Goal: Complete application form: Complete application form

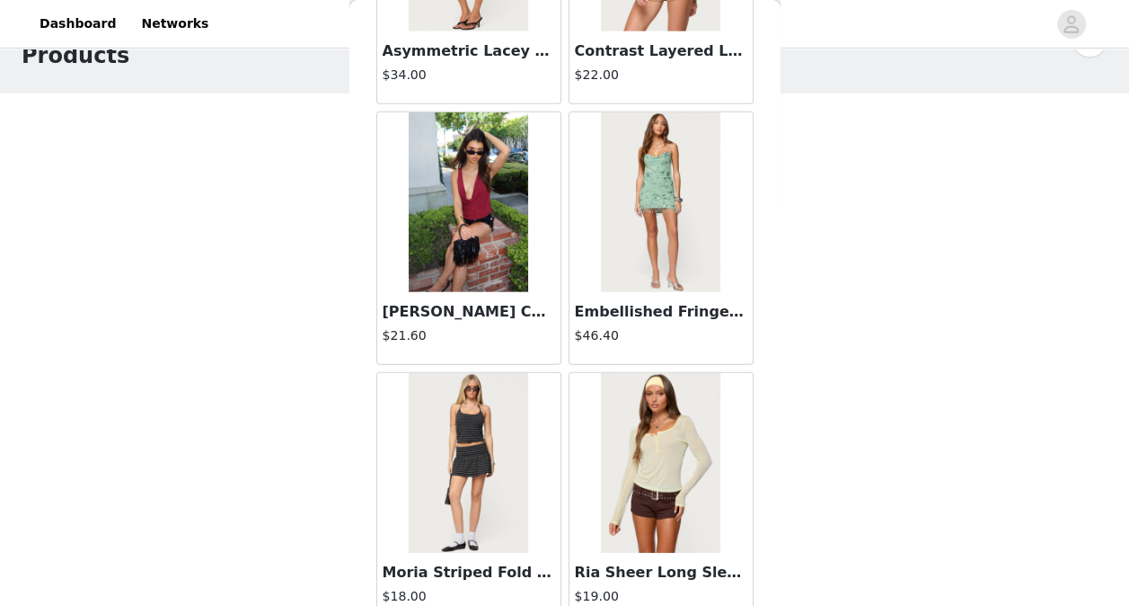
scroll to position [29691, 0]
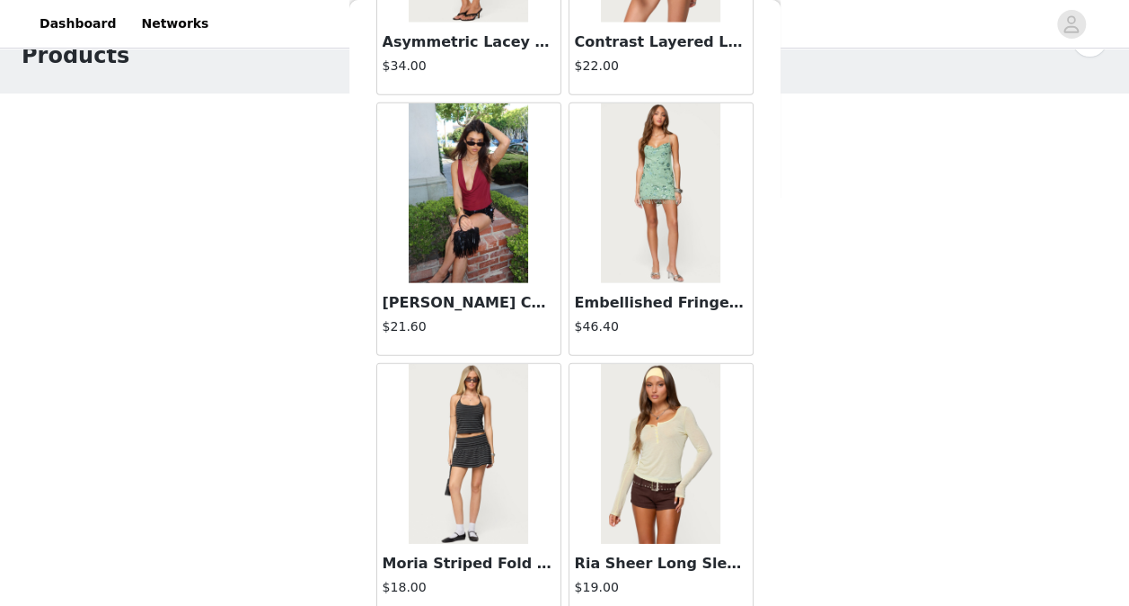
click at [218, 271] on div "STEP 1 OF 5 Products Choose as many products as you'd like, up to $150.00. 1 Se…" at bounding box center [564, 238] width 1129 height 477
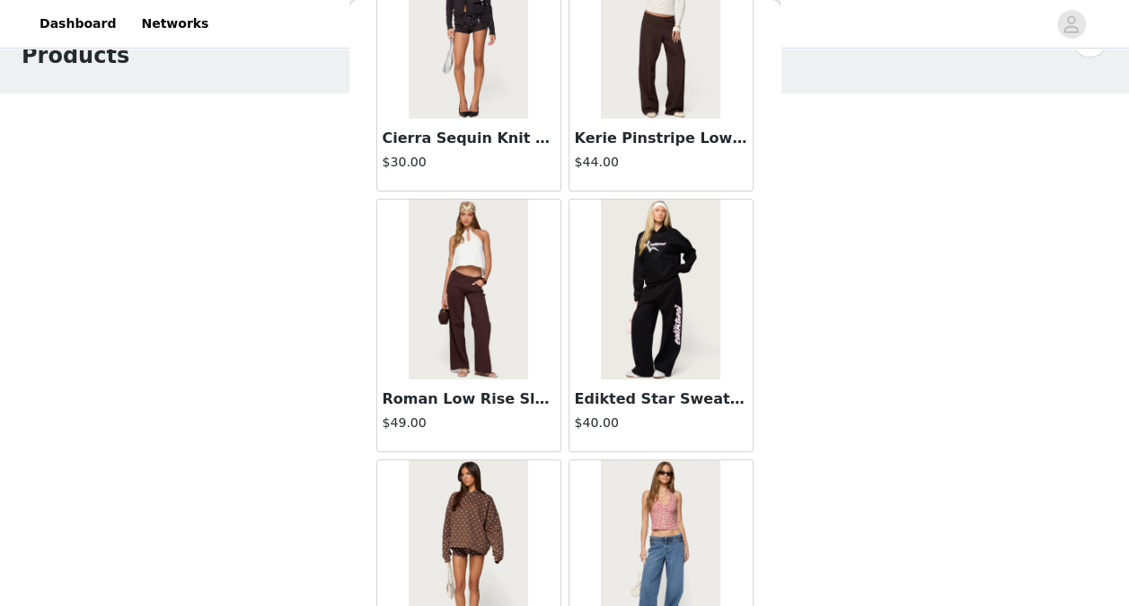
scroll to position [33505, 0]
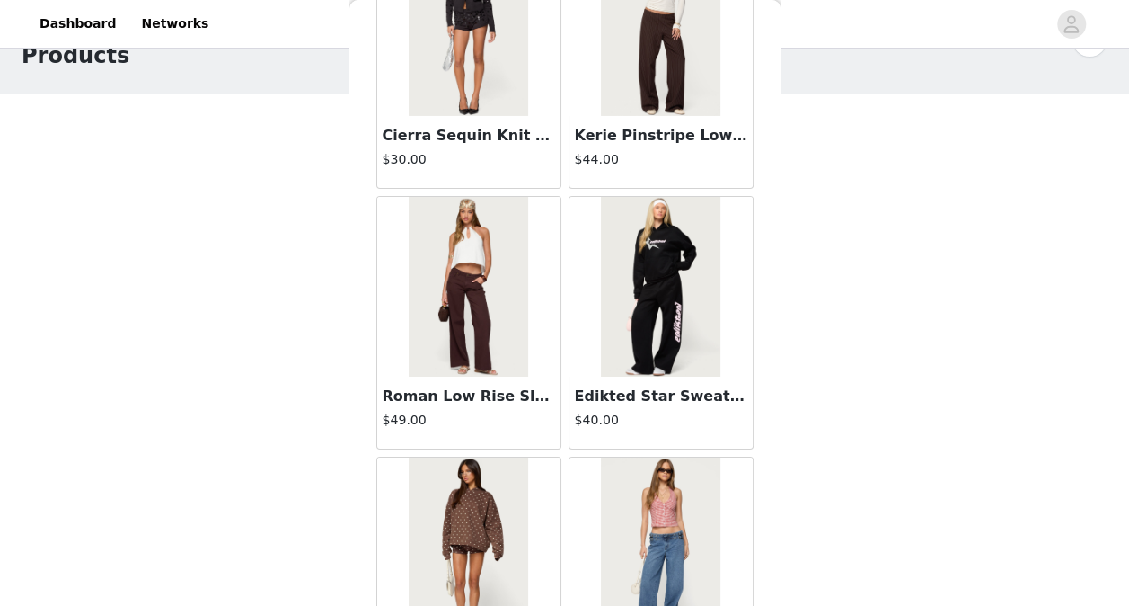
click at [465, 217] on img at bounding box center [468, 287] width 119 height 180
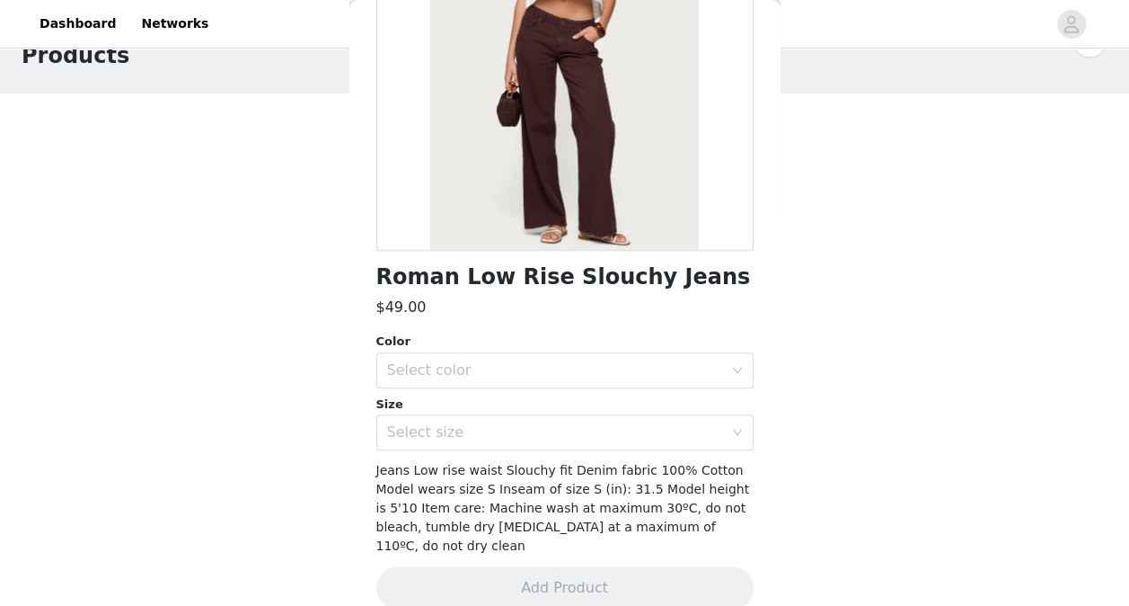
scroll to position [250, 0]
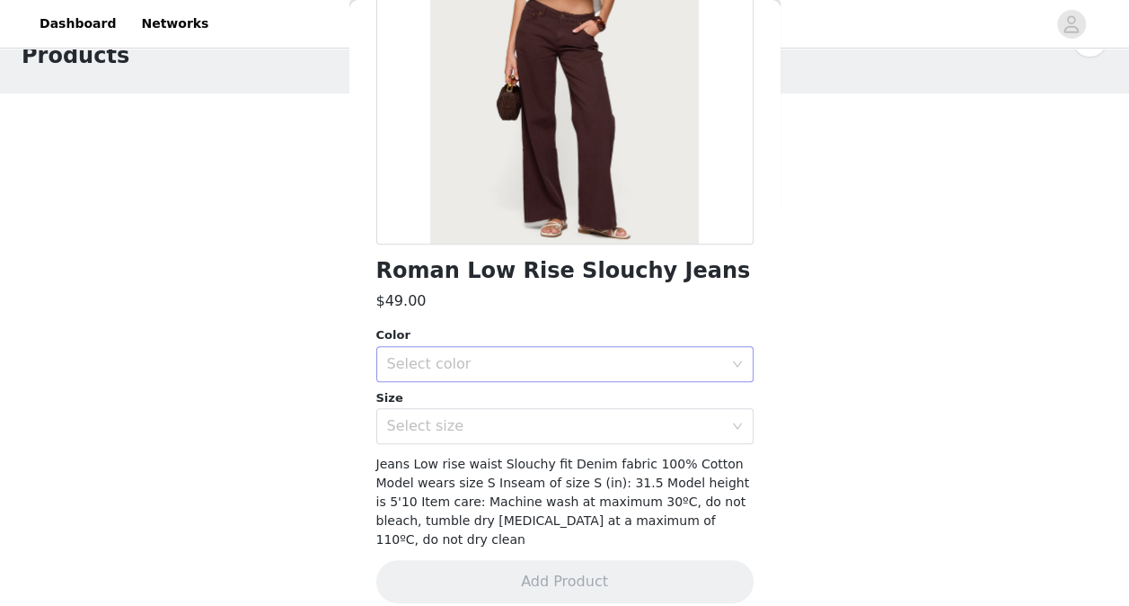
click at [611, 359] on div "Select color" at bounding box center [555, 364] width 336 height 18
click at [566, 404] on li "BROWN" at bounding box center [558, 403] width 364 height 29
click at [553, 422] on div "Select size" at bounding box center [555, 426] width 336 height 18
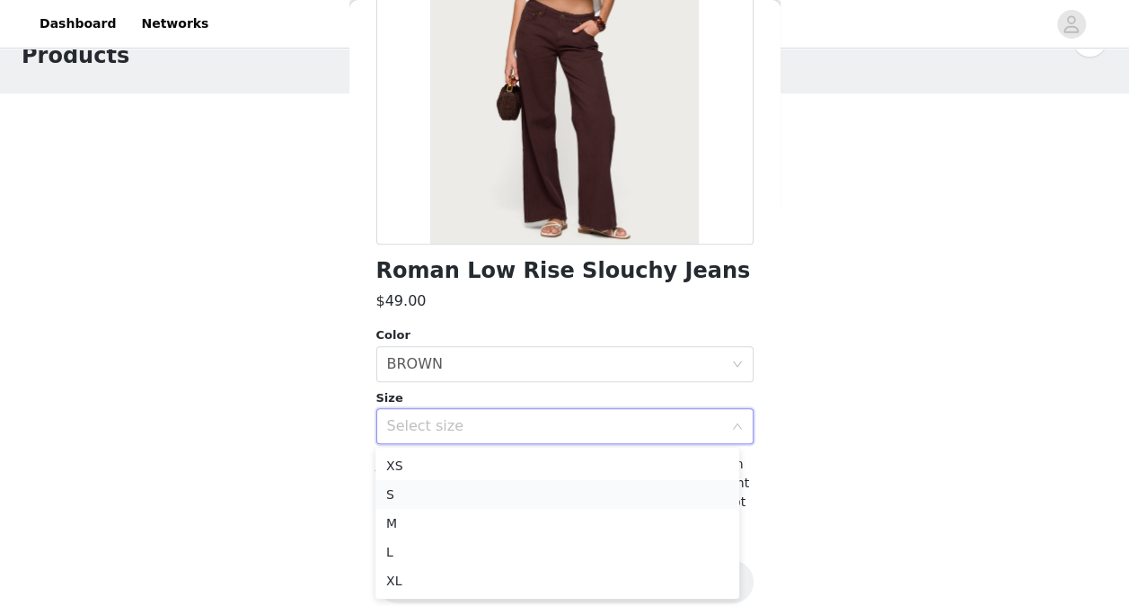
click at [525, 489] on li "S" at bounding box center [558, 494] width 364 height 29
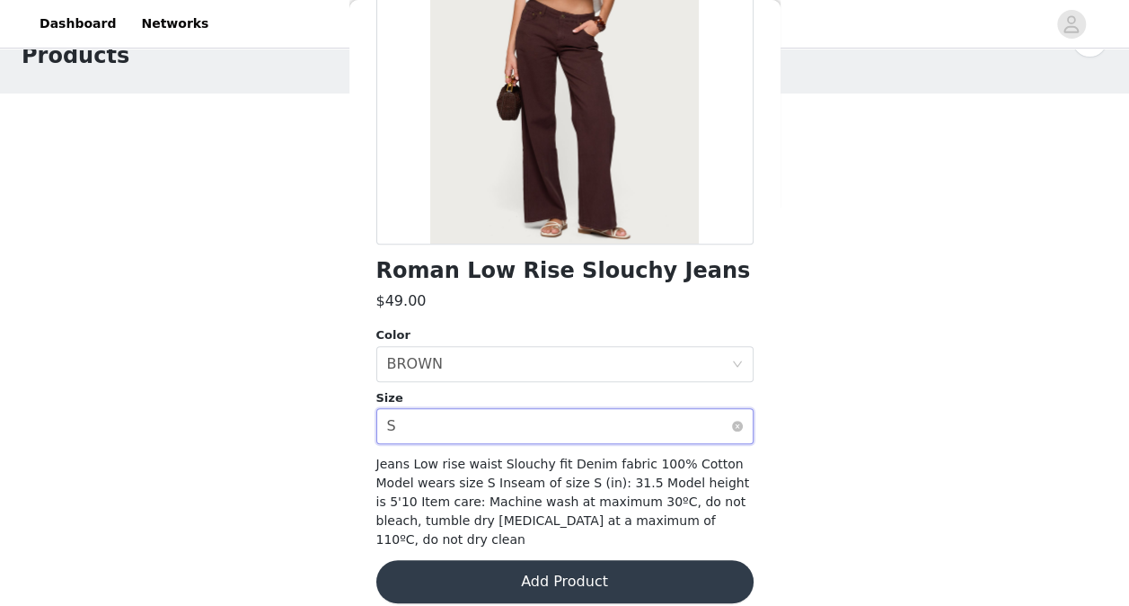
click at [571, 411] on div "Select size S" at bounding box center [559, 426] width 344 height 34
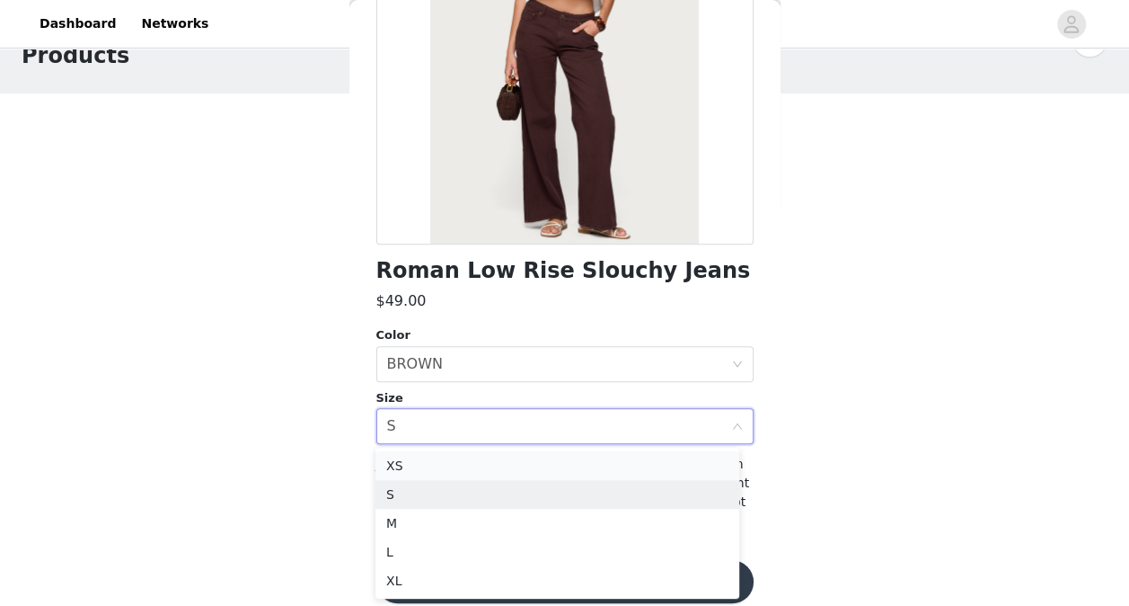
click at [546, 464] on li "XS" at bounding box center [558, 465] width 364 height 29
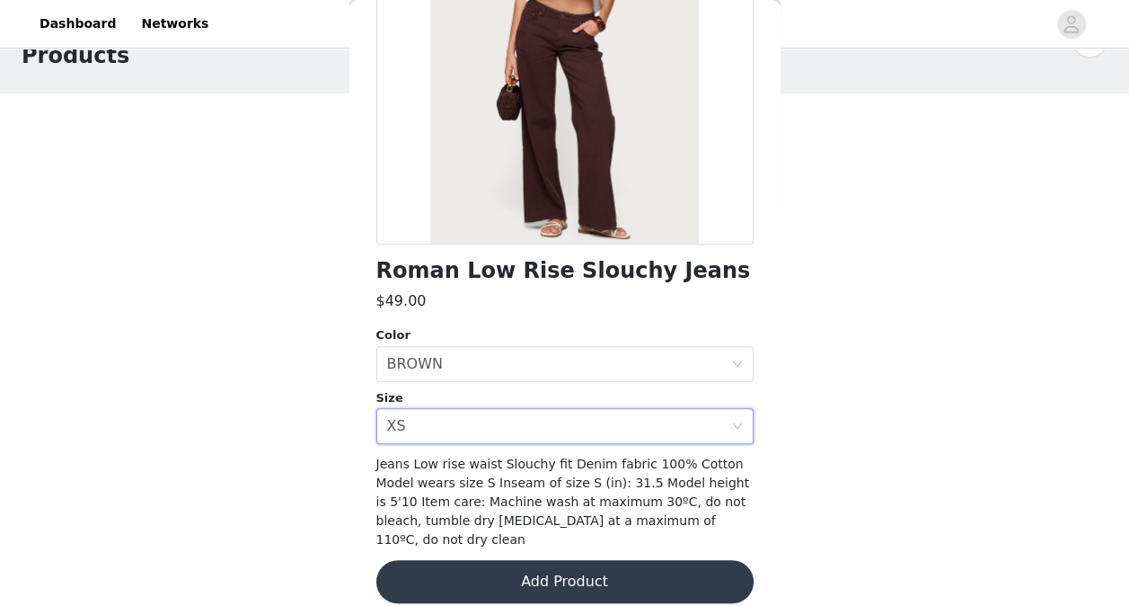
click at [577, 571] on button "Add Product" at bounding box center [564, 581] width 377 height 43
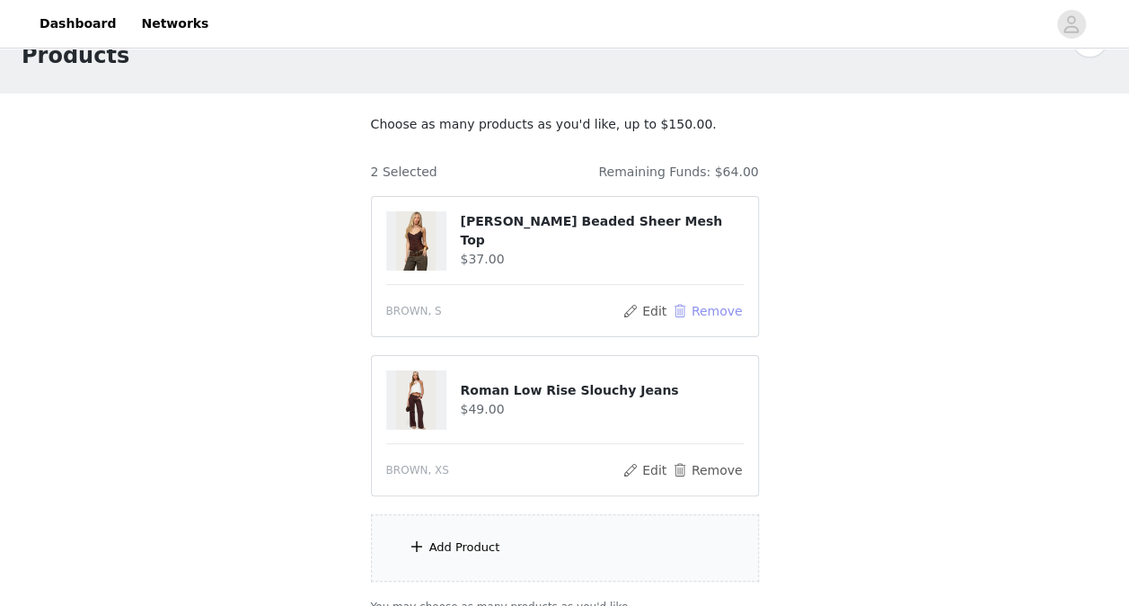
click at [711, 307] on button "Remove" at bounding box center [707, 311] width 72 height 22
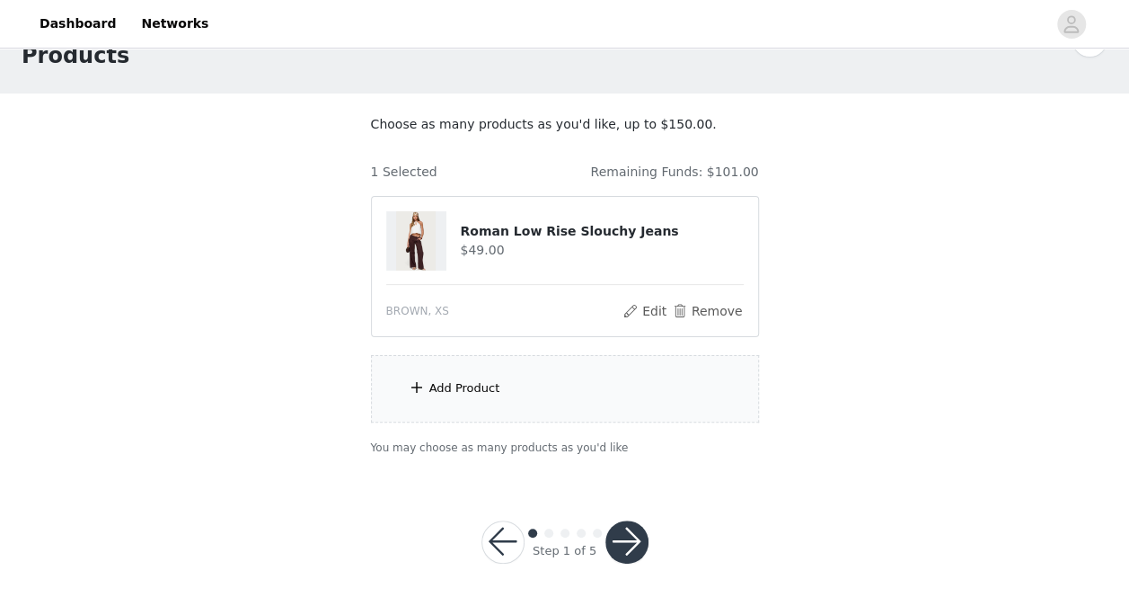
click at [559, 376] on div "Add Product" at bounding box center [565, 388] width 388 height 67
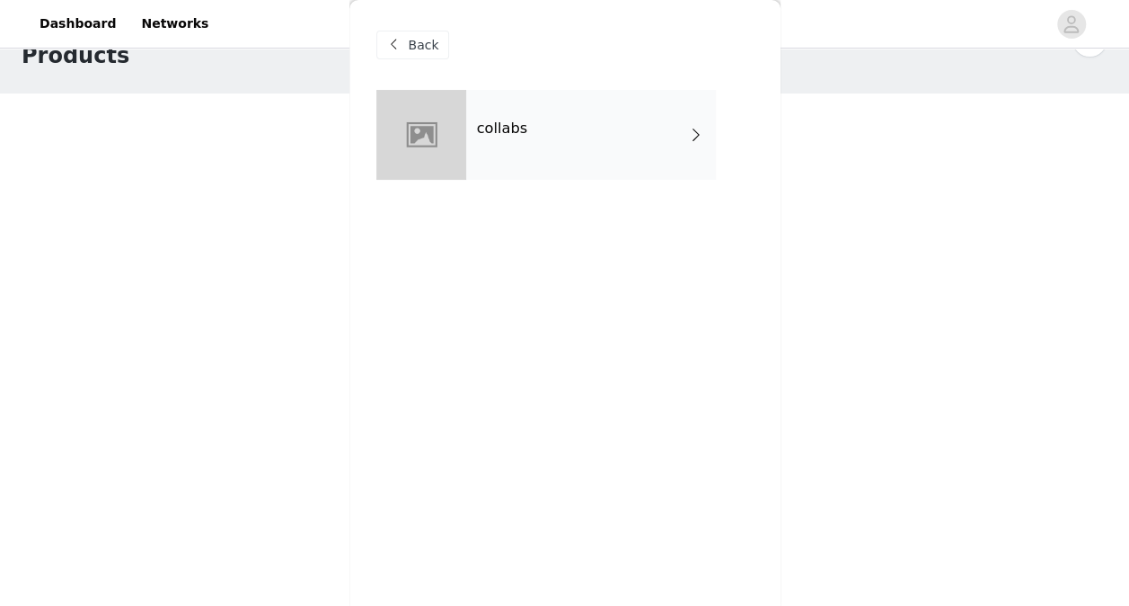
click at [554, 164] on div "collabs" at bounding box center [591, 135] width 250 height 90
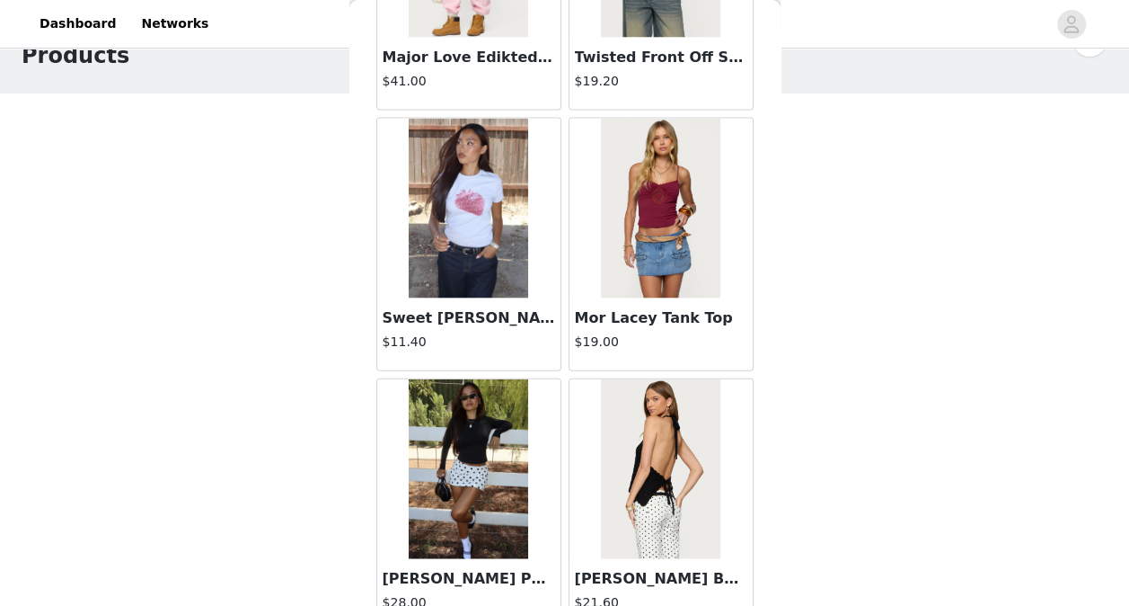
scroll to position [2137, 0]
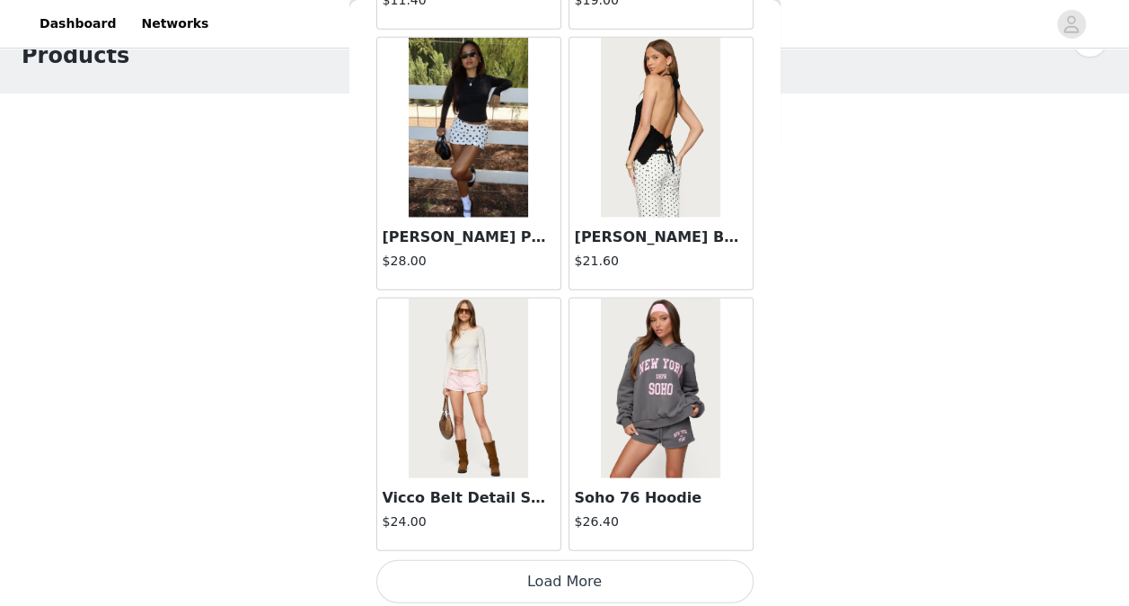
click at [580, 574] on button "Load More" at bounding box center [564, 581] width 377 height 43
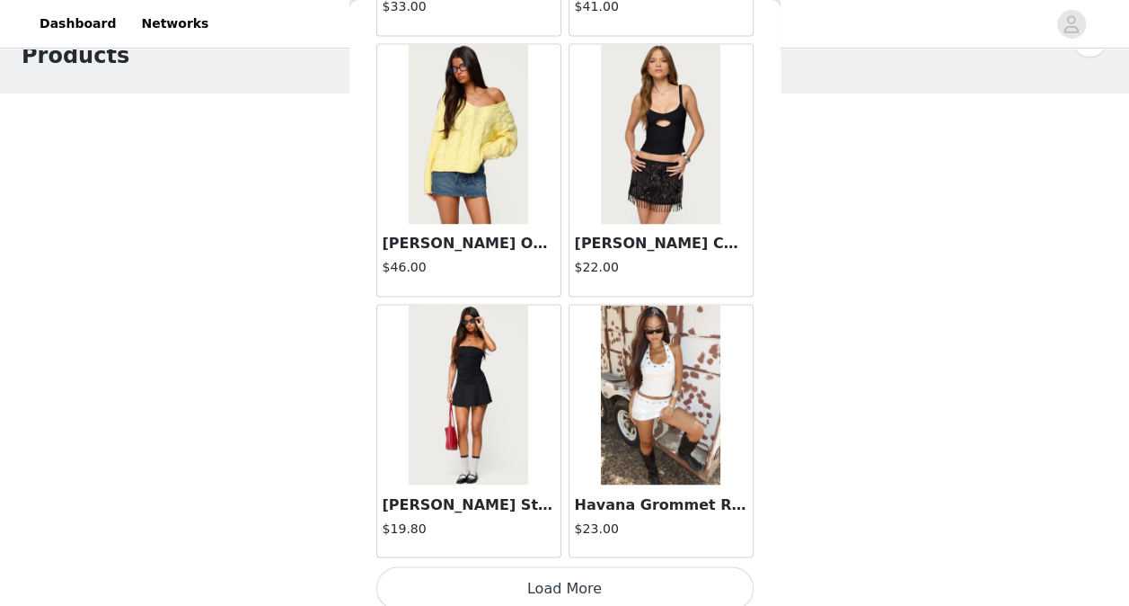
click at [584, 581] on button "Load More" at bounding box center [564, 587] width 377 height 43
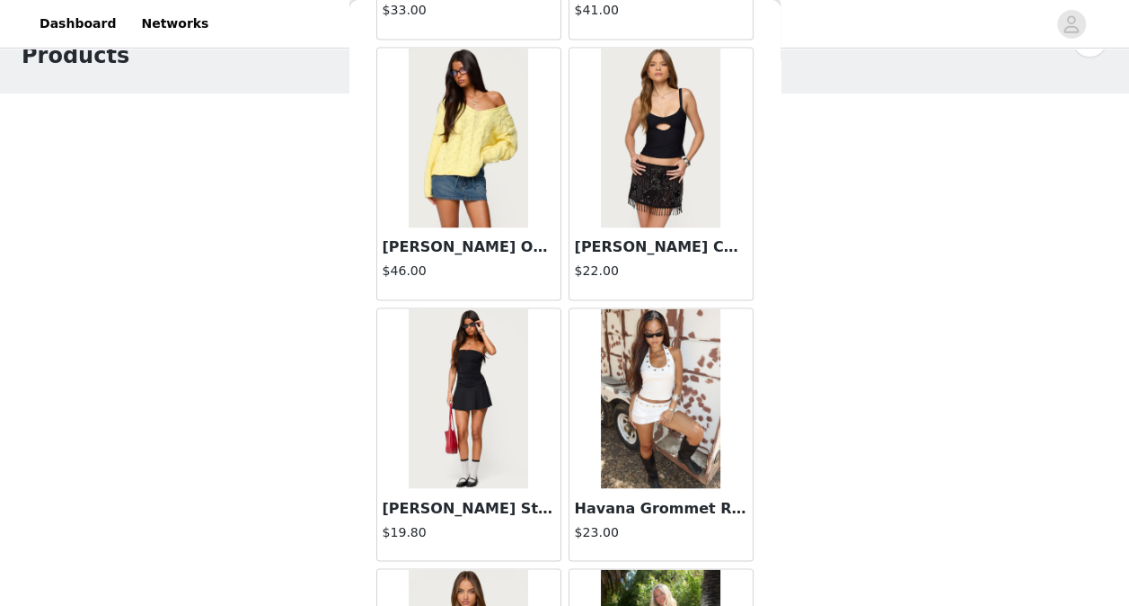
scroll to position [4771, 0]
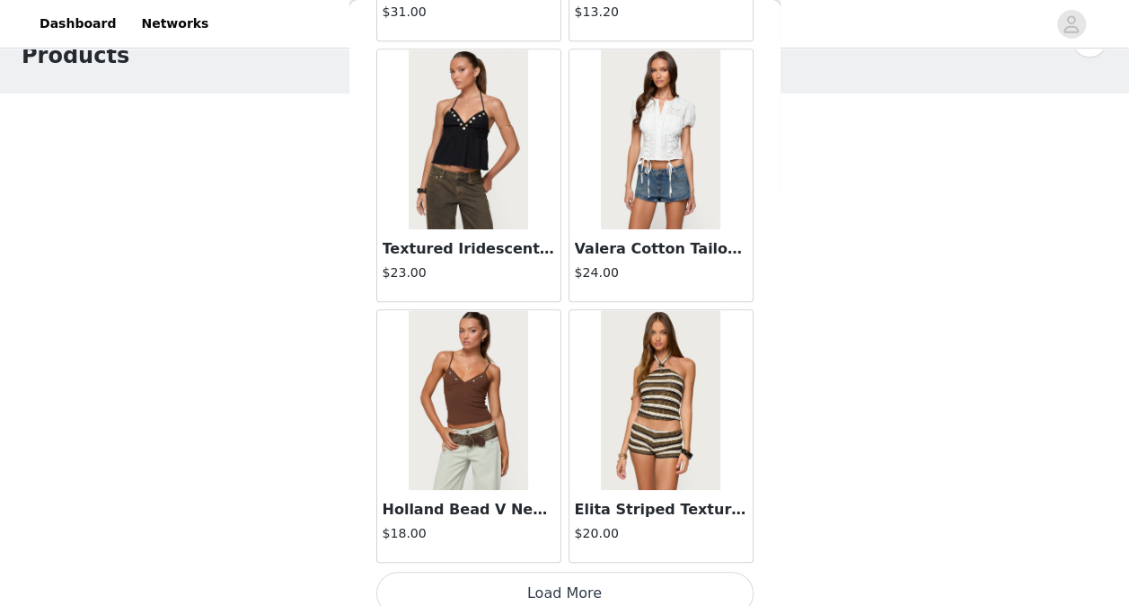
click at [594, 571] on button "Load More" at bounding box center [564, 592] width 377 height 43
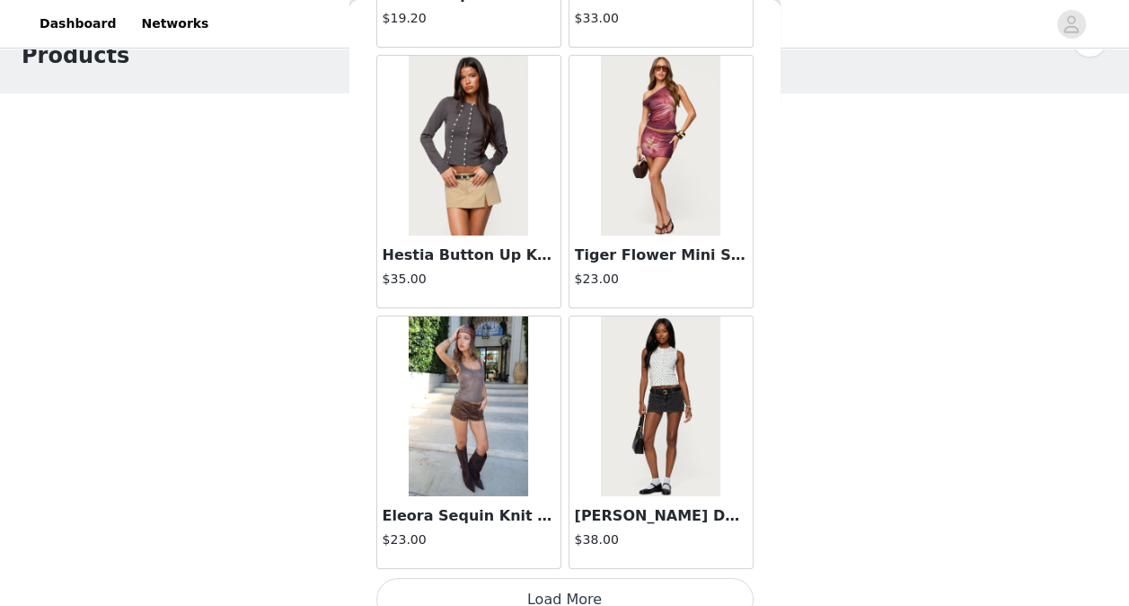
click at [581, 578] on button "Load More" at bounding box center [564, 599] width 377 height 43
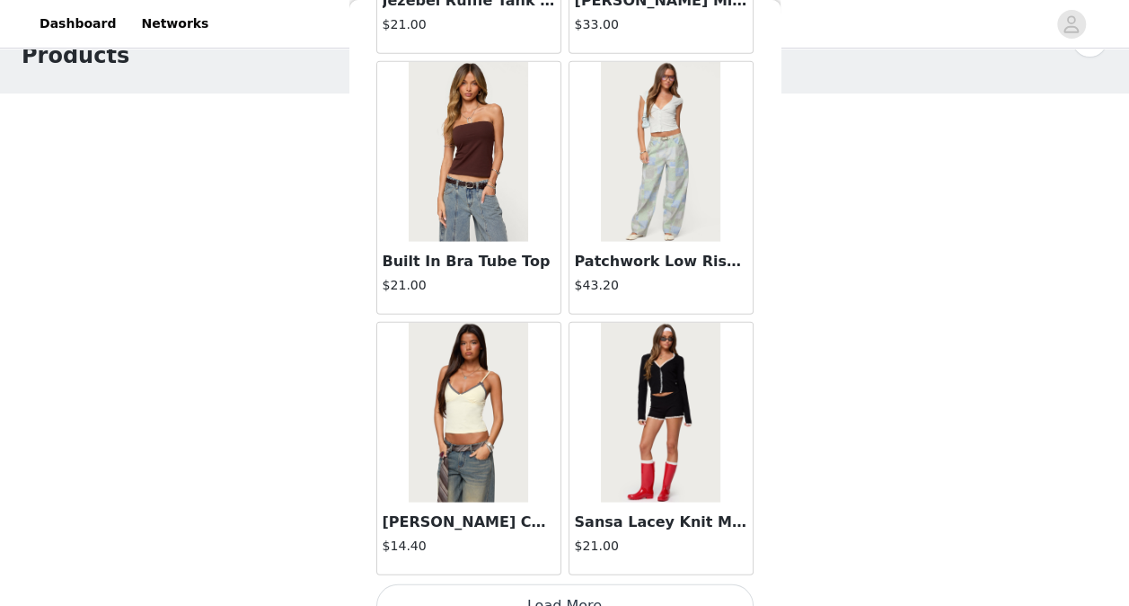
click at [594, 584] on button "Load More" at bounding box center [564, 605] width 377 height 43
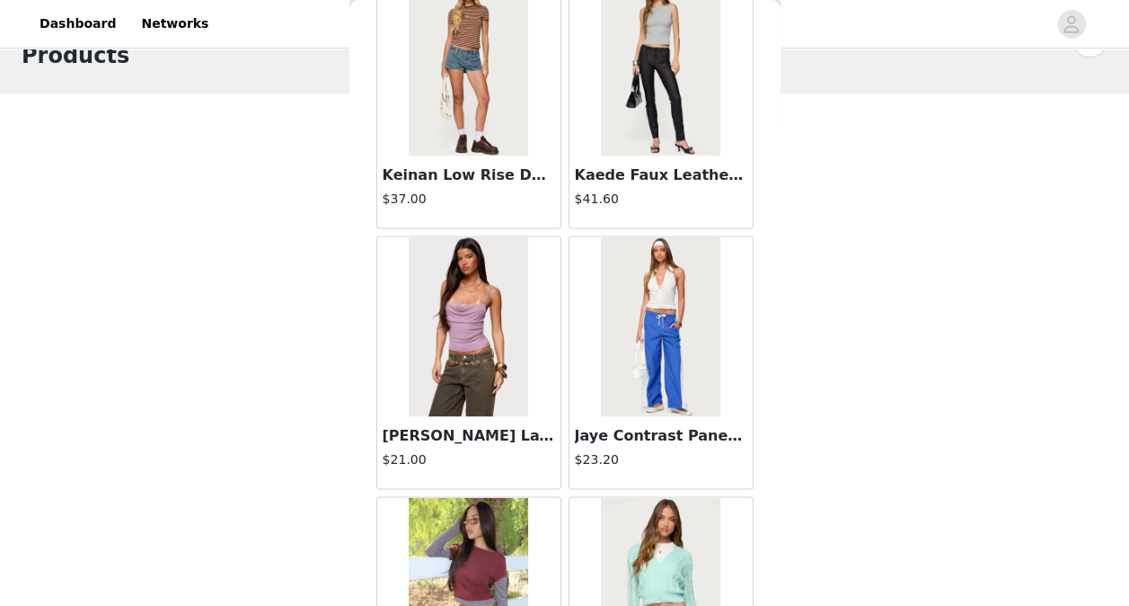
scroll to position [15135, 0]
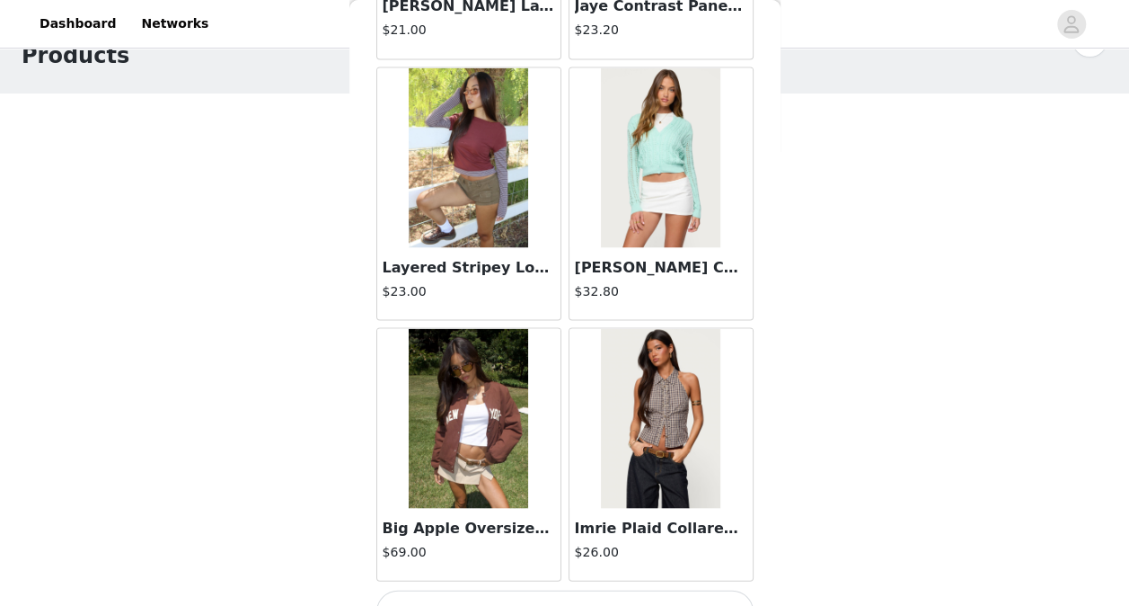
click at [586, 589] on button "Load More" at bounding box center [564, 610] width 377 height 43
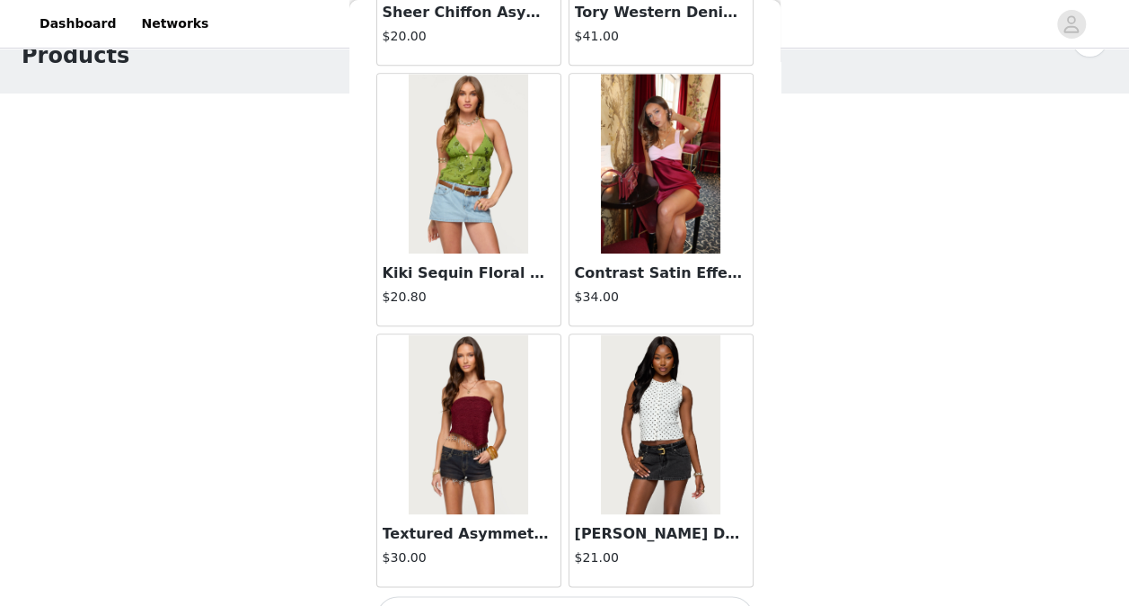
click at [591, 596] on button "Load More" at bounding box center [564, 617] width 377 height 43
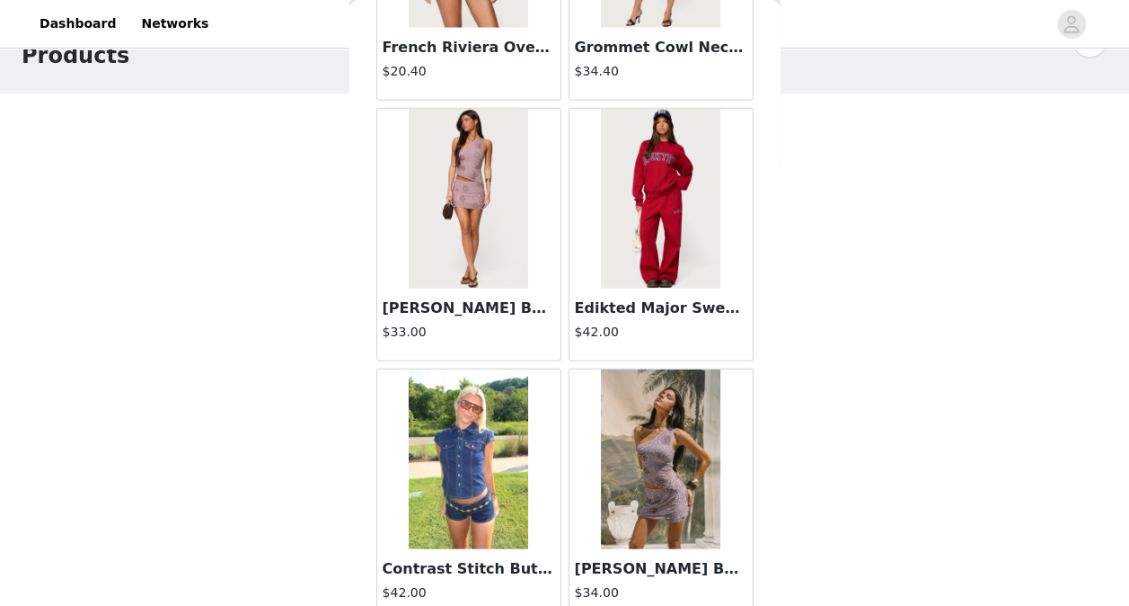
scroll to position [22934, 0]
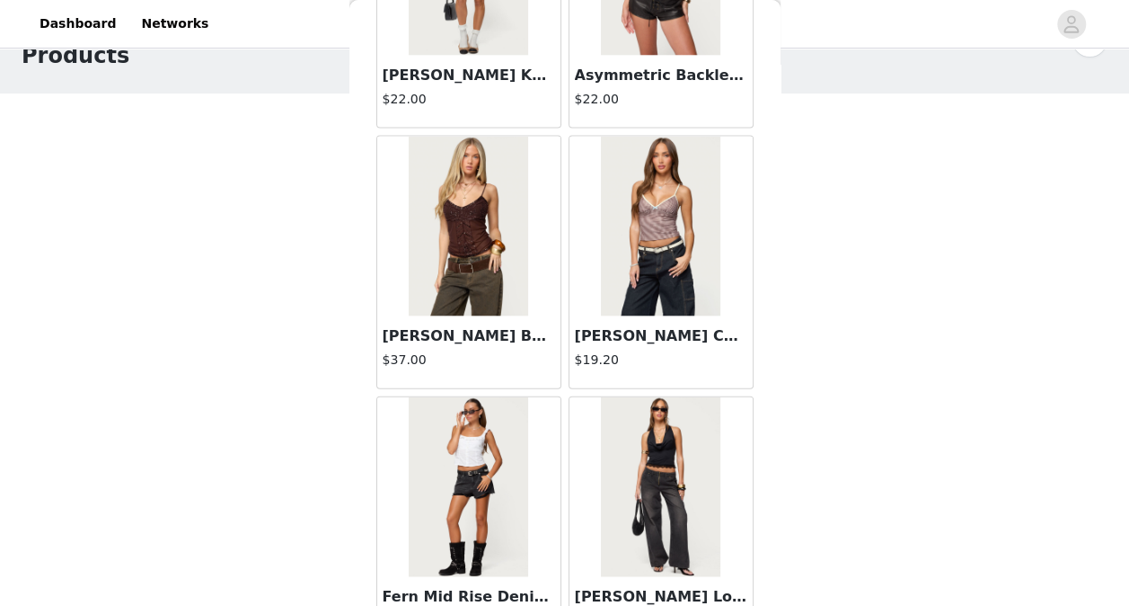
scroll to position [25533, 0]
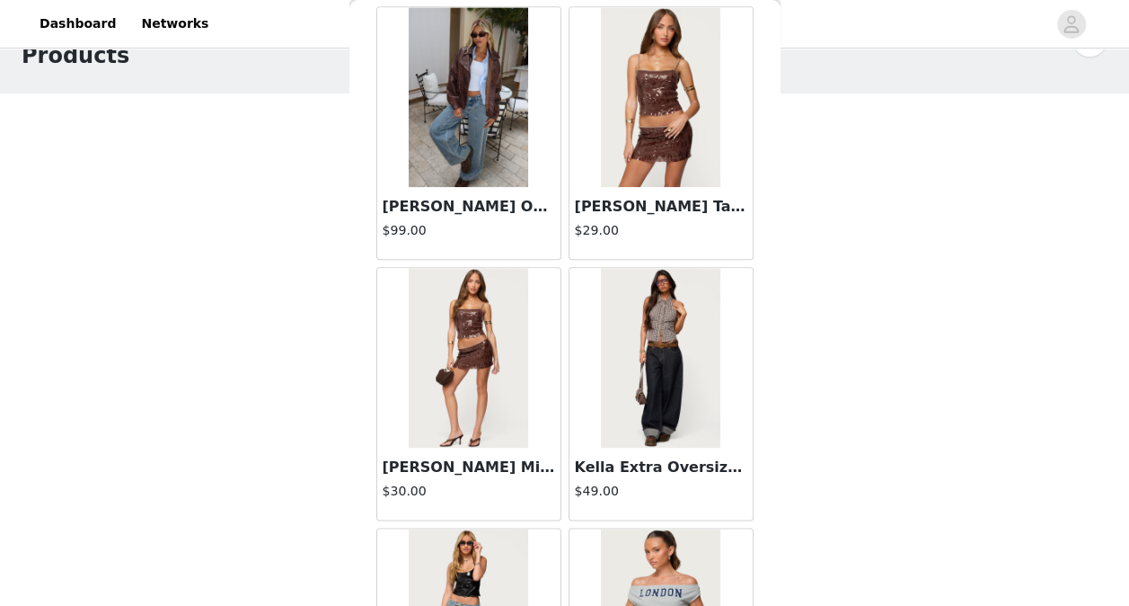
scroll to position [28133, 0]
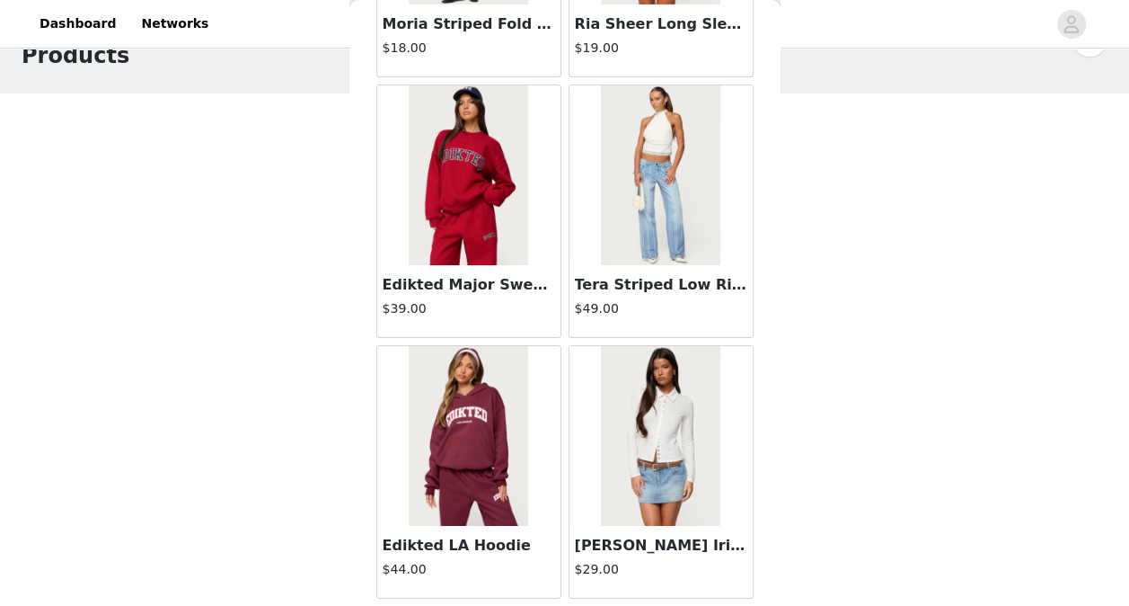
scroll to position [30733, 0]
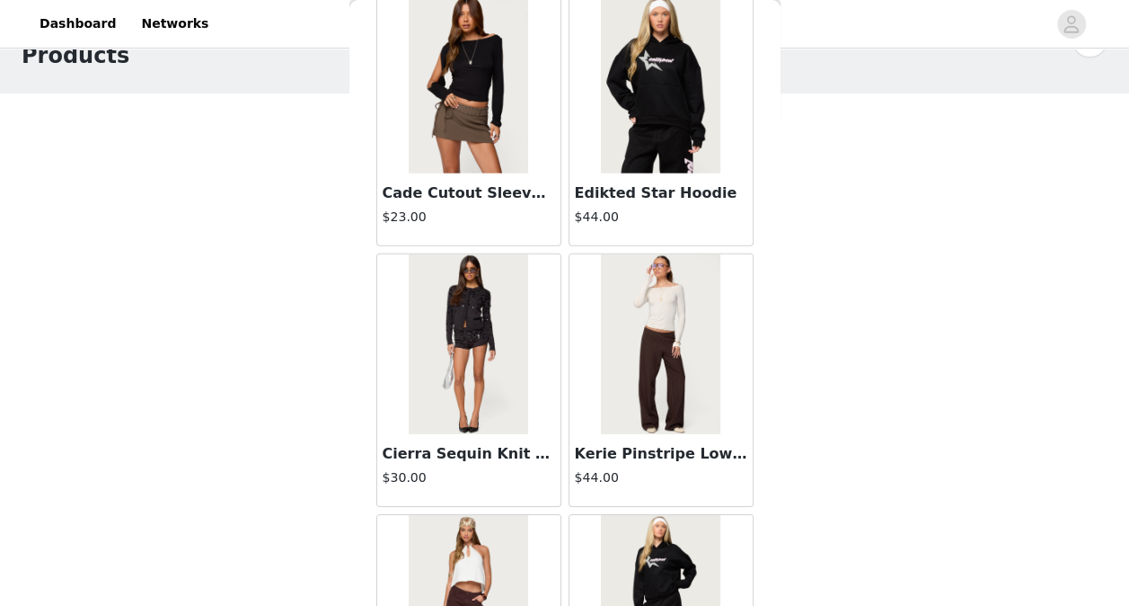
scroll to position [33332, 0]
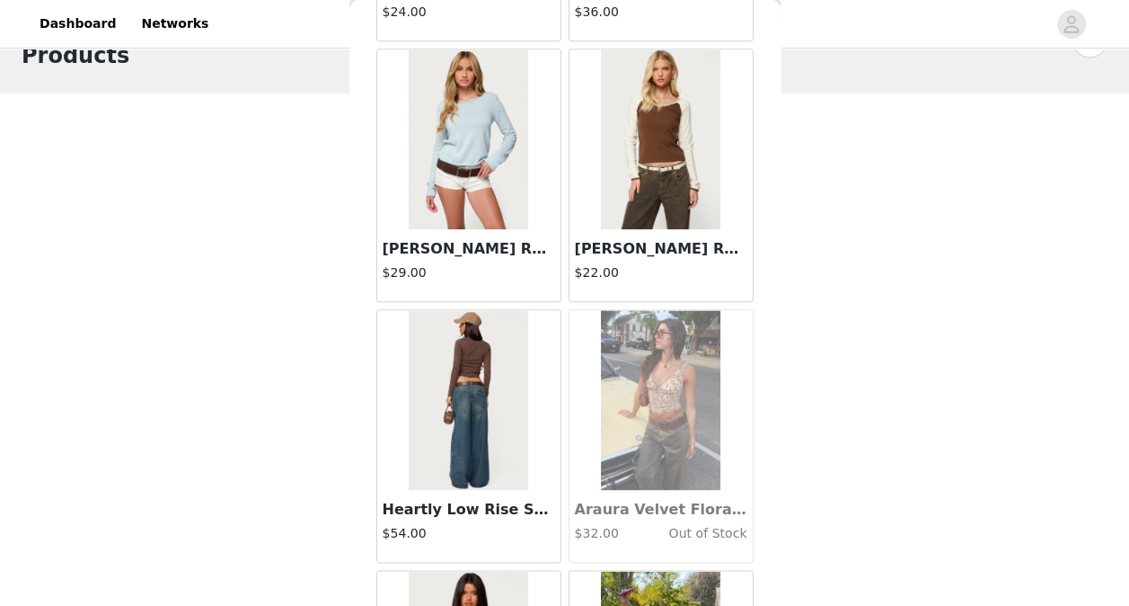
scroll to position [38531, 0]
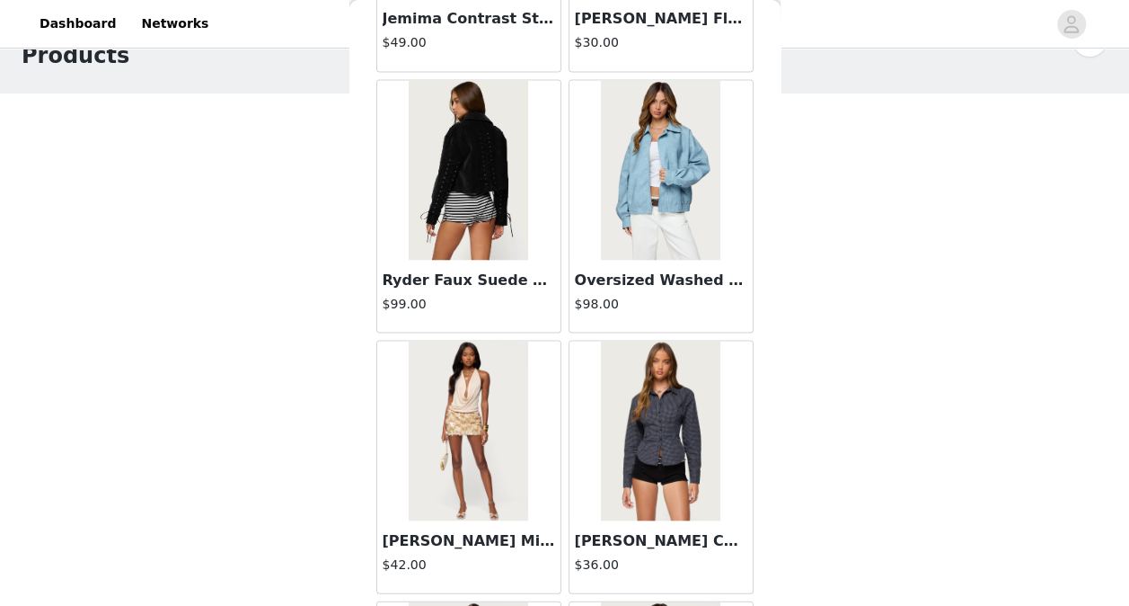
scroll to position [46330, 0]
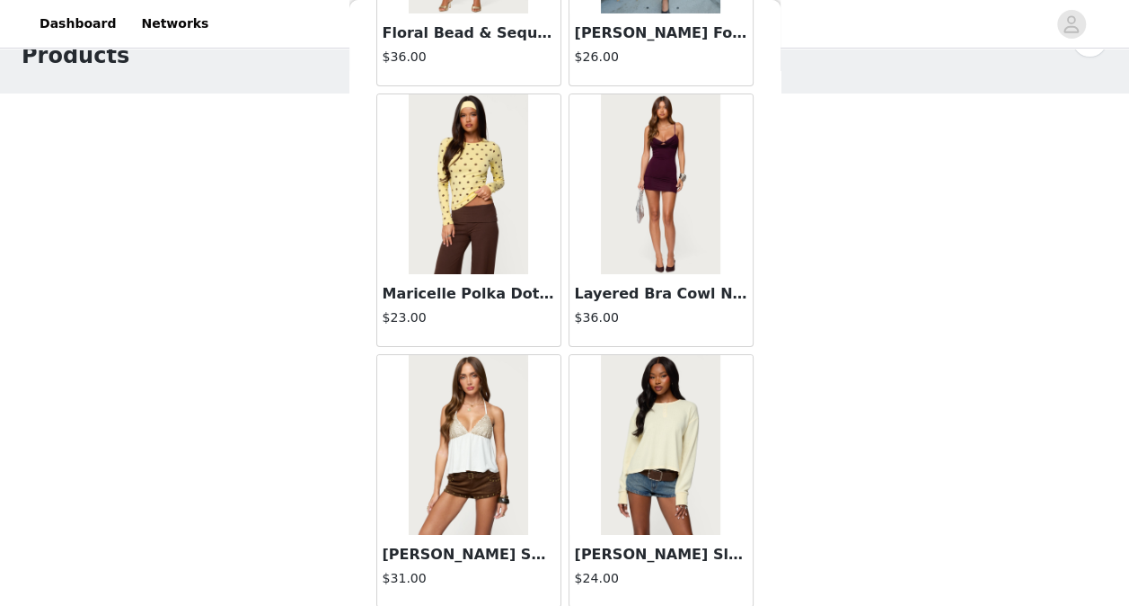
scroll to position [47181, 0]
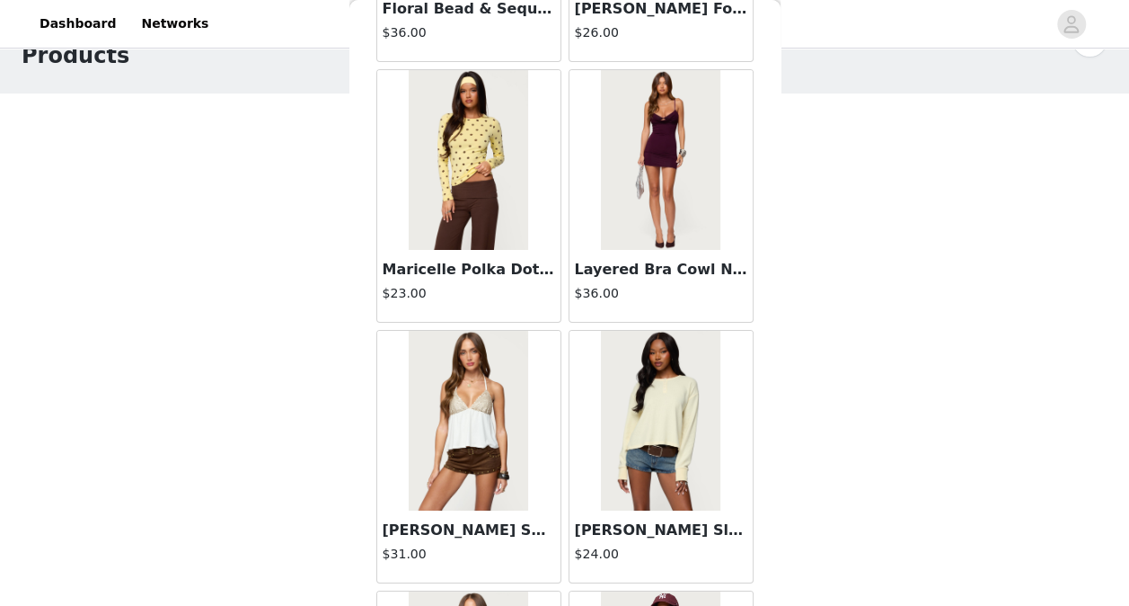
click at [492, 370] on img at bounding box center [468, 421] width 119 height 180
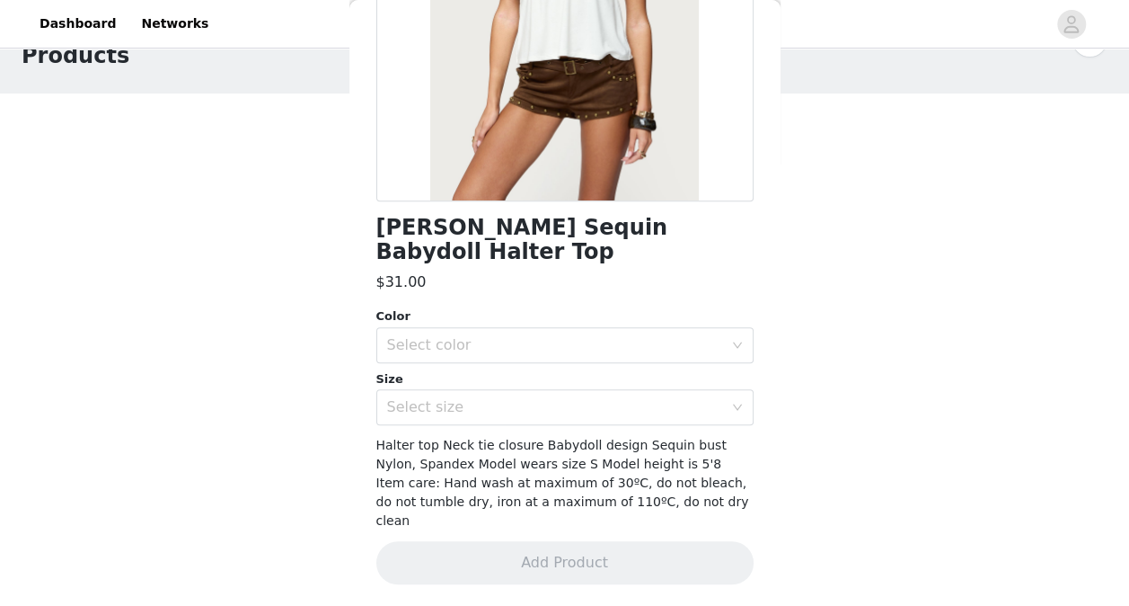
scroll to position [250, 0]
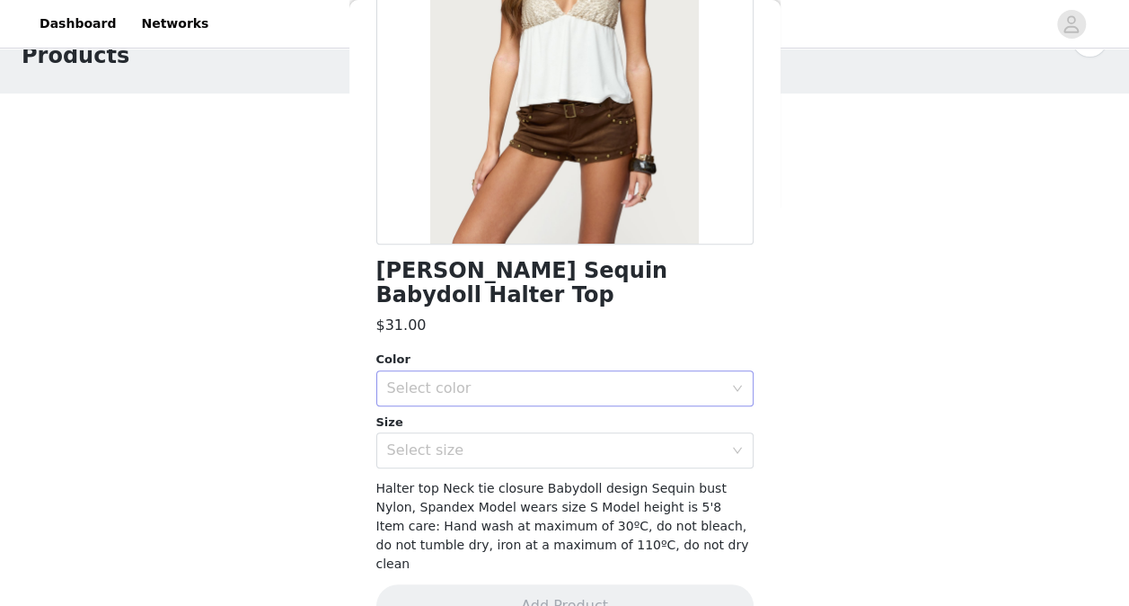
click at [548, 379] on div "Select color" at bounding box center [555, 388] width 336 height 18
click at [526, 403] on li "GOLD" at bounding box center [558, 403] width 364 height 29
click at [526, 433] on div "Select size" at bounding box center [559, 450] width 344 height 34
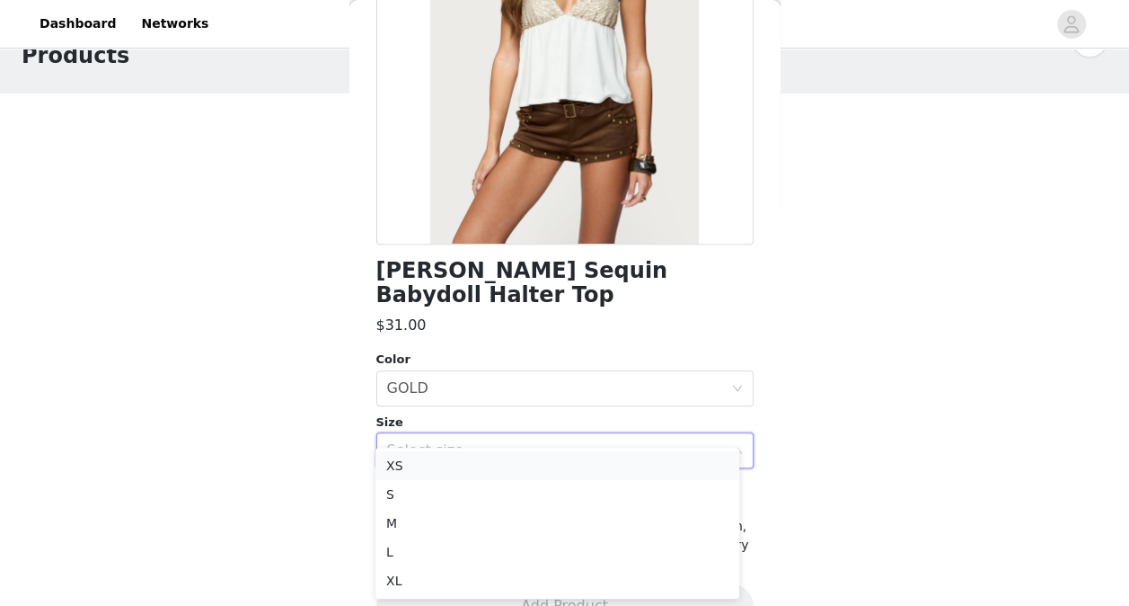
click at [510, 478] on li "XS" at bounding box center [558, 465] width 364 height 29
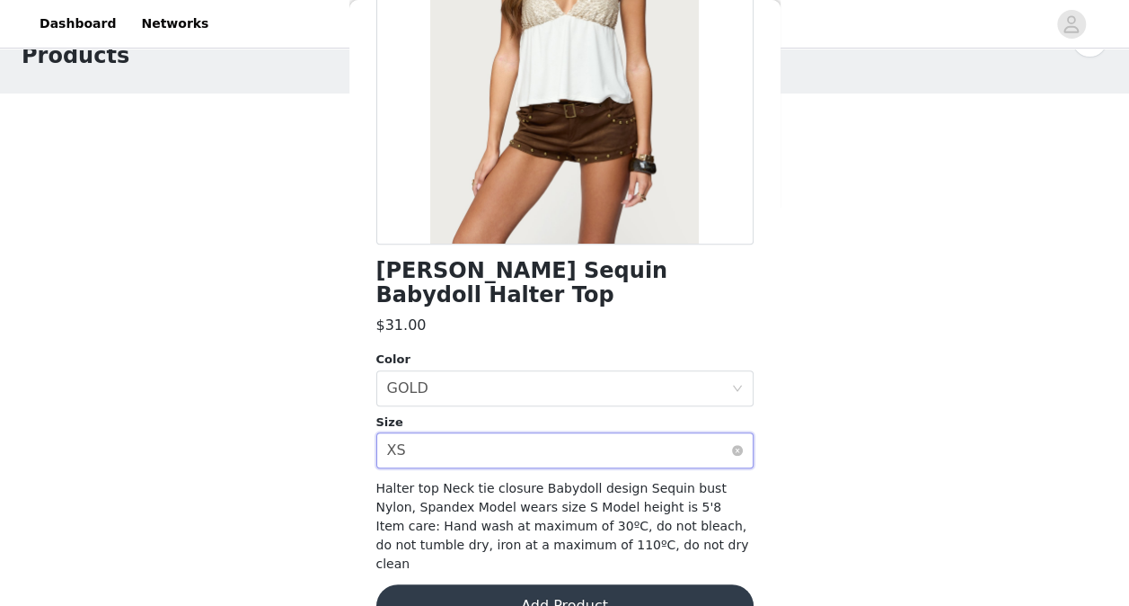
click at [524, 432] on div "Select size XS" at bounding box center [564, 450] width 377 height 36
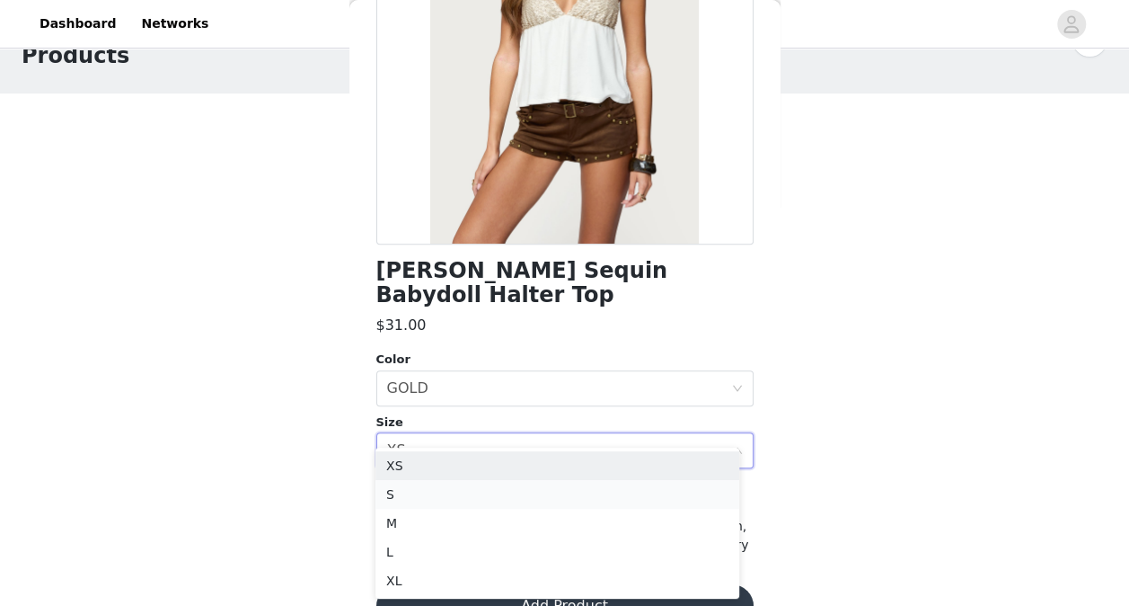
click at [517, 496] on li "S" at bounding box center [558, 494] width 364 height 29
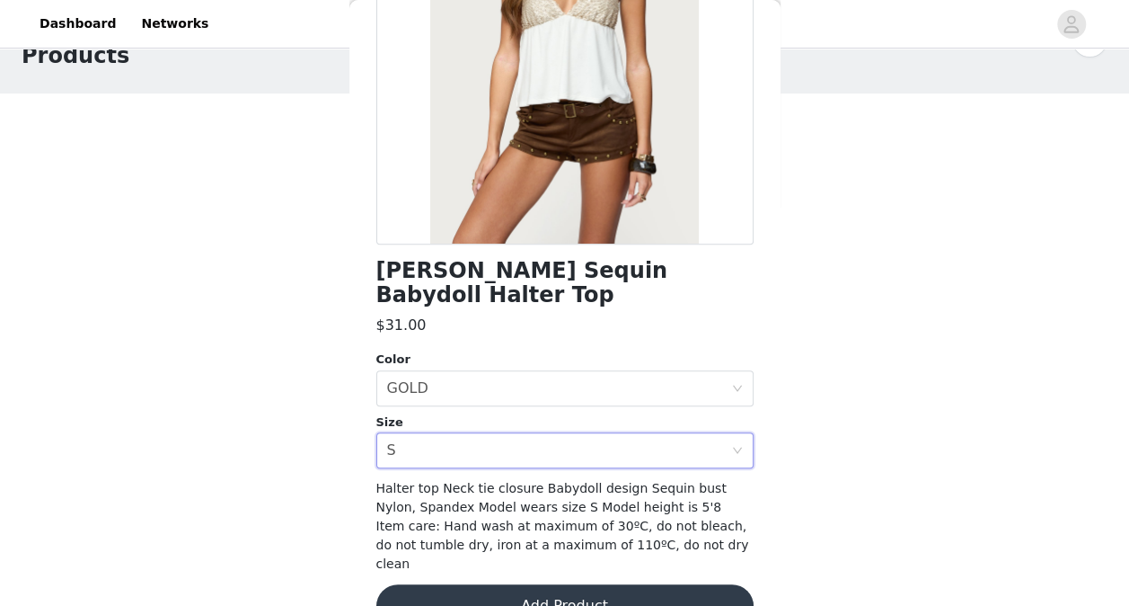
click at [629, 584] on button "Add Product" at bounding box center [564, 605] width 377 height 43
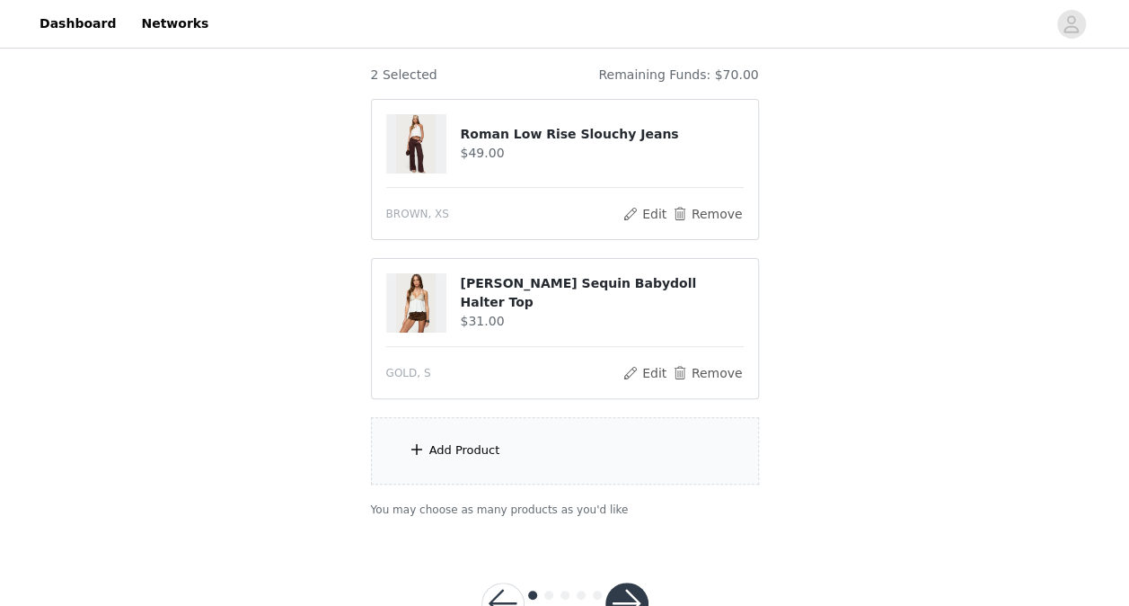
scroll to position [123, 0]
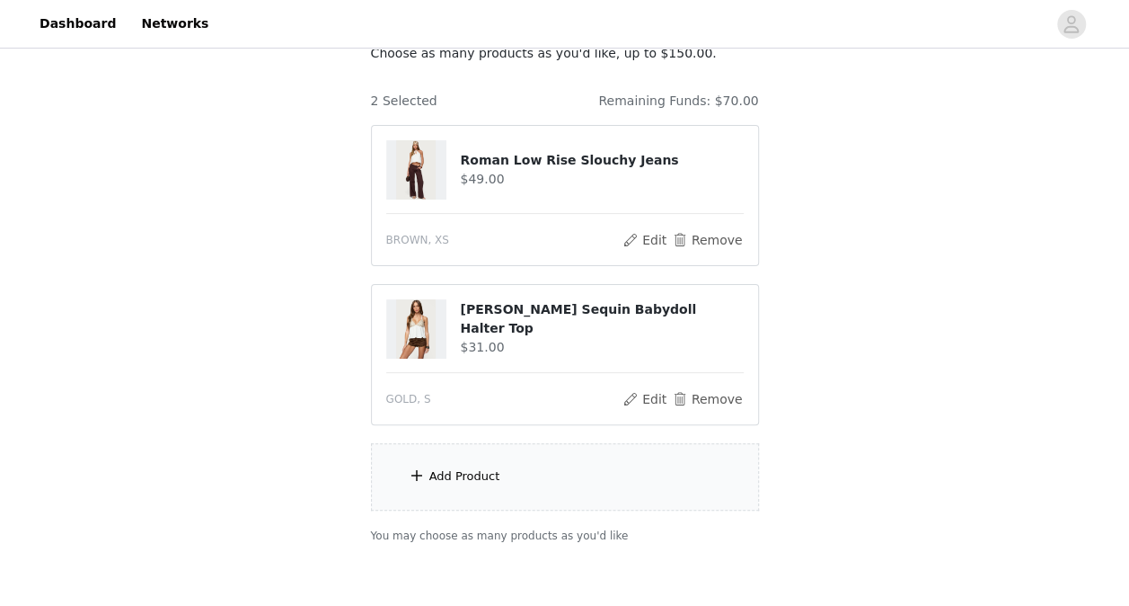
click at [579, 468] on div "Add Product" at bounding box center [565, 476] width 388 height 67
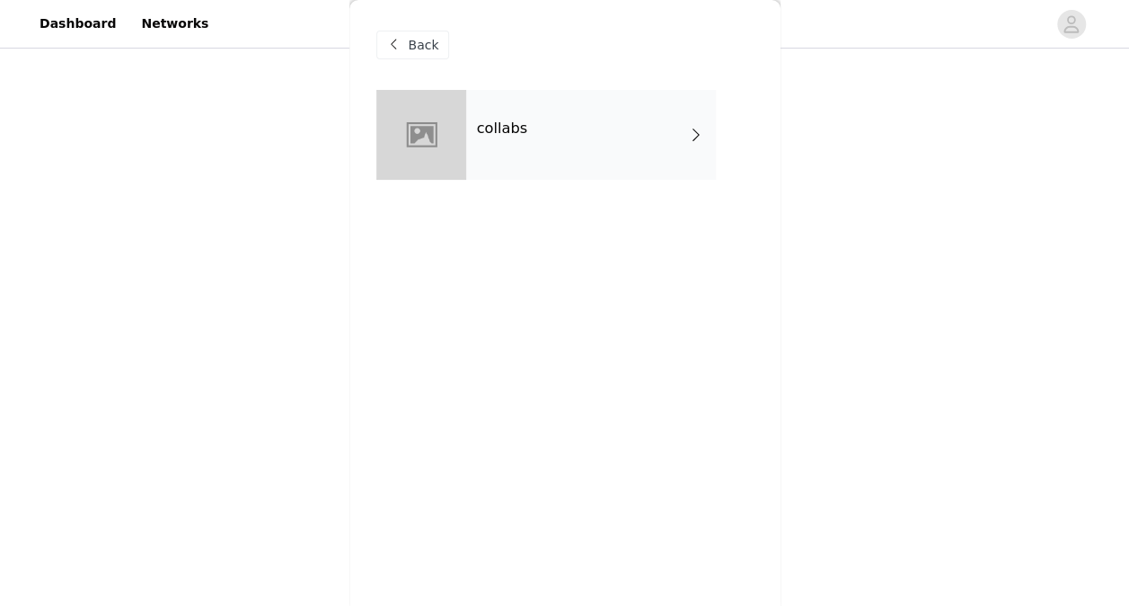
click at [559, 108] on div "collabs" at bounding box center [591, 135] width 250 height 90
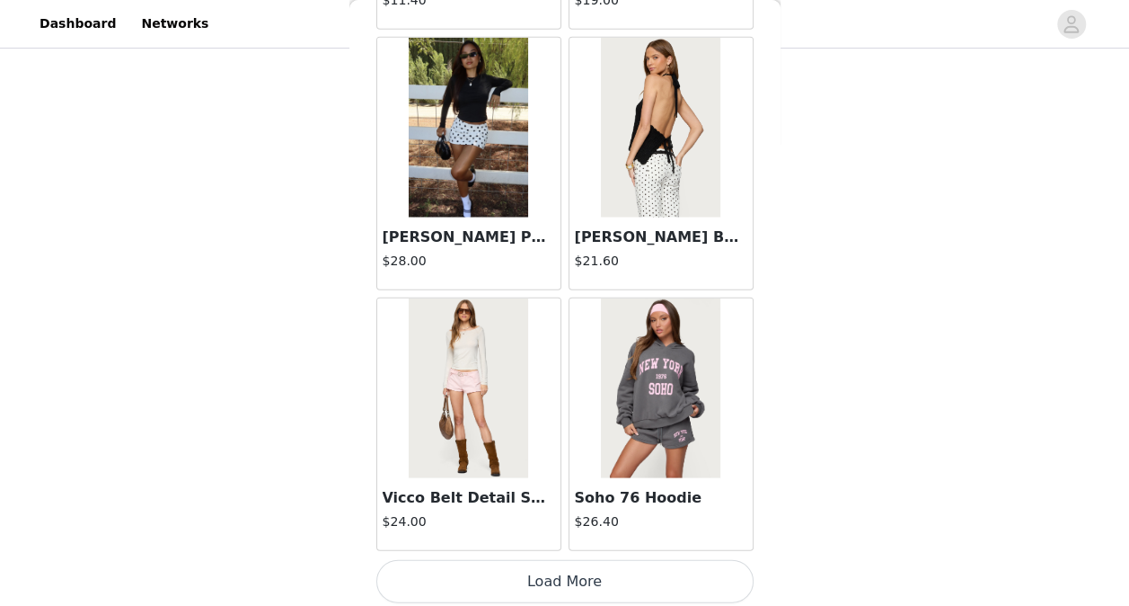
scroll to position [210, 0]
click at [561, 573] on button "Load More" at bounding box center [564, 581] width 377 height 43
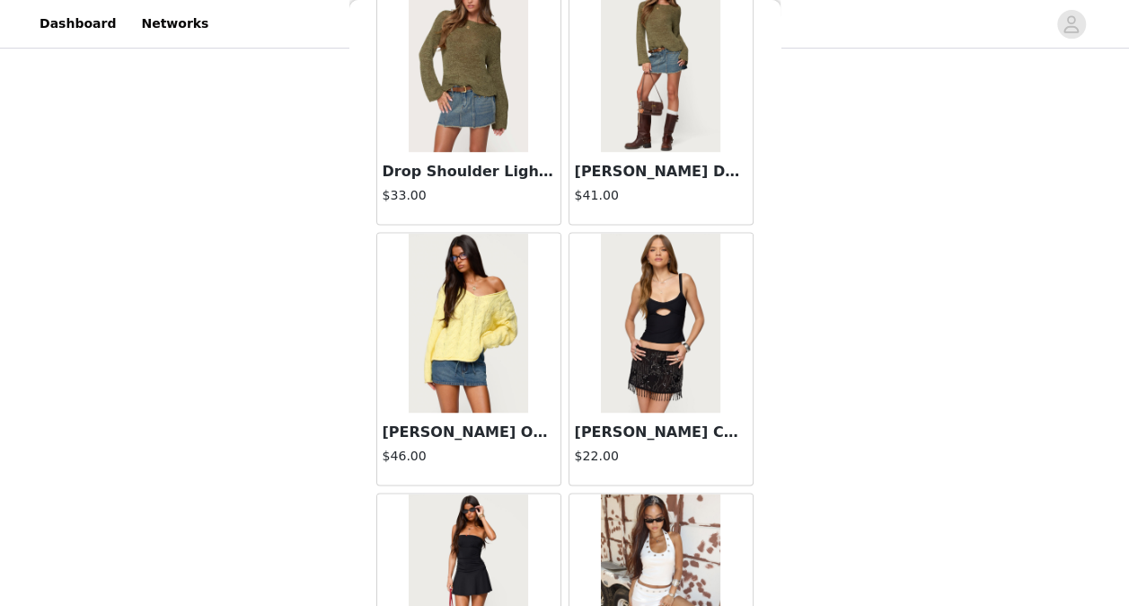
scroll to position [4737, 0]
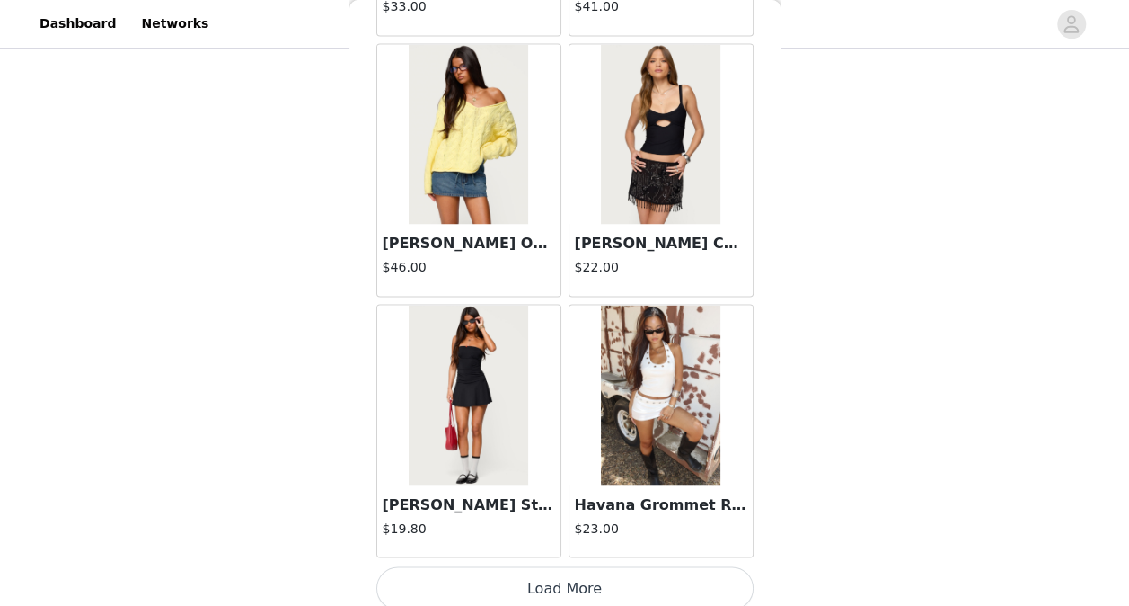
click at [562, 580] on button "Load More" at bounding box center [564, 587] width 377 height 43
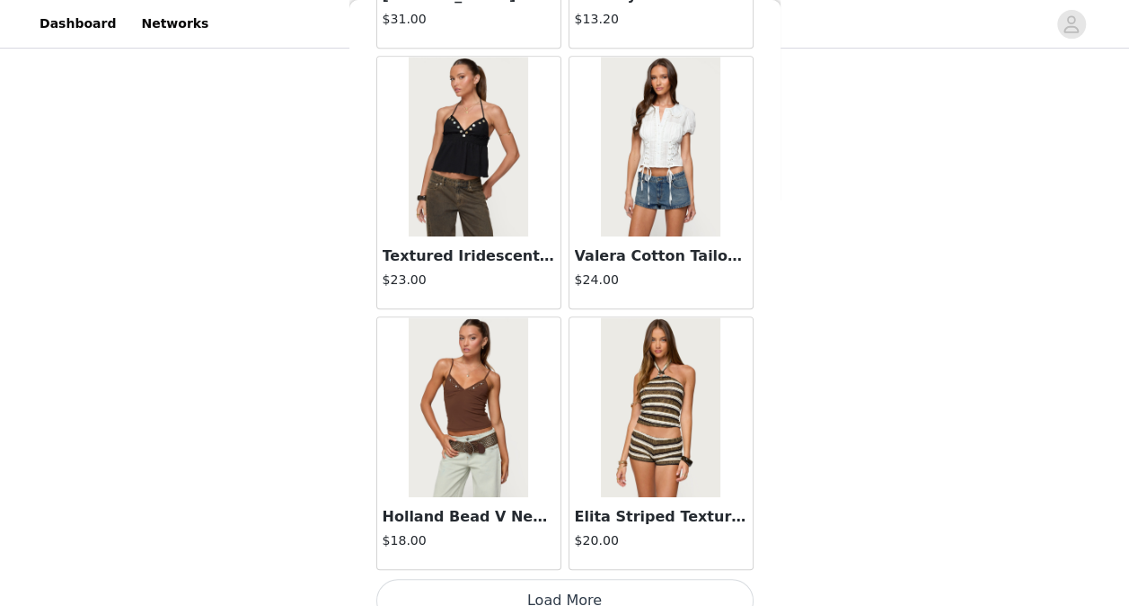
scroll to position [7337, 0]
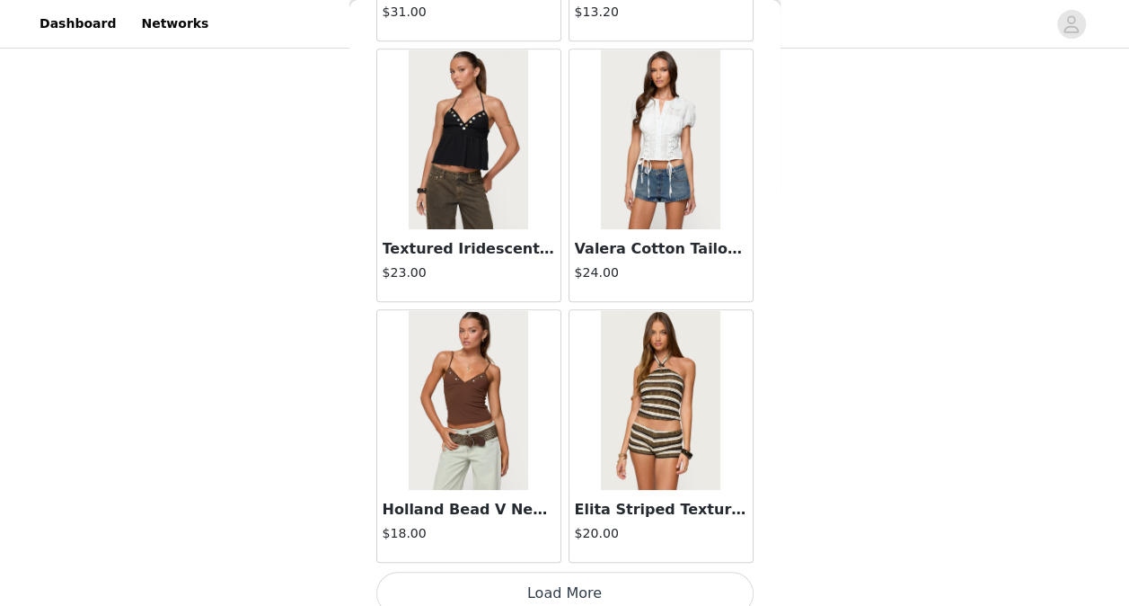
click at [568, 571] on button "Load More" at bounding box center [564, 592] width 377 height 43
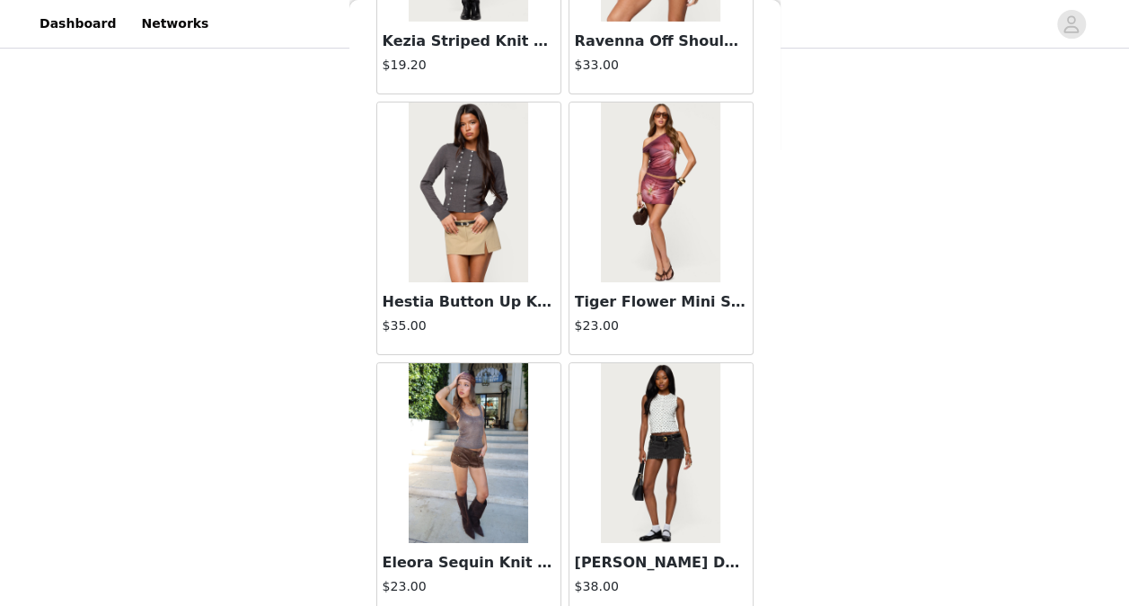
scroll to position [9936, 0]
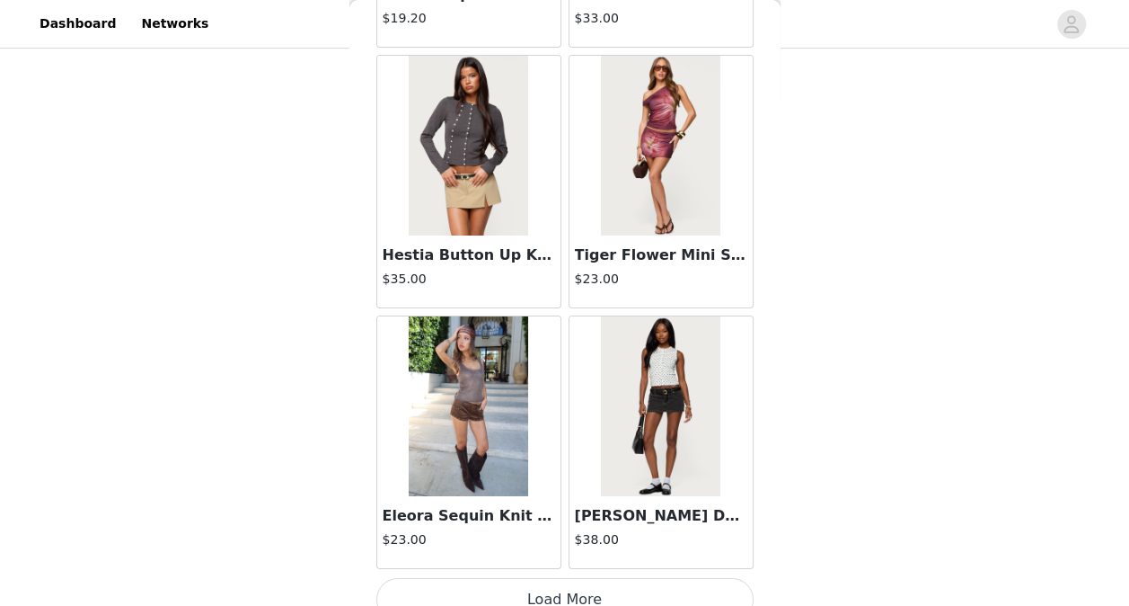
click at [584, 578] on button "Load More" at bounding box center [564, 599] width 377 height 43
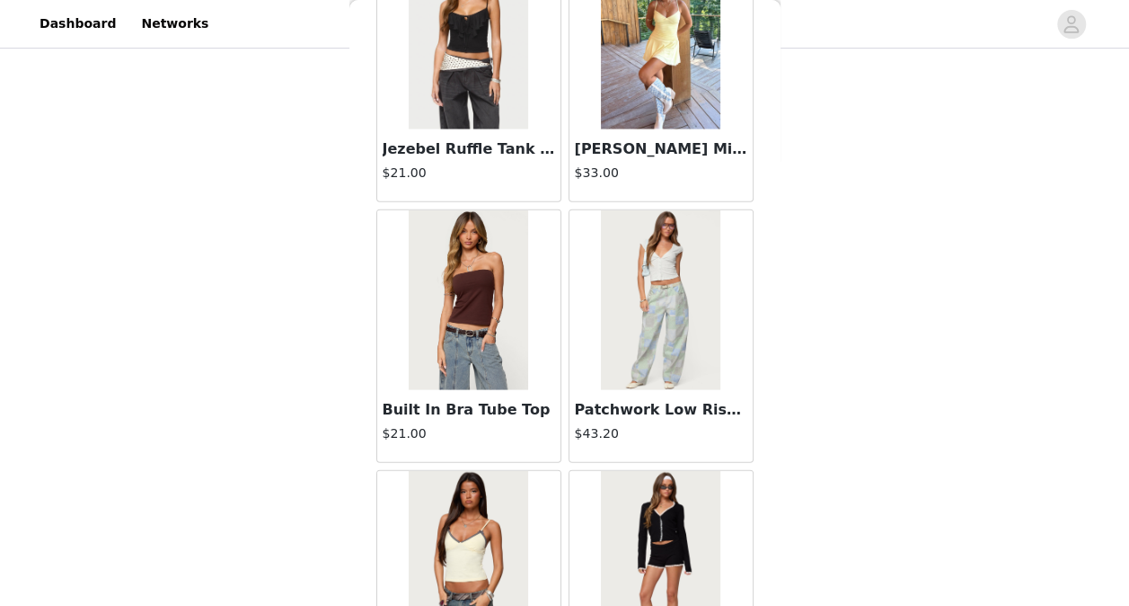
scroll to position [12535, 0]
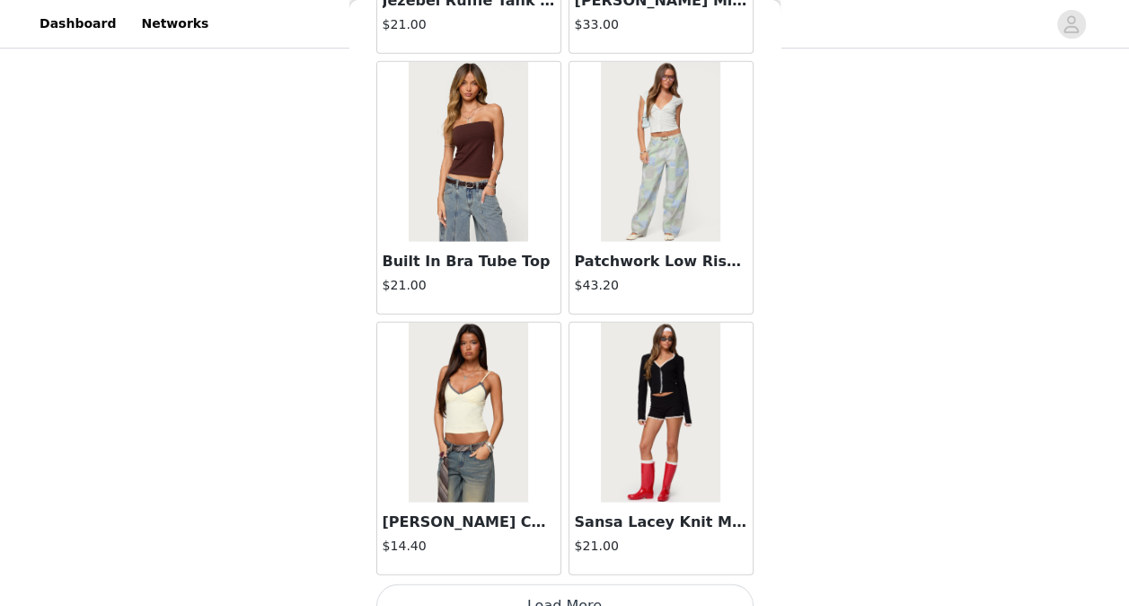
click at [570, 584] on button "Load More" at bounding box center [564, 605] width 377 height 43
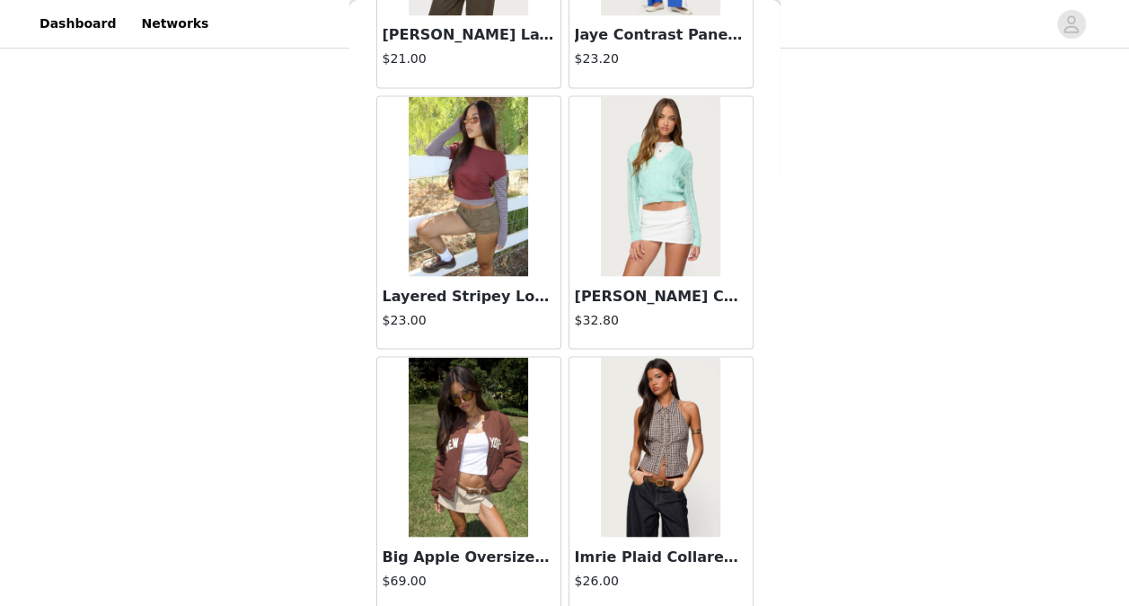
scroll to position [15135, 0]
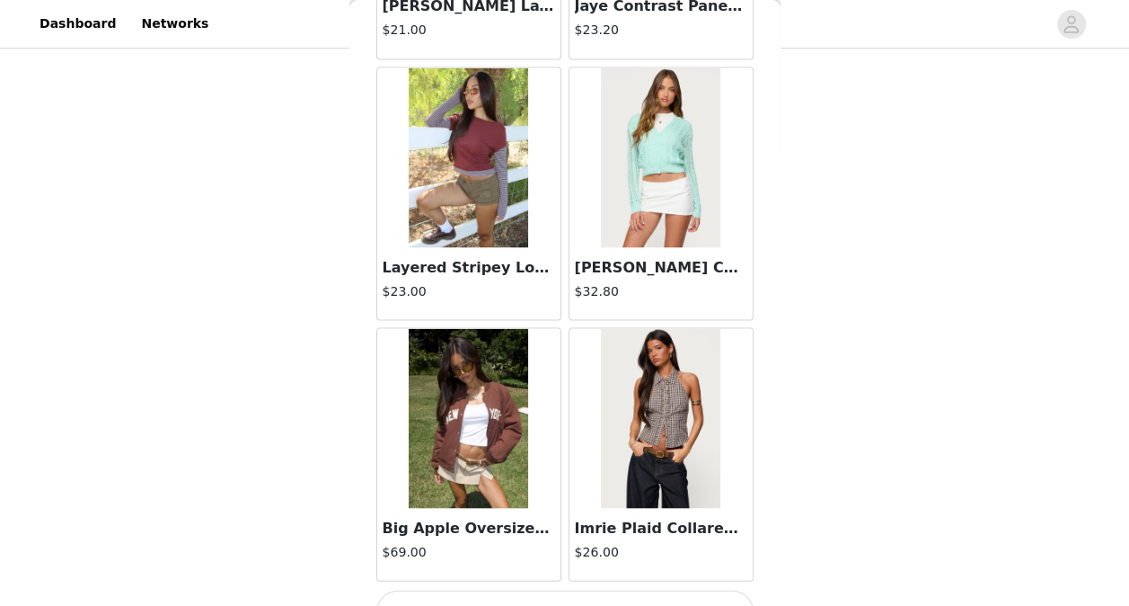
click at [546, 589] on button "Load More" at bounding box center [564, 610] width 377 height 43
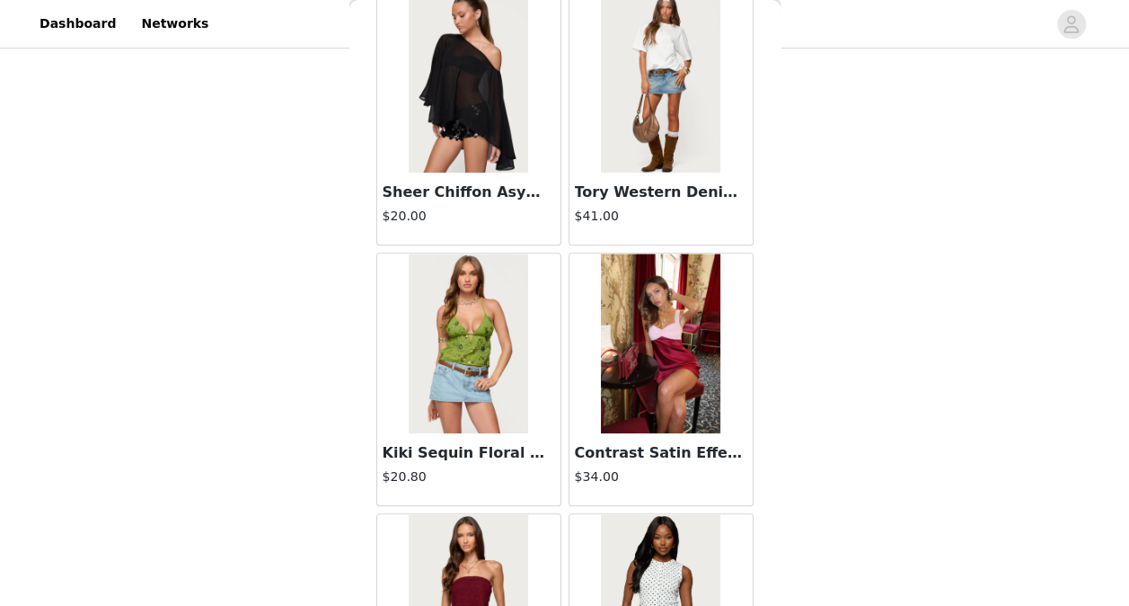
scroll to position [17735, 0]
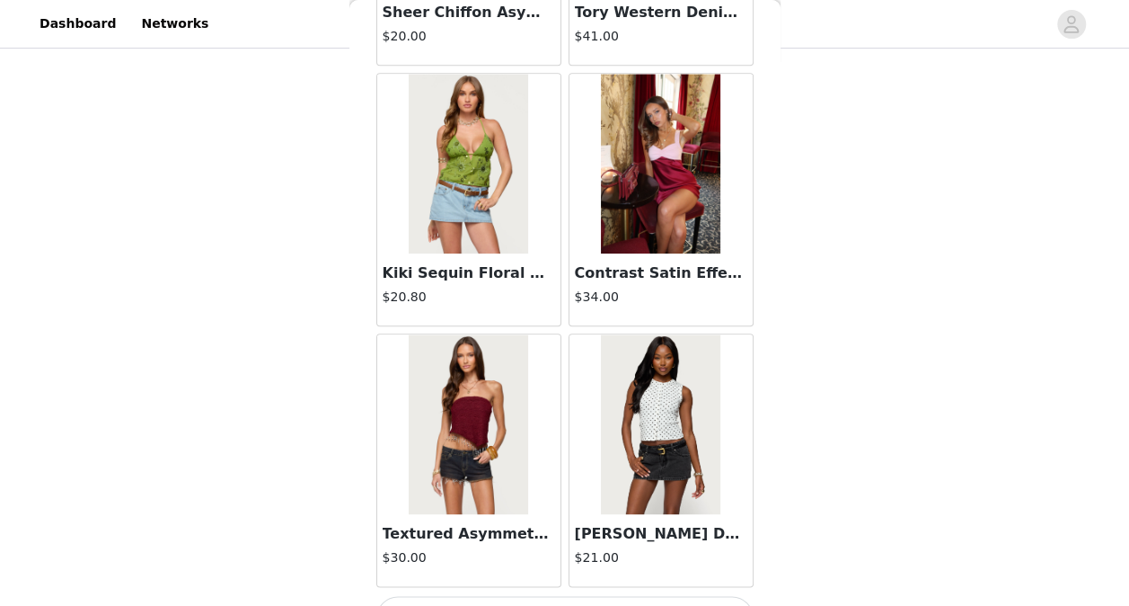
click at [607, 596] on button "Load More" at bounding box center [564, 617] width 377 height 43
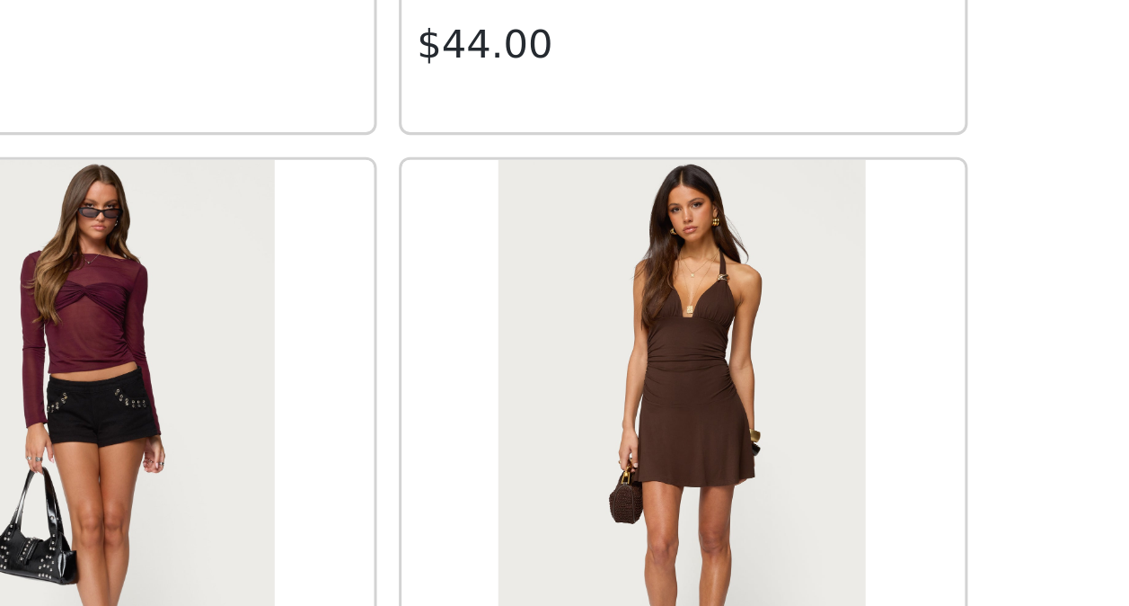
scroll to position [210, 0]
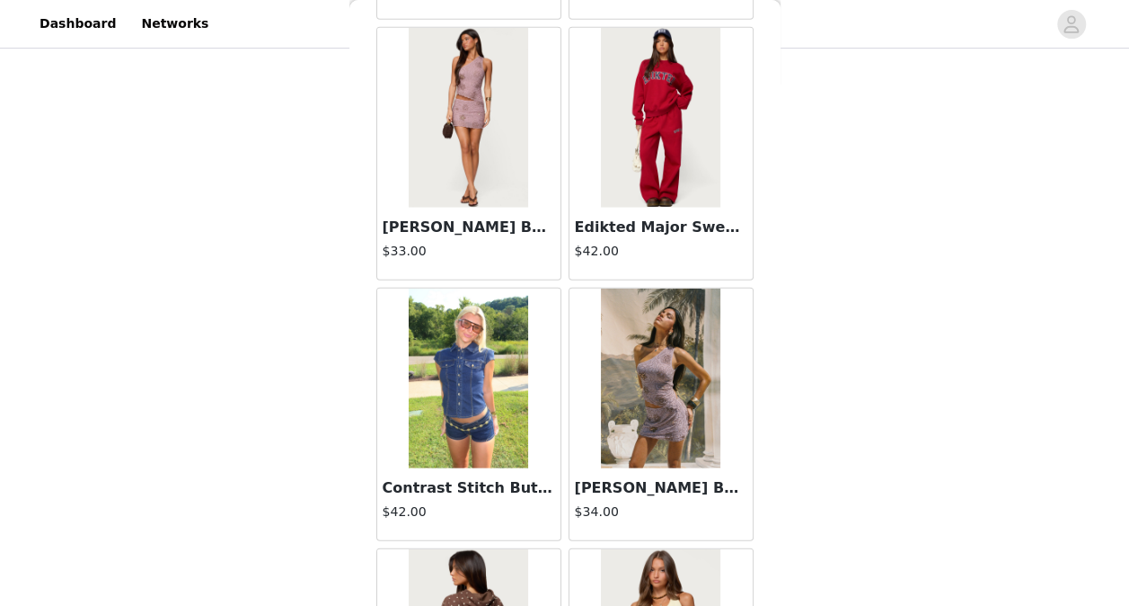
scroll to position [22934, 0]
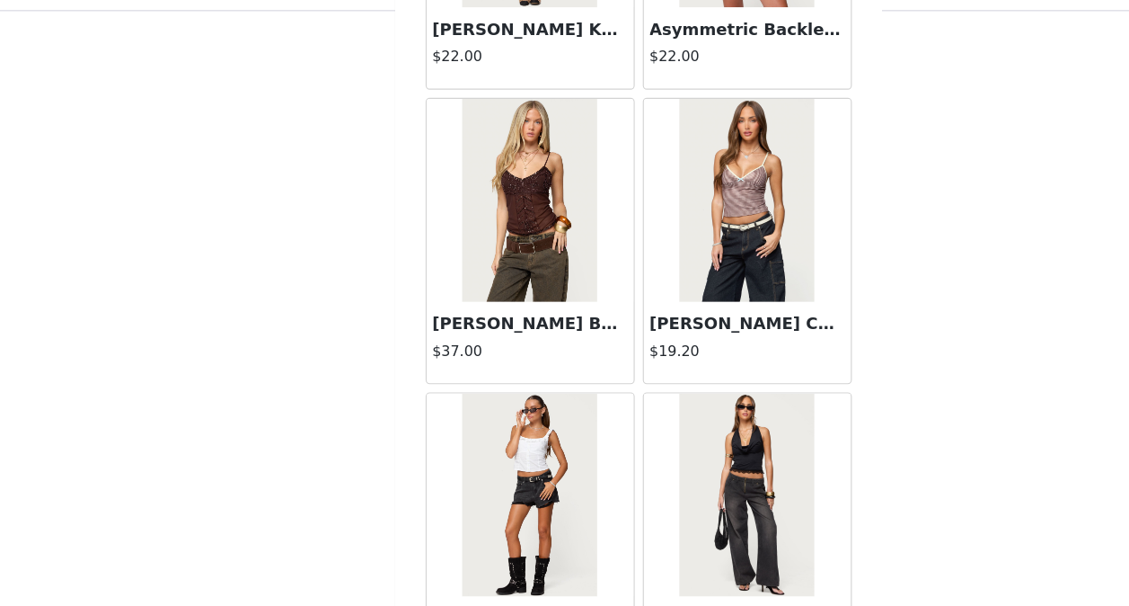
scroll to position [25498, 0]
click at [482, 180] on img at bounding box center [468, 217] width 119 height 180
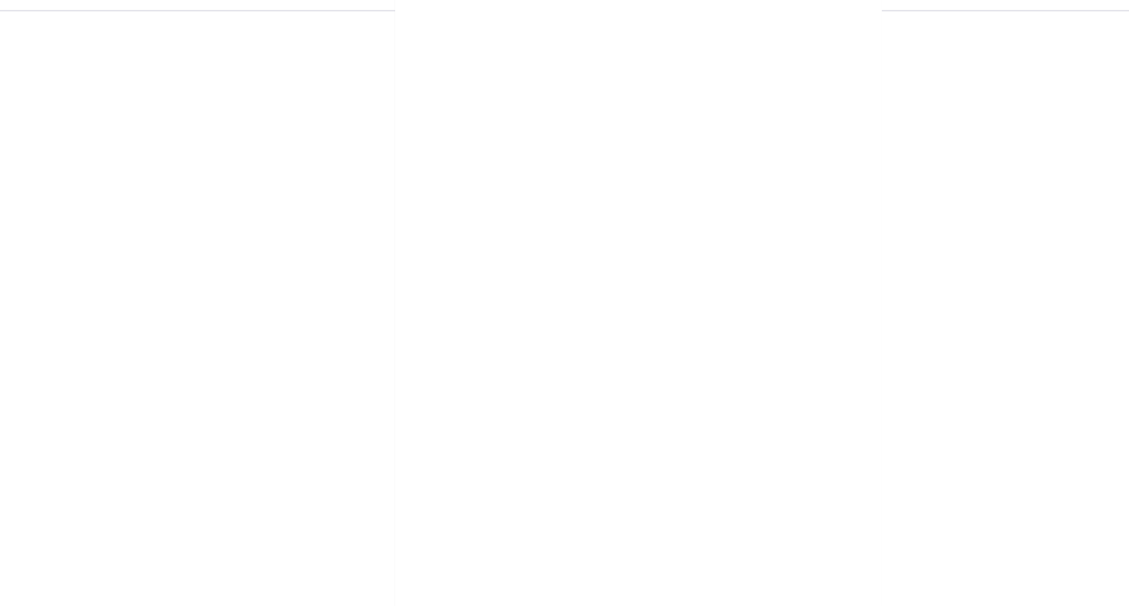
scroll to position [250, 0]
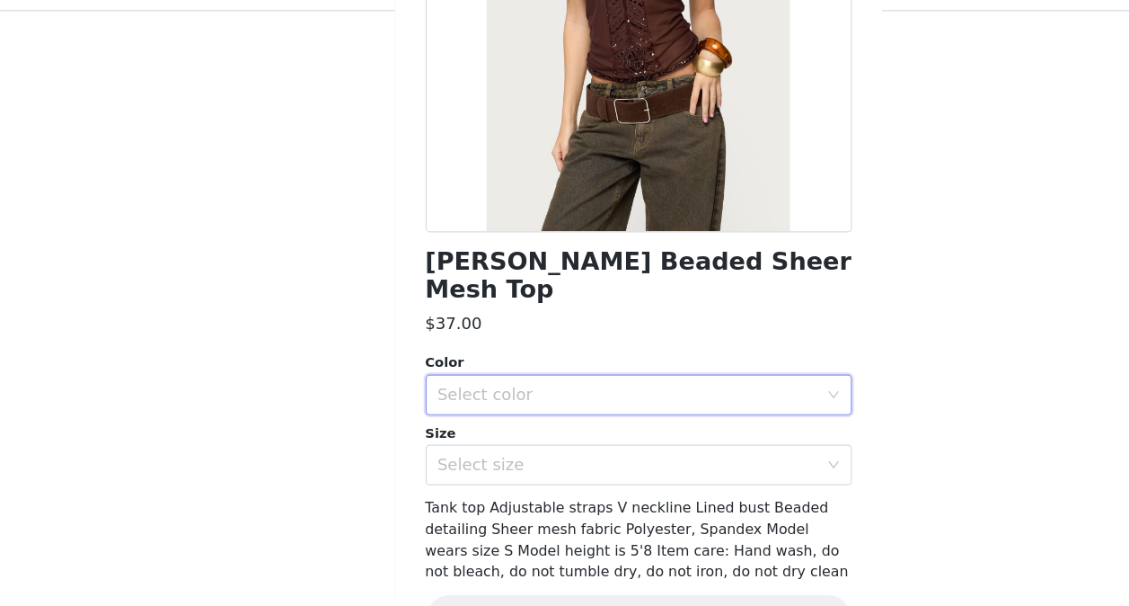
click at [590, 371] on div "Select color" at bounding box center [559, 388] width 344 height 34
click at [525, 403] on li "BROWN" at bounding box center [558, 403] width 364 height 29
click at [532, 441] on div "Select size" at bounding box center [555, 450] width 336 height 18
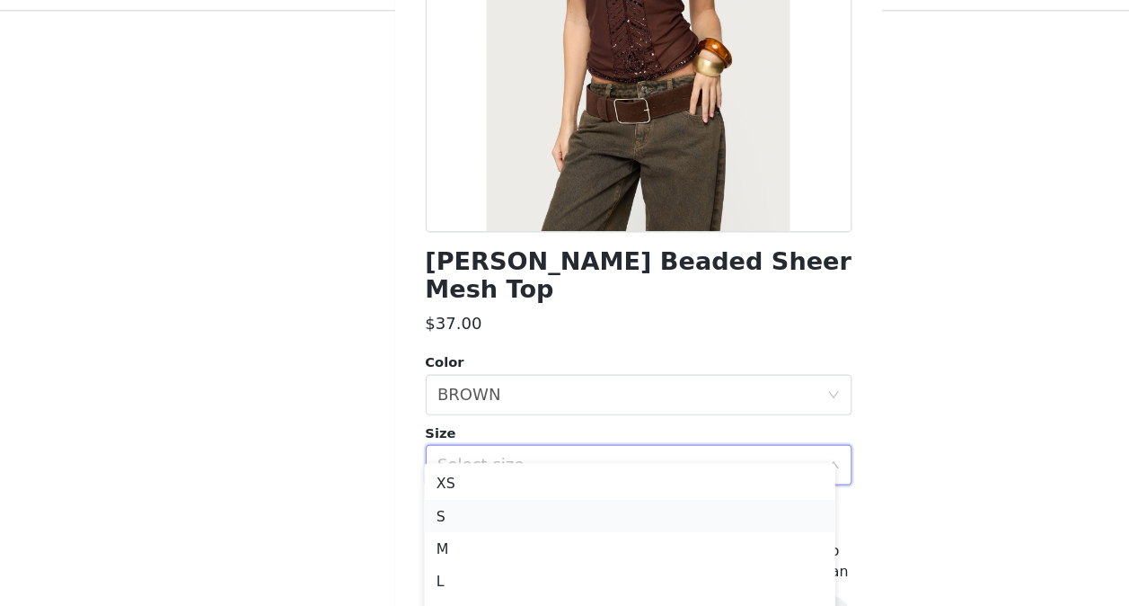
click at [512, 493] on li "S" at bounding box center [558, 495] width 364 height 29
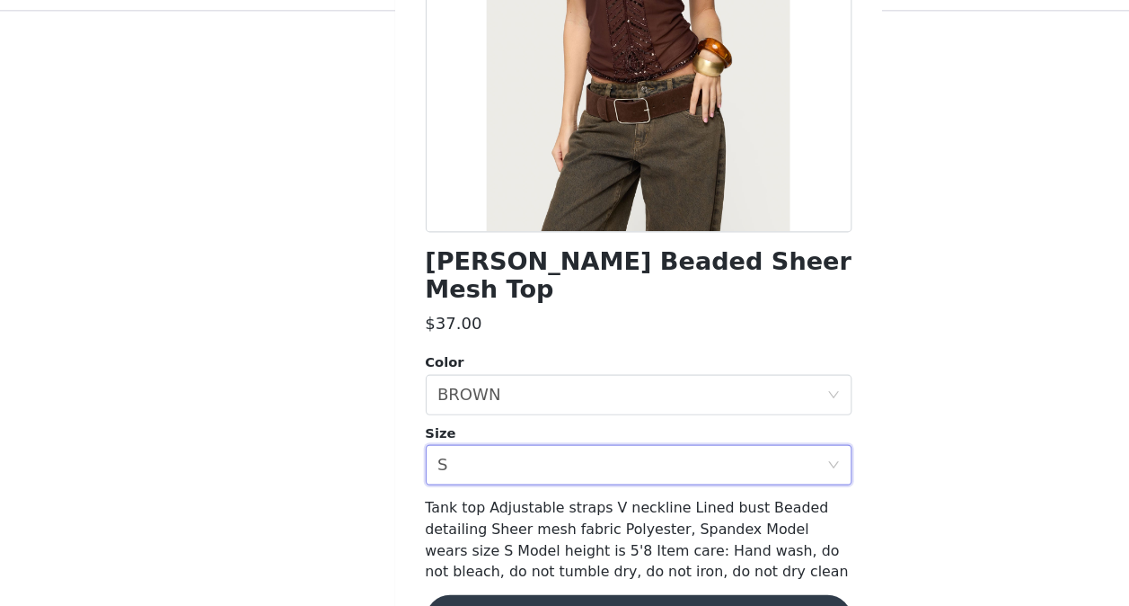
scroll to position [210, 0]
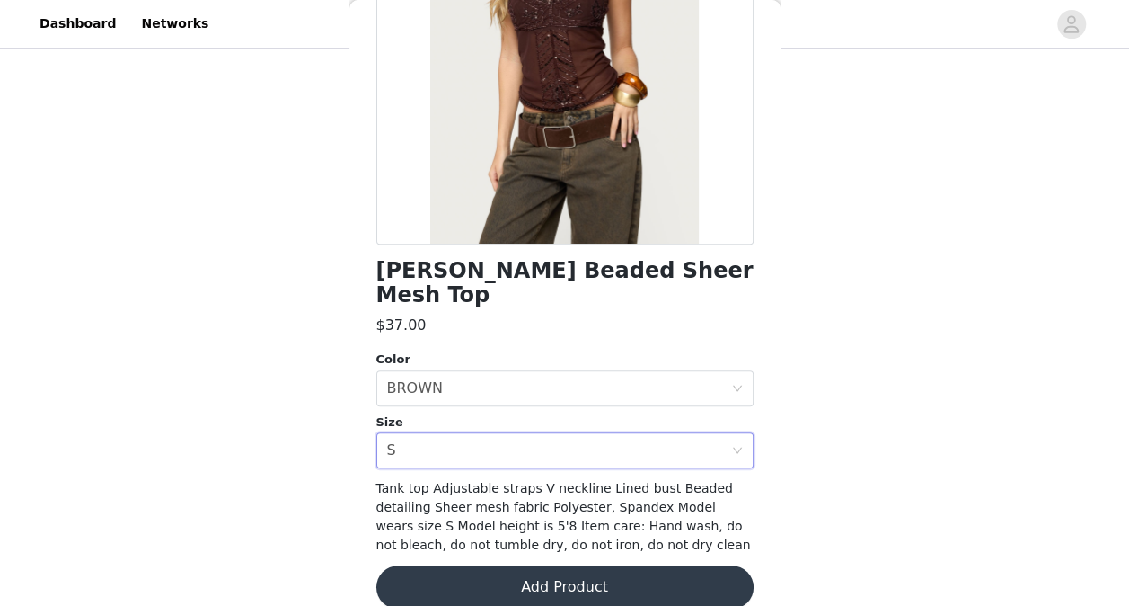
click at [632, 571] on button "Add Product" at bounding box center [564, 586] width 377 height 43
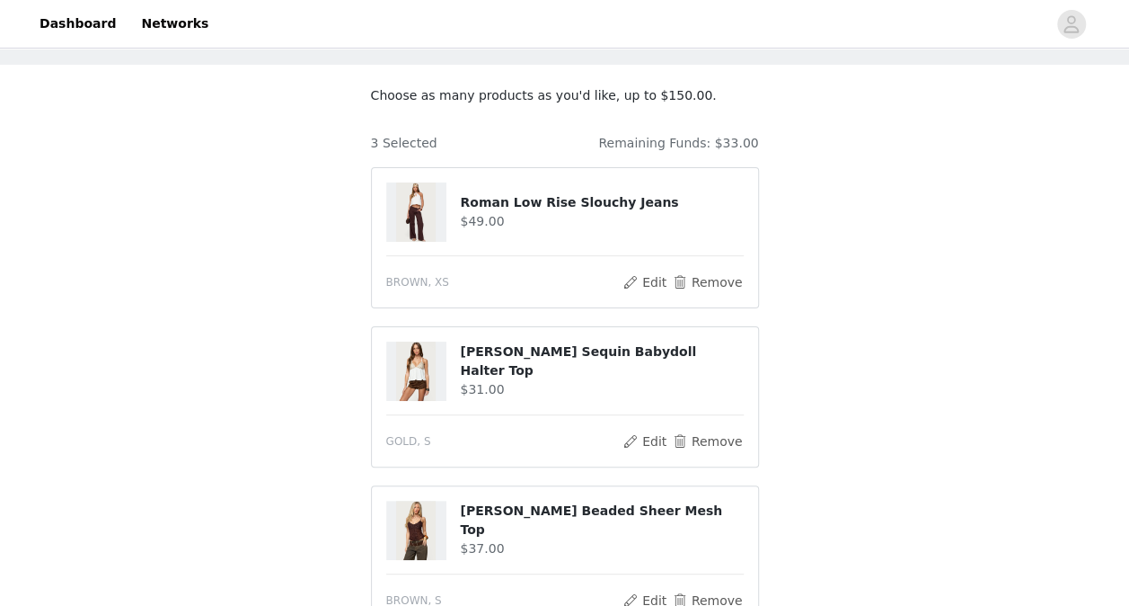
scroll to position [368, 0]
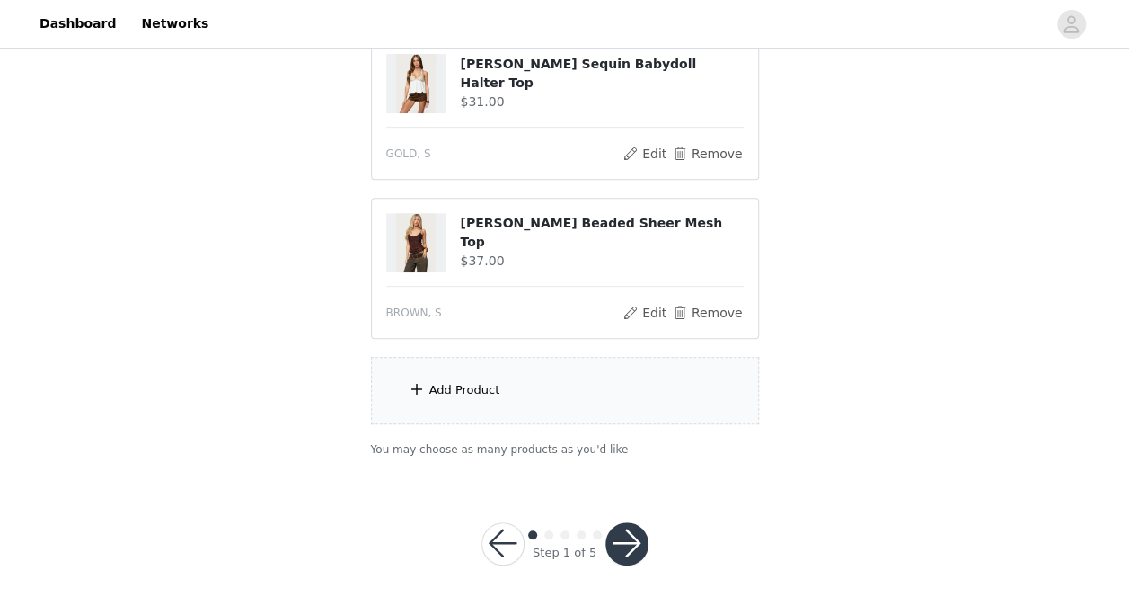
click at [532, 386] on div "Add Product" at bounding box center [565, 390] width 388 height 67
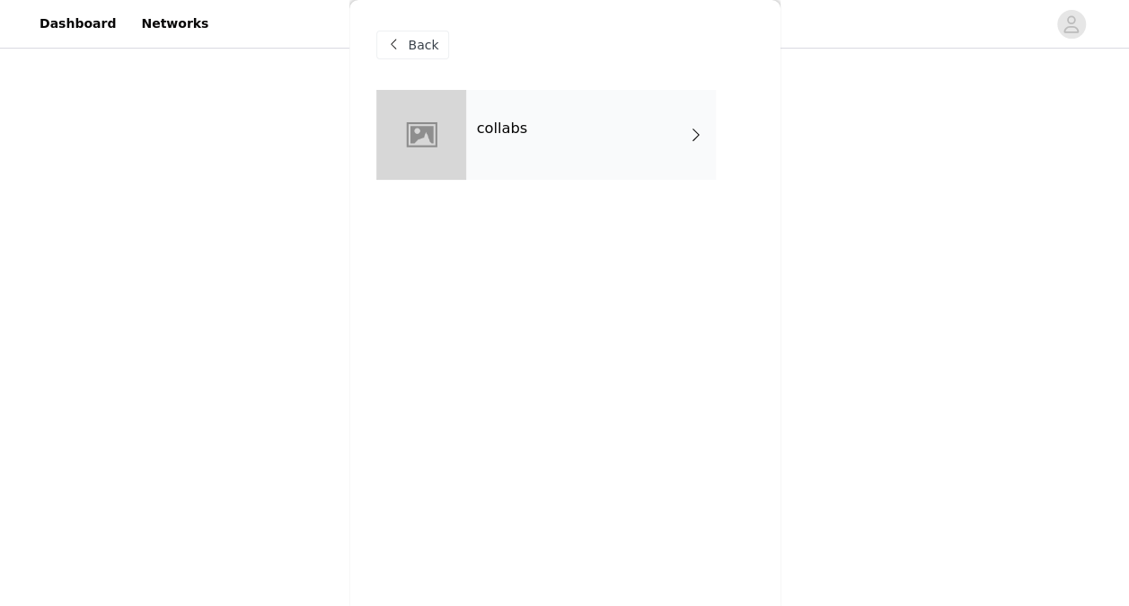
click at [540, 148] on div "collabs" at bounding box center [591, 135] width 250 height 90
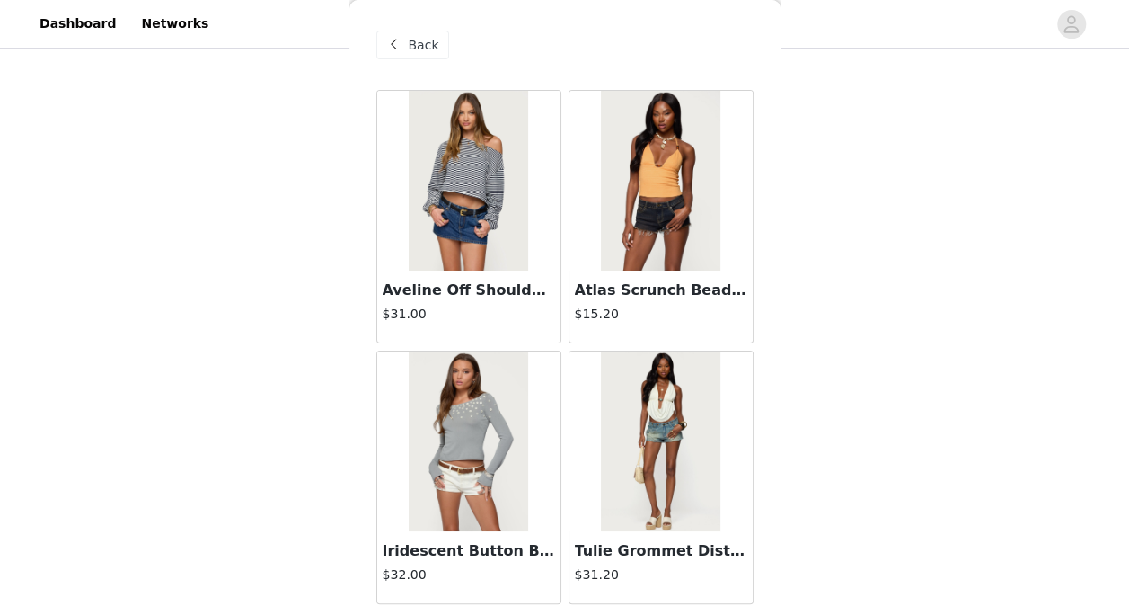
drag, startPoint x: 540, startPoint y: 148, endPoint x: 235, endPoint y: 293, distance: 337.2
click at [235, 293] on div "STEP 1 OF 5 Products Choose as many products as you'd like, up to $150.00. 3 Se…" at bounding box center [564, 81] width 1129 height 795
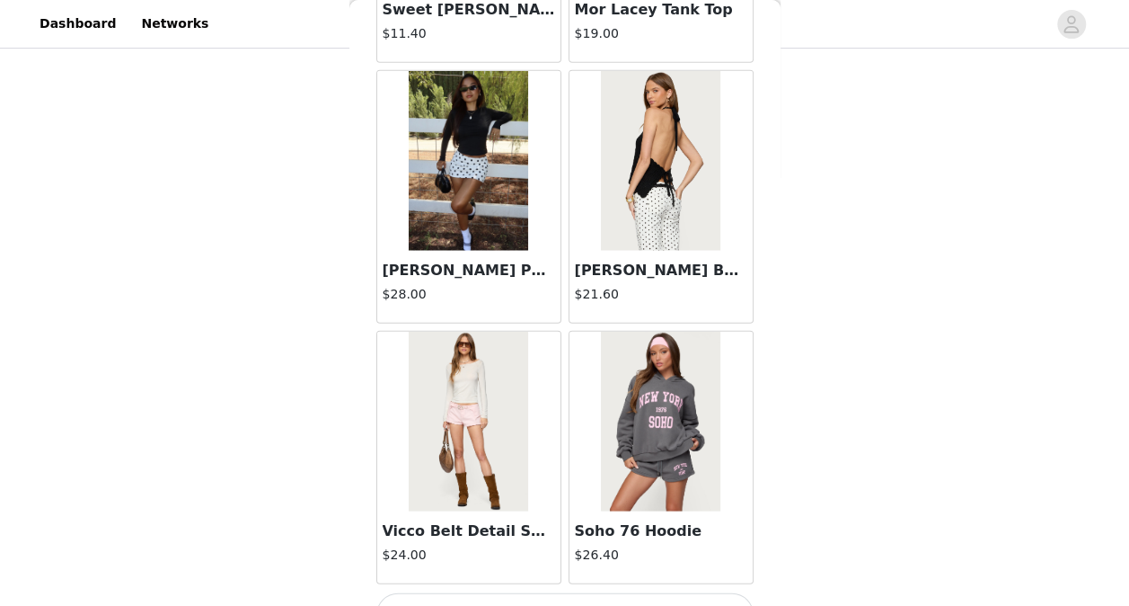
scroll to position [2137, 0]
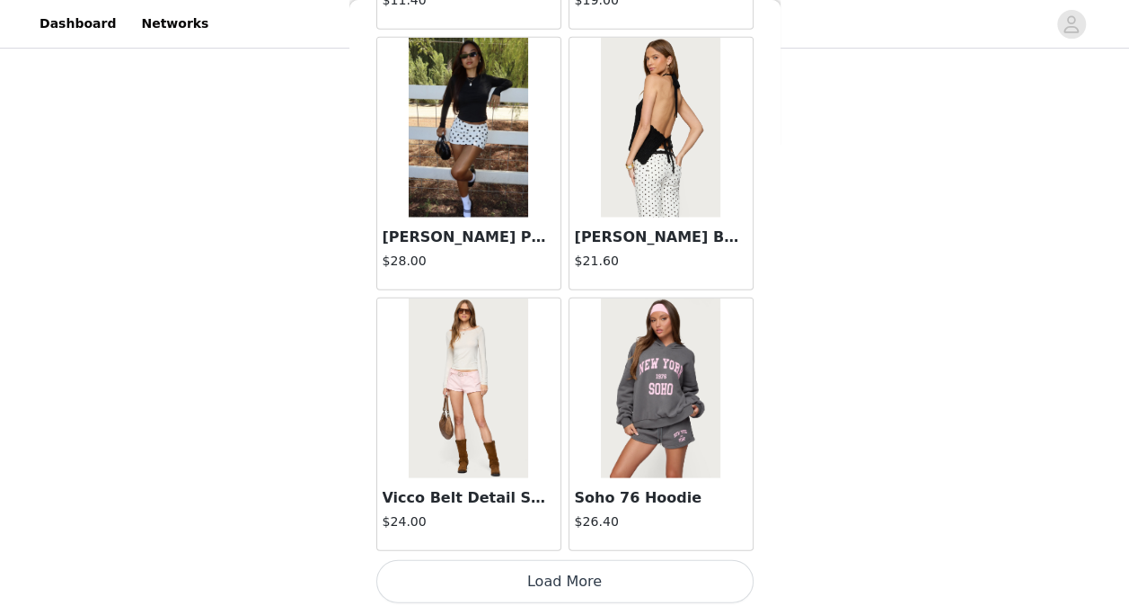
click at [614, 568] on button "Load More" at bounding box center [564, 581] width 377 height 43
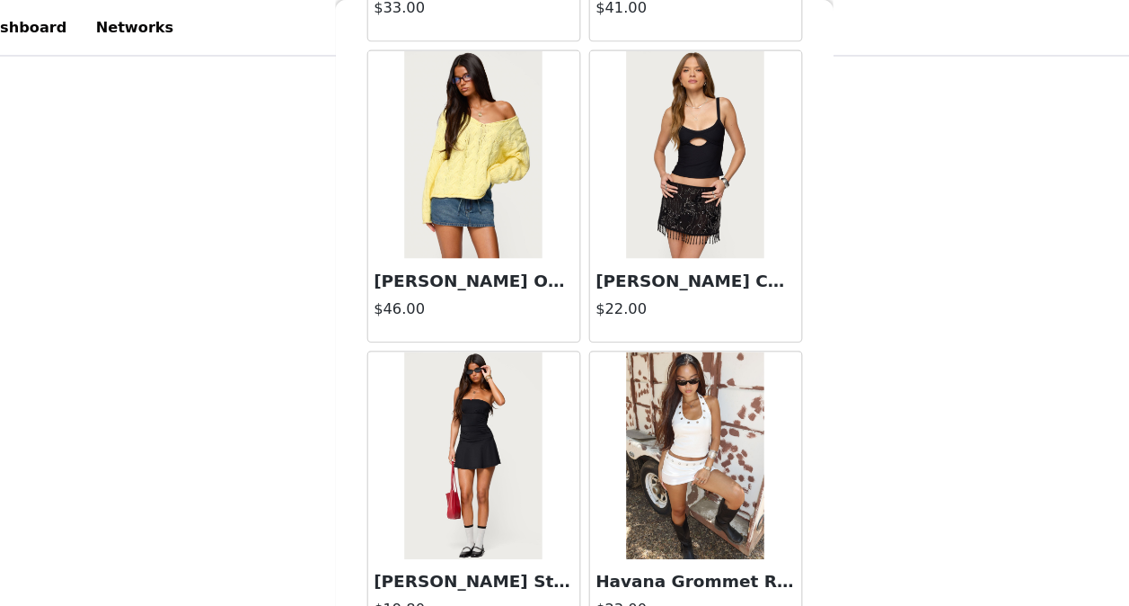
scroll to position [368, 0]
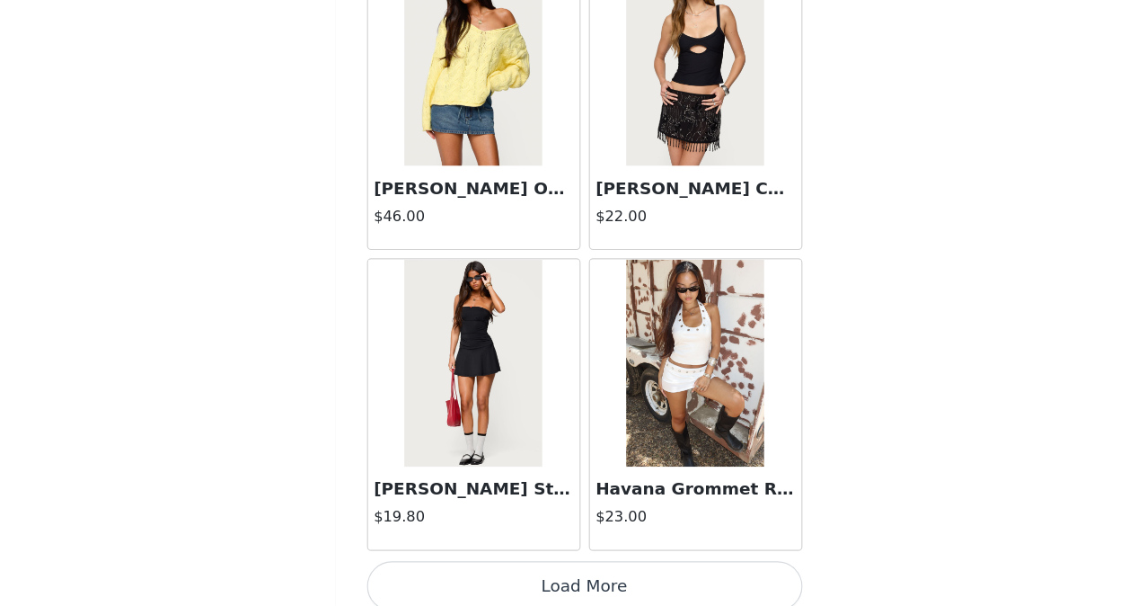
click at [583, 576] on button "Load More" at bounding box center [564, 587] width 377 height 43
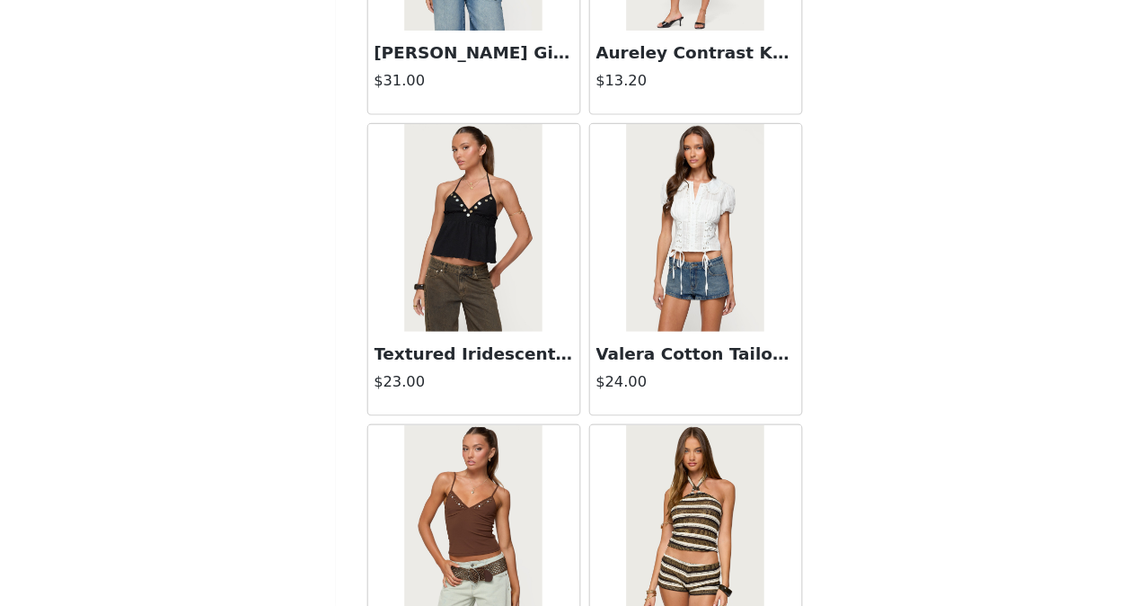
scroll to position [7337, 0]
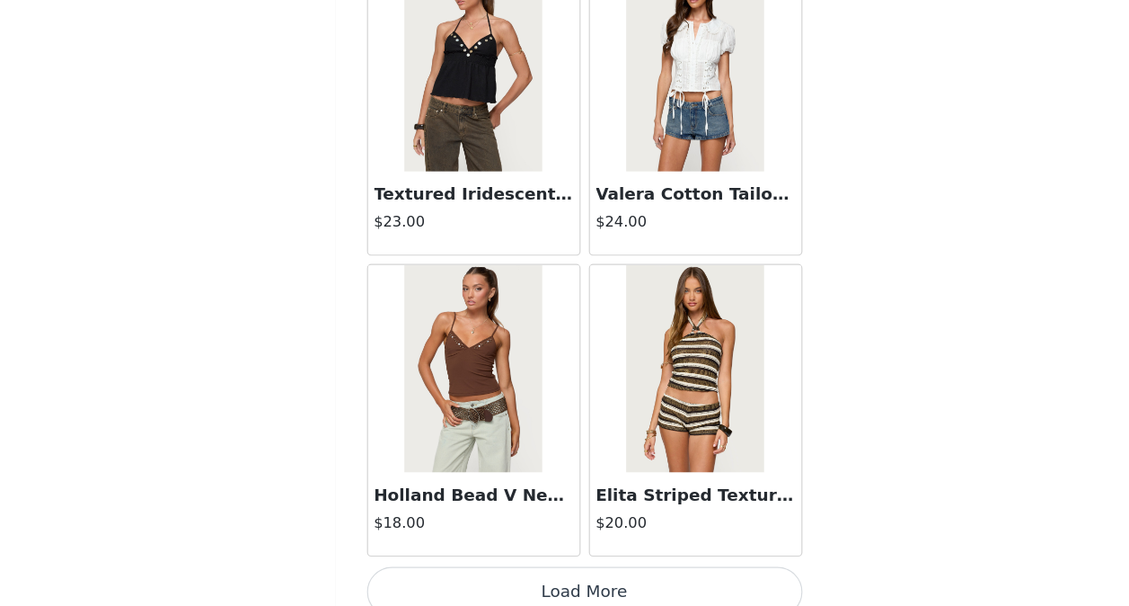
click at [572, 571] on button "Load More" at bounding box center [564, 592] width 377 height 43
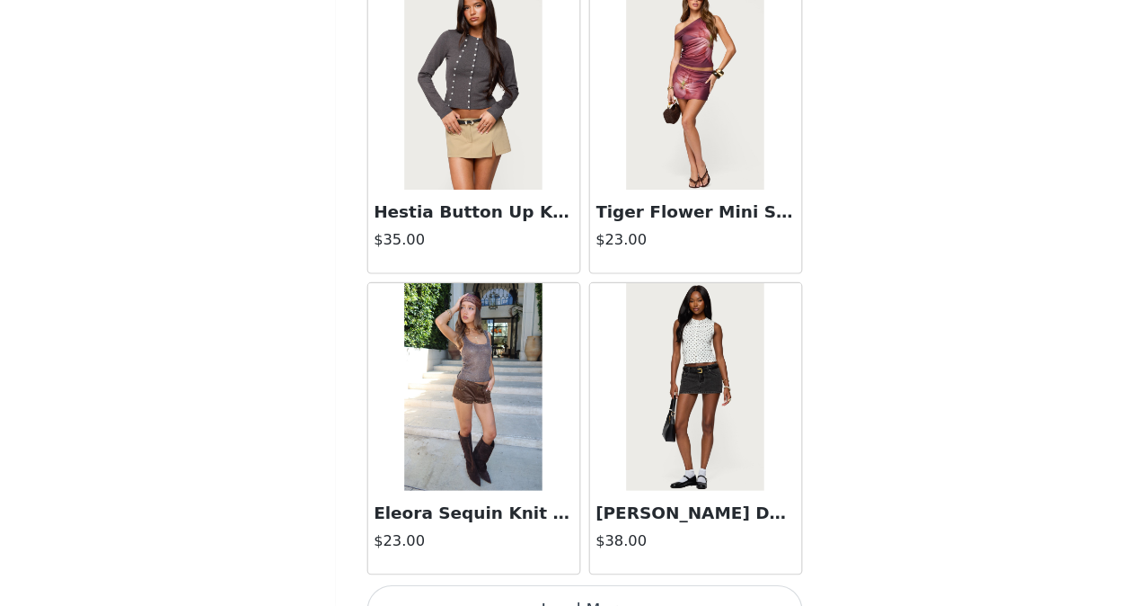
scroll to position [9936, 0]
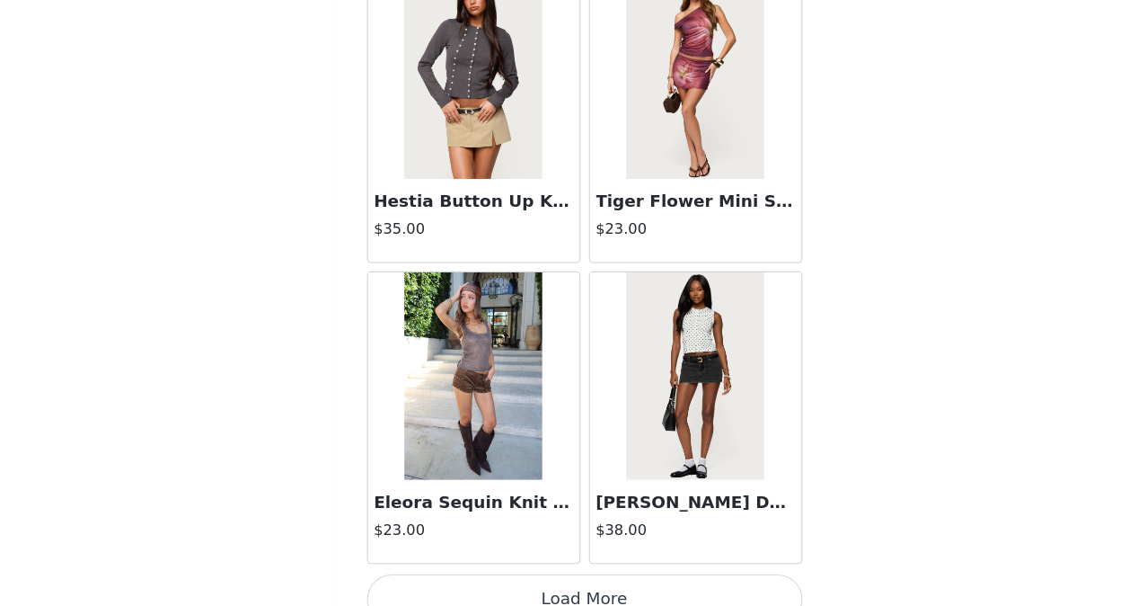
click at [458, 420] on img at bounding box center [468, 406] width 119 height 180
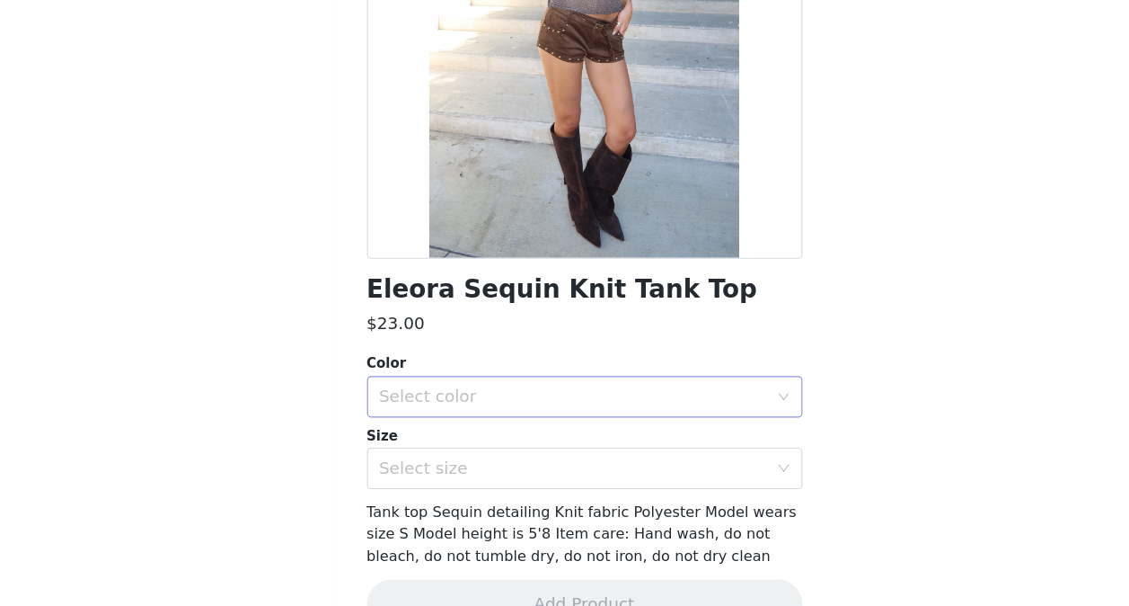
scroll to position [190, 0]
click at [516, 411] on div "Select color" at bounding box center [559, 423] width 344 height 34
click at [506, 463] on li "BROWN" at bounding box center [558, 462] width 364 height 29
click at [507, 477] on div "Select size" at bounding box center [555, 485] width 336 height 18
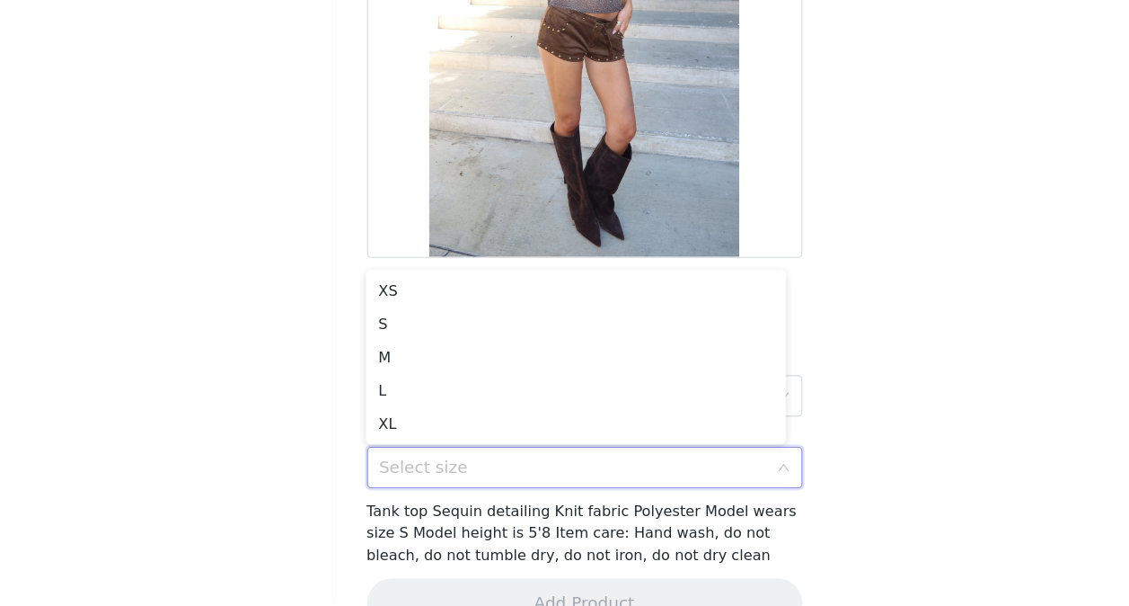
scroll to position [59, 0]
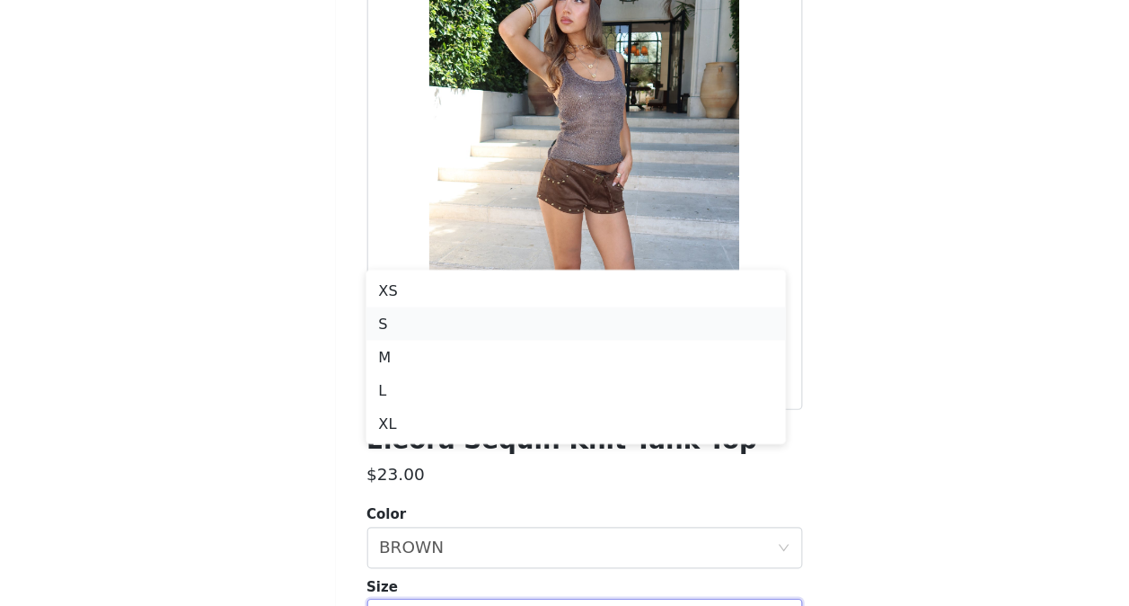
click at [457, 352] on li "S" at bounding box center [558, 360] width 364 height 29
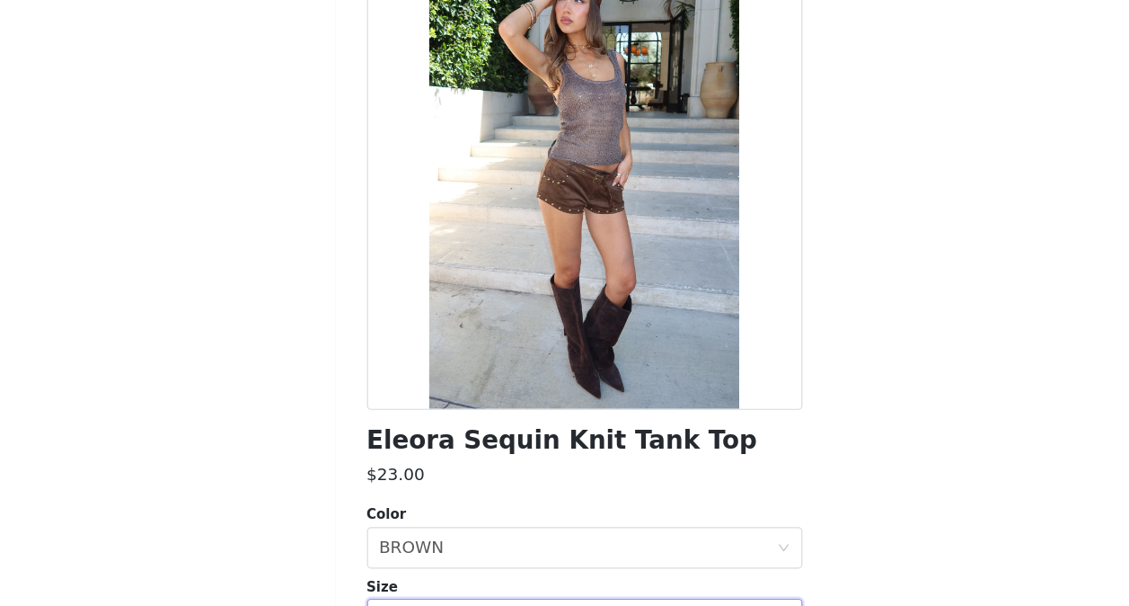
scroll to position [231, 0]
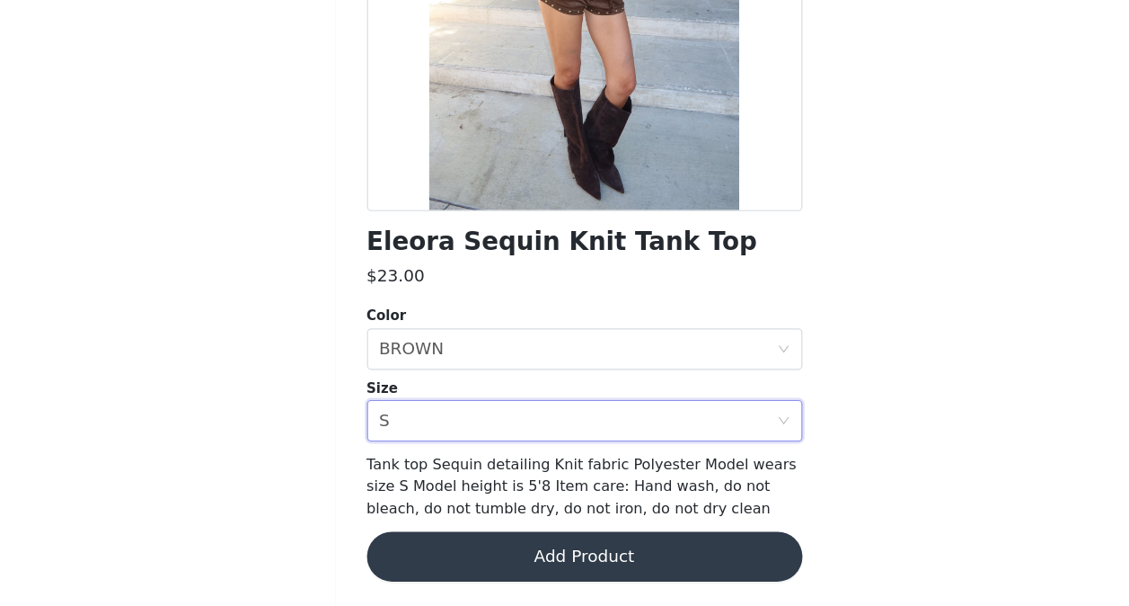
click at [557, 562] on button "Add Product" at bounding box center [564, 562] width 377 height 43
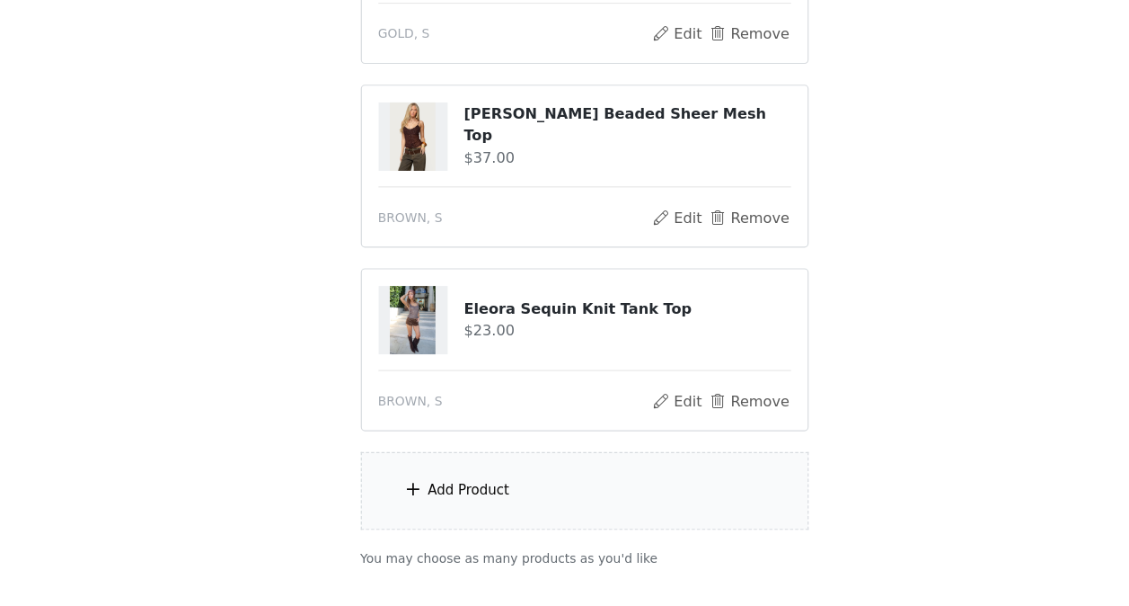
scroll to position [448, 0]
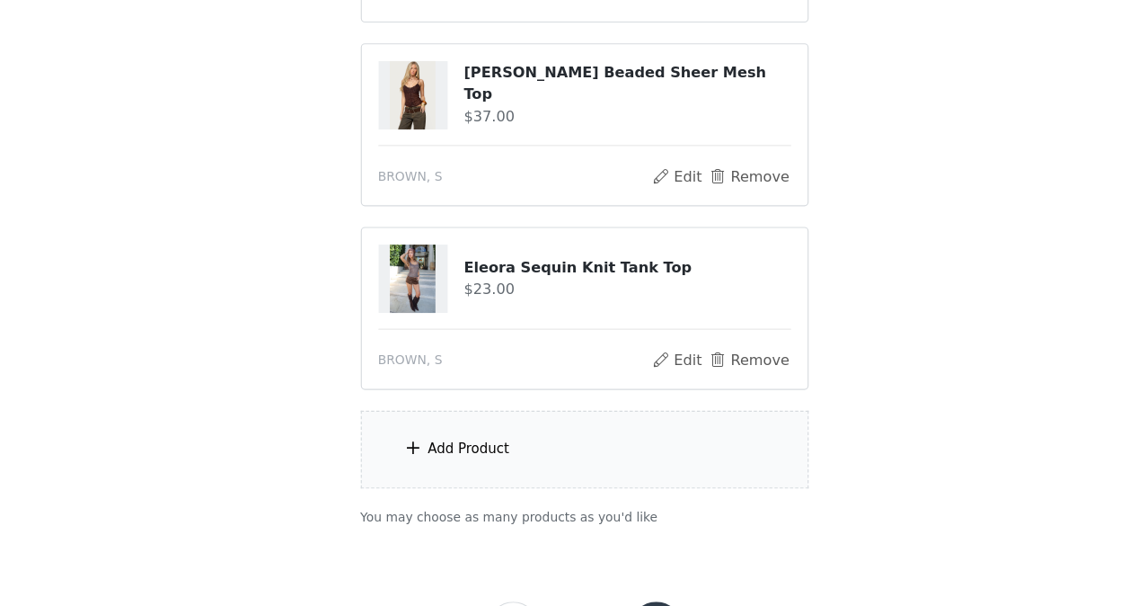
click at [575, 471] on div "Add Product" at bounding box center [565, 469] width 388 height 67
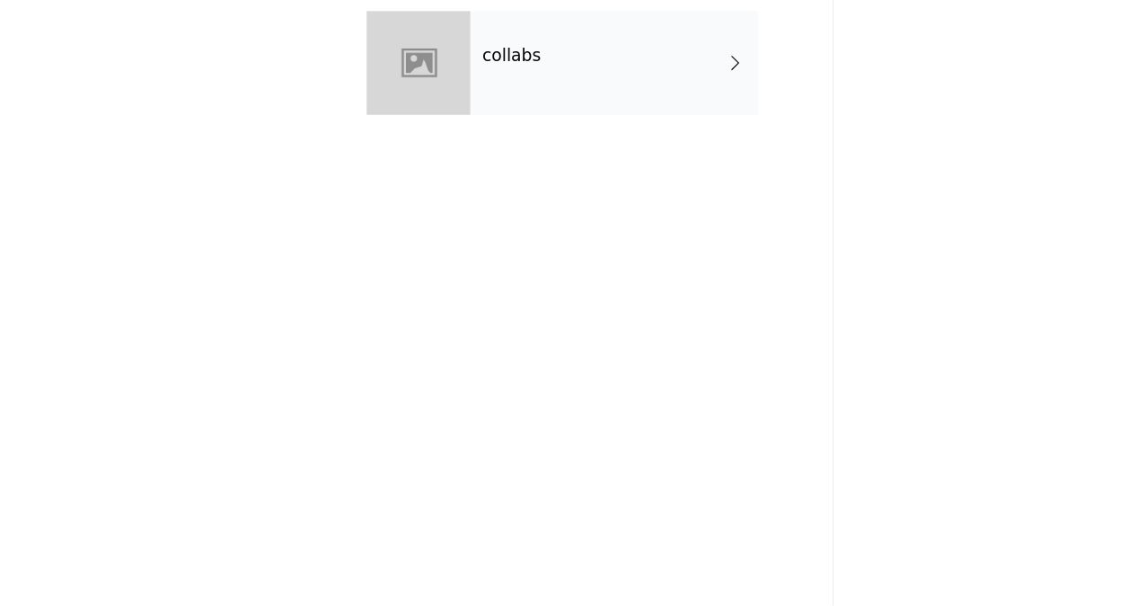
click at [583, 161] on div "collabs" at bounding box center [591, 135] width 250 height 90
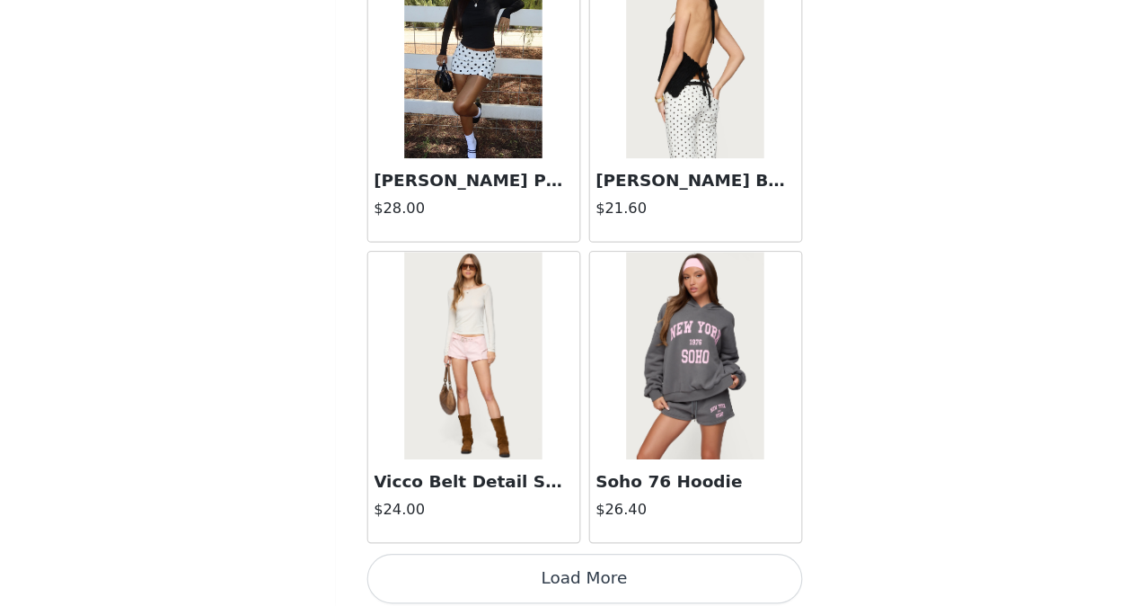
scroll to position [527, 0]
click at [595, 578] on button "Load More" at bounding box center [564, 581] width 377 height 43
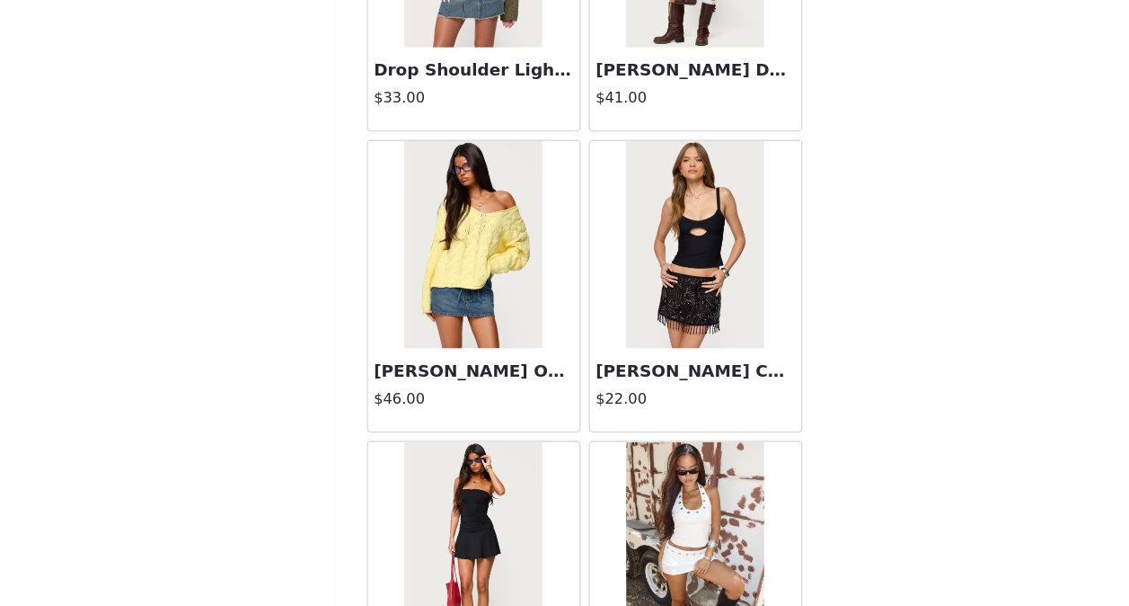
scroll to position [4737, 0]
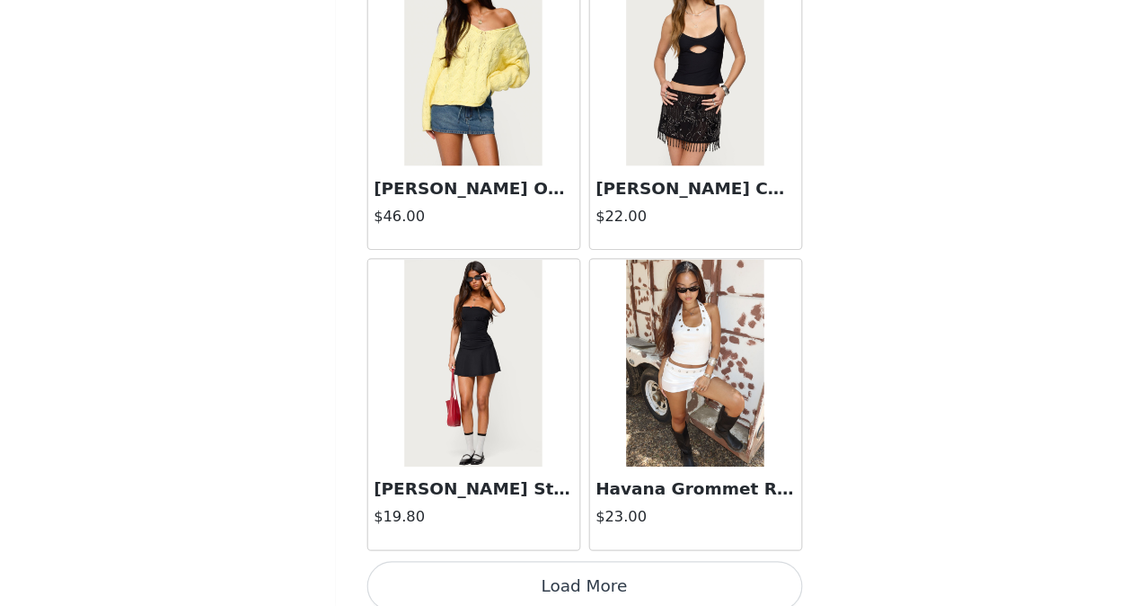
click at [574, 576] on button "Load More" at bounding box center [564, 587] width 377 height 43
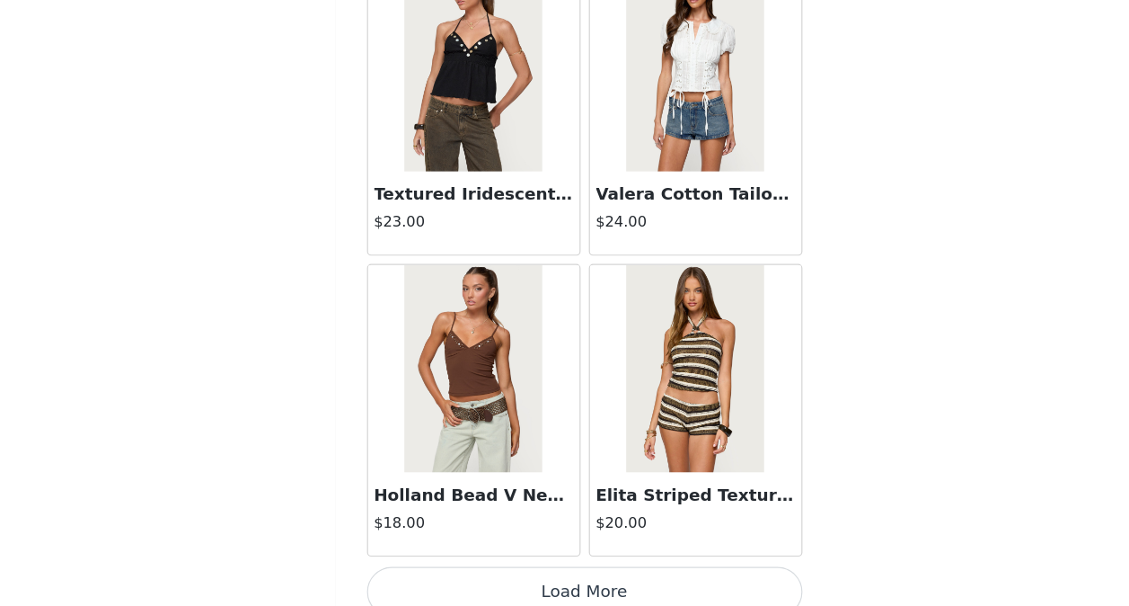
click at [588, 586] on button "Load More" at bounding box center [564, 592] width 377 height 43
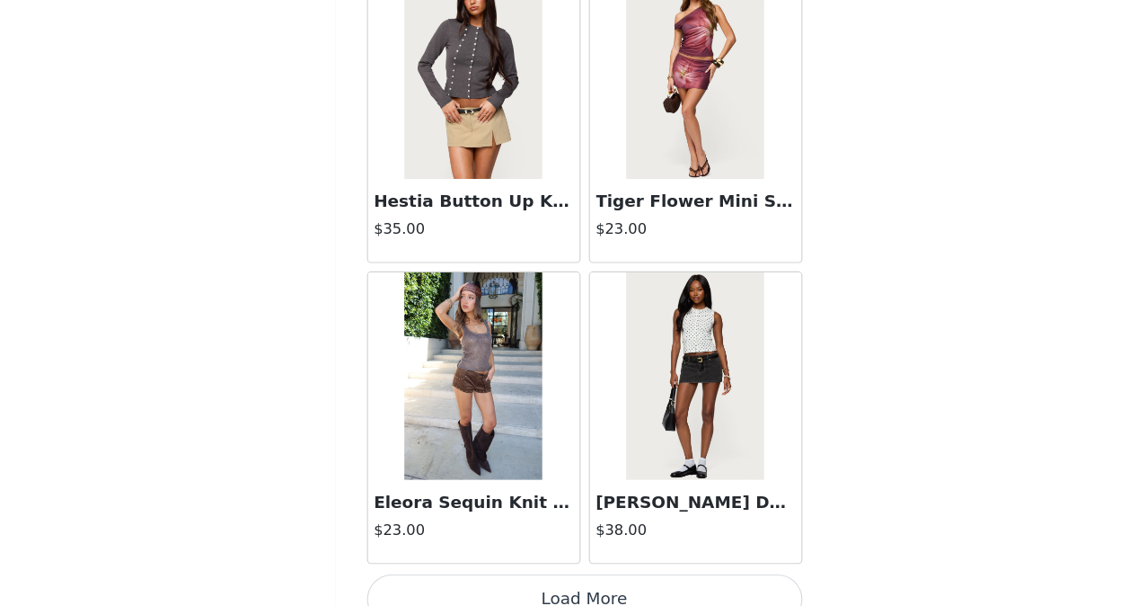
click at [569, 578] on button "Load More" at bounding box center [564, 599] width 377 height 43
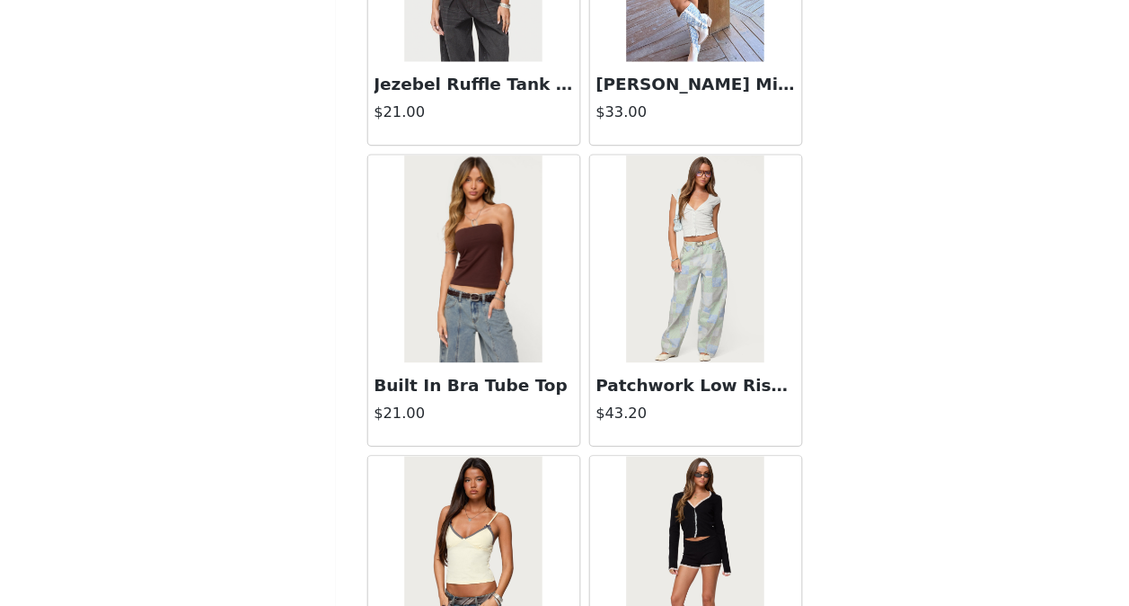
scroll to position [12535, 0]
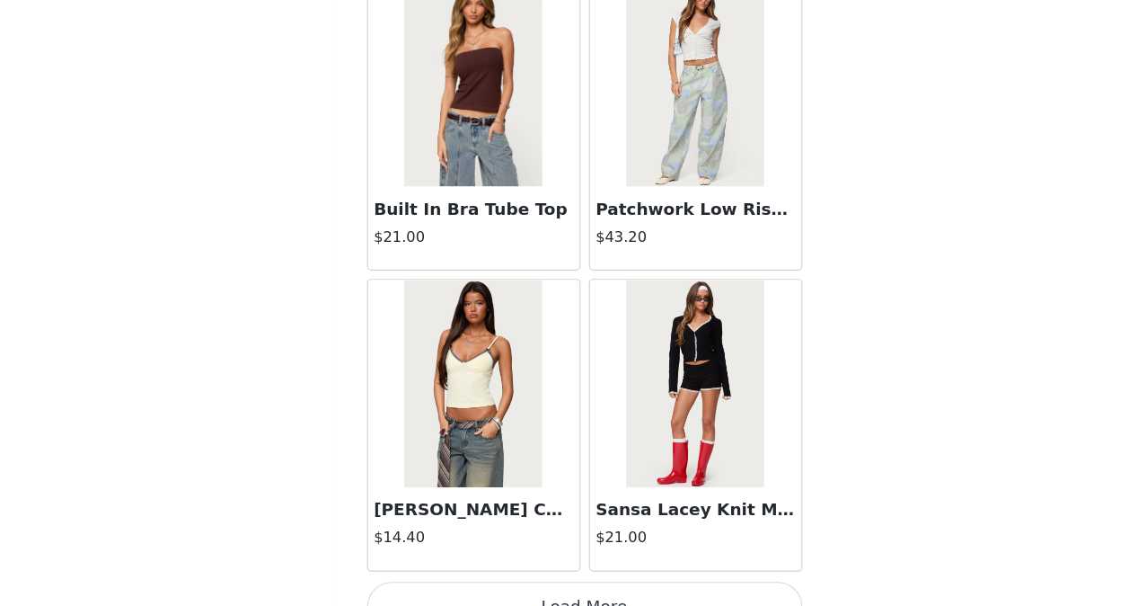
click at [571, 584] on button "Load More" at bounding box center [564, 605] width 377 height 43
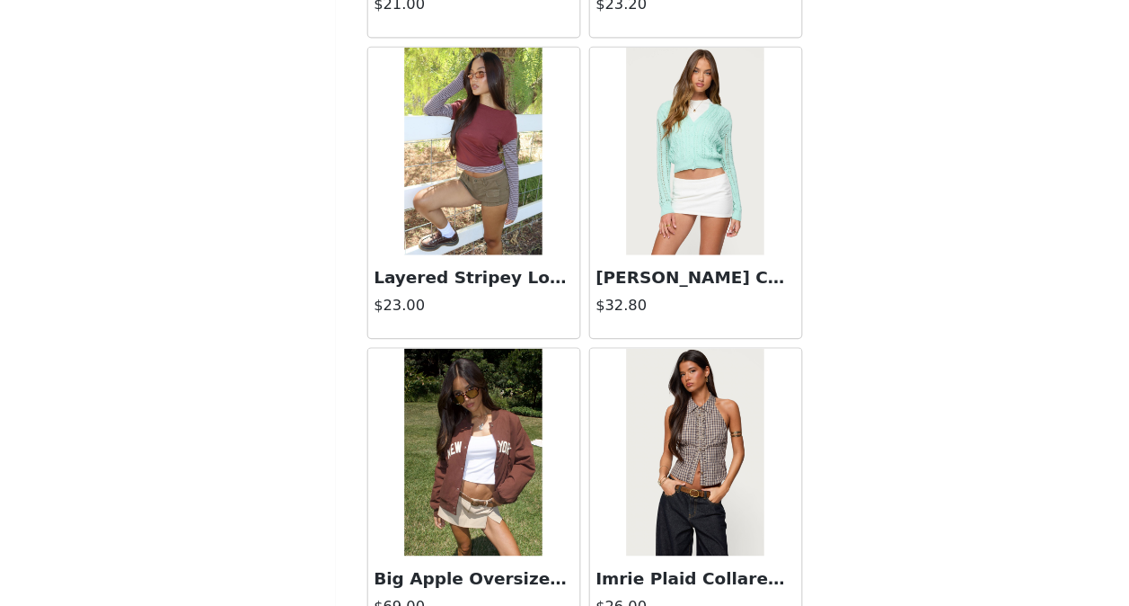
scroll to position [15135, 0]
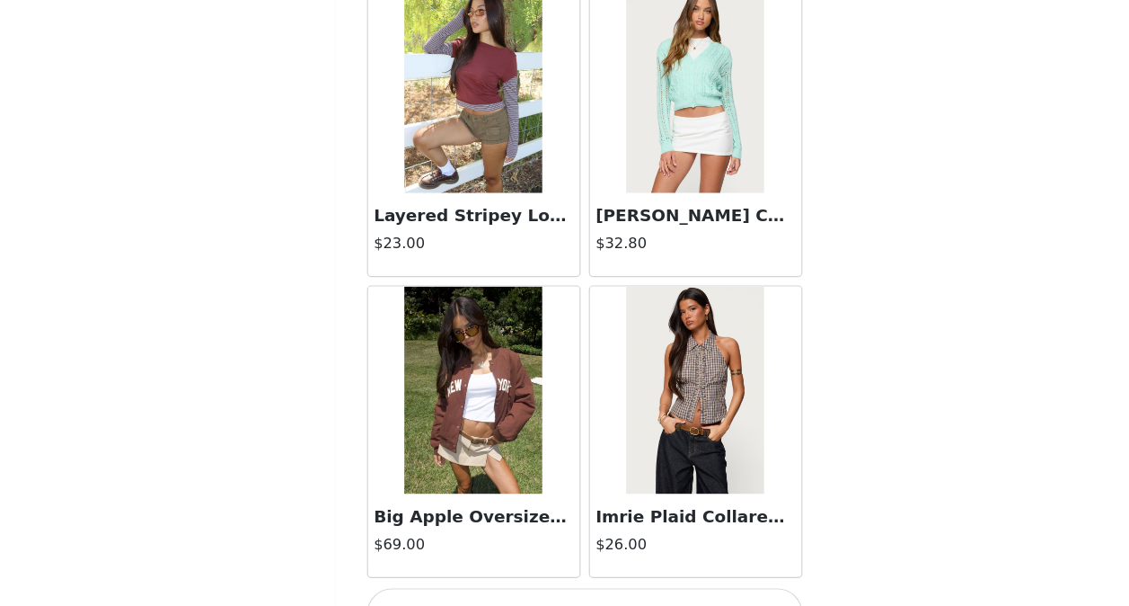
click at [575, 589] on button "Load More" at bounding box center [564, 610] width 377 height 43
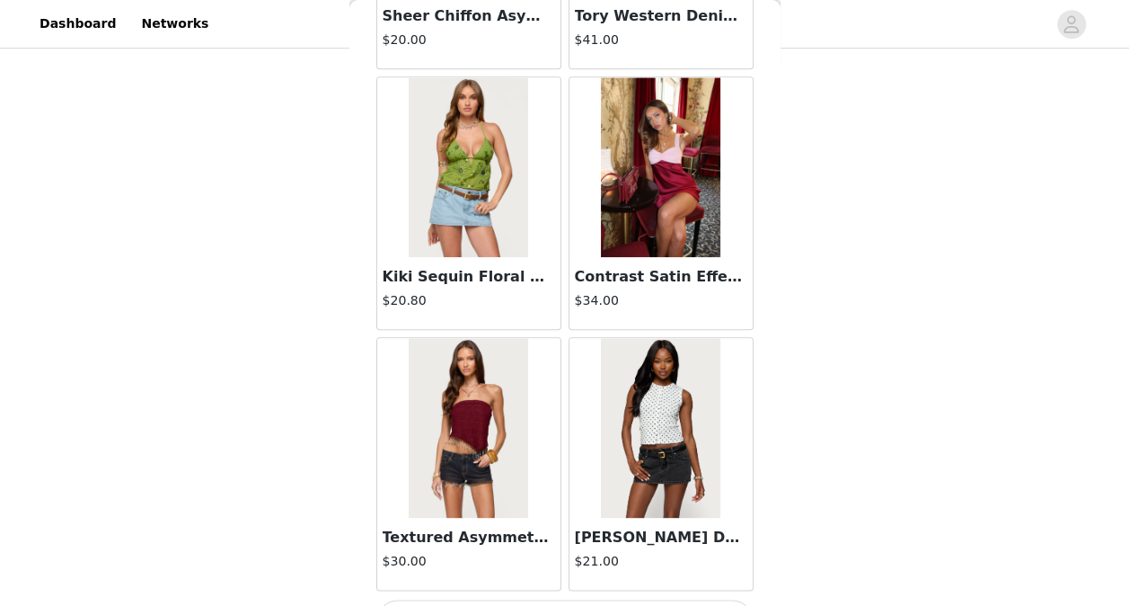
scroll to position [17735, 0]
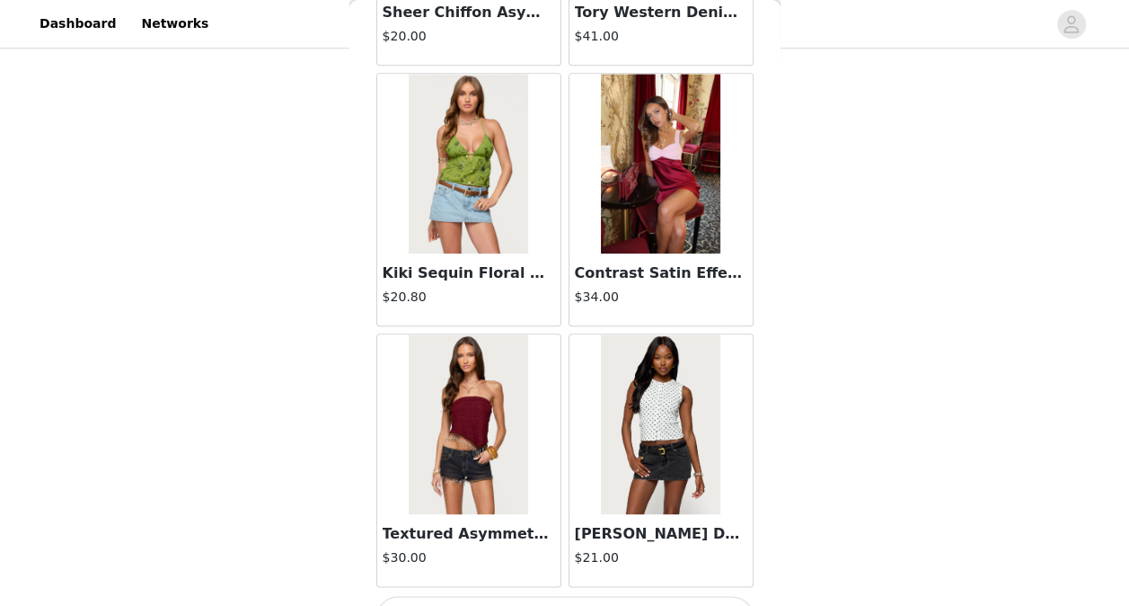
click at [599, 596] on button "Load More" at bounding box center [564, 617] width 377 height 43
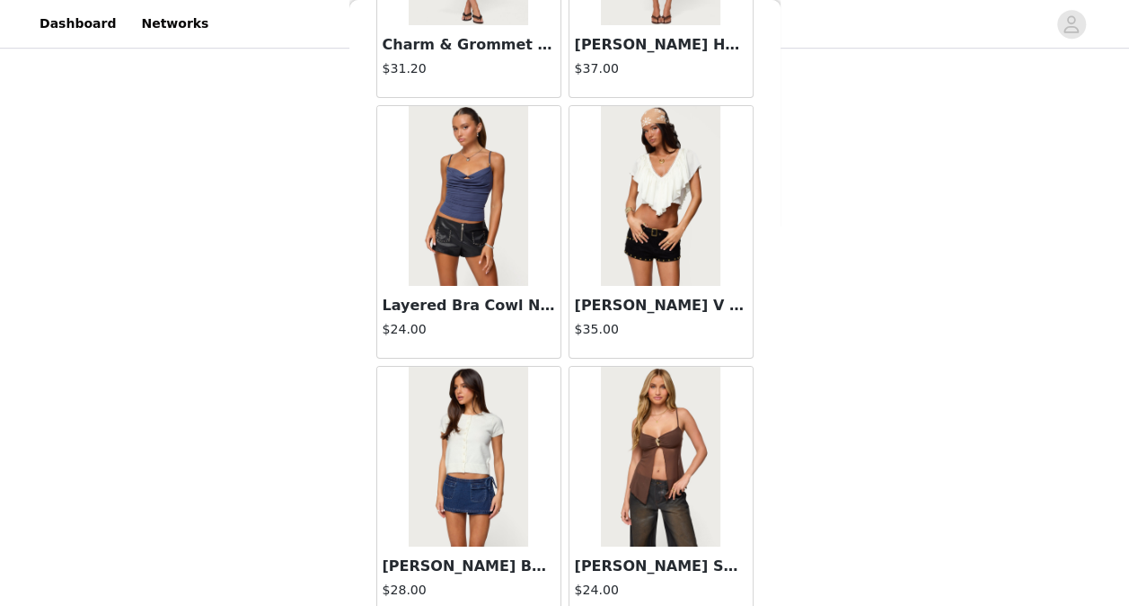
scroll to position [20334, 0]
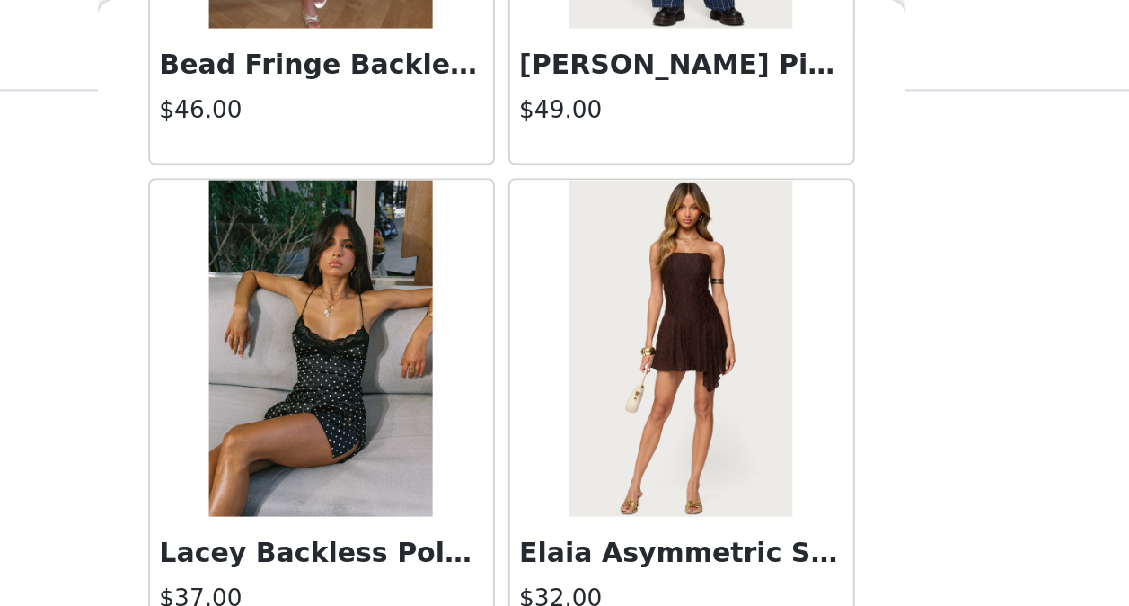
scroll to position [477, 0]
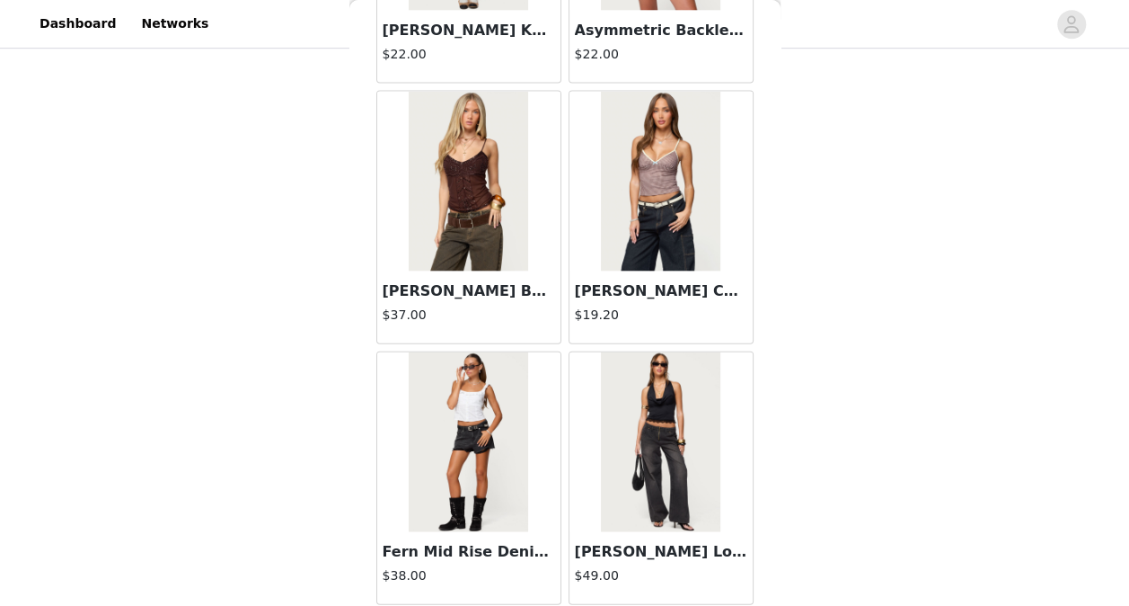
scroll to position [527, 0]
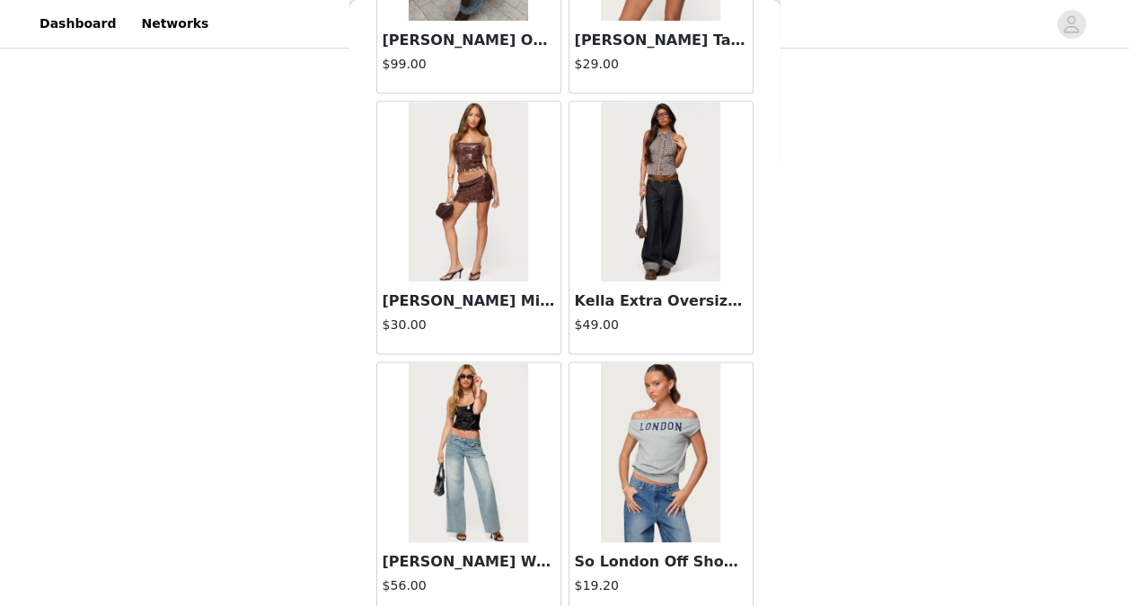
scroll to position [28133, 0]
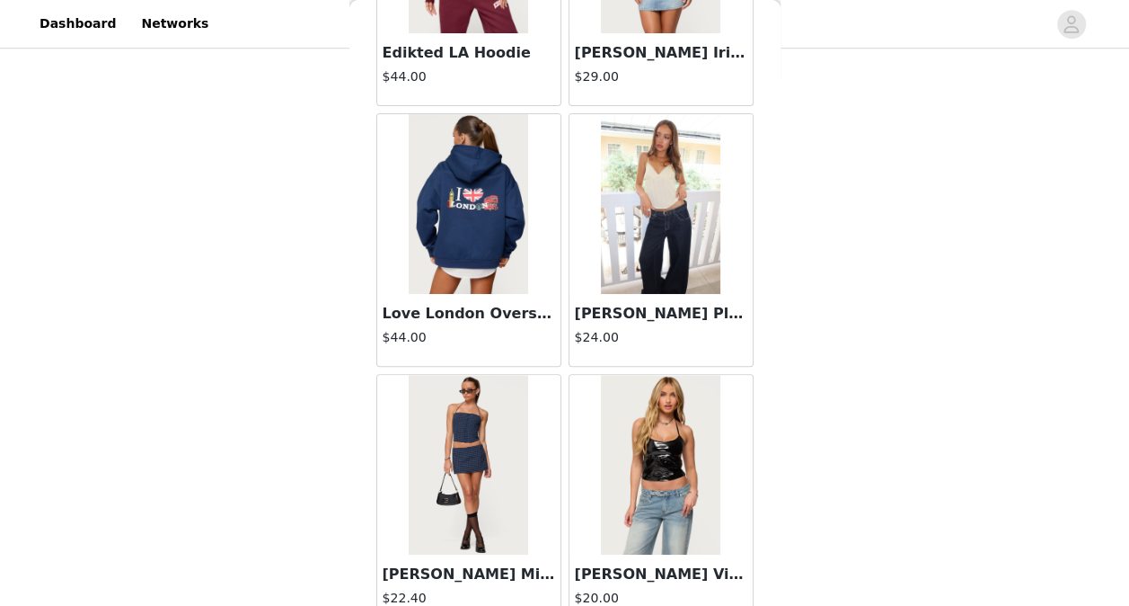
scroll to position [30733, 0]
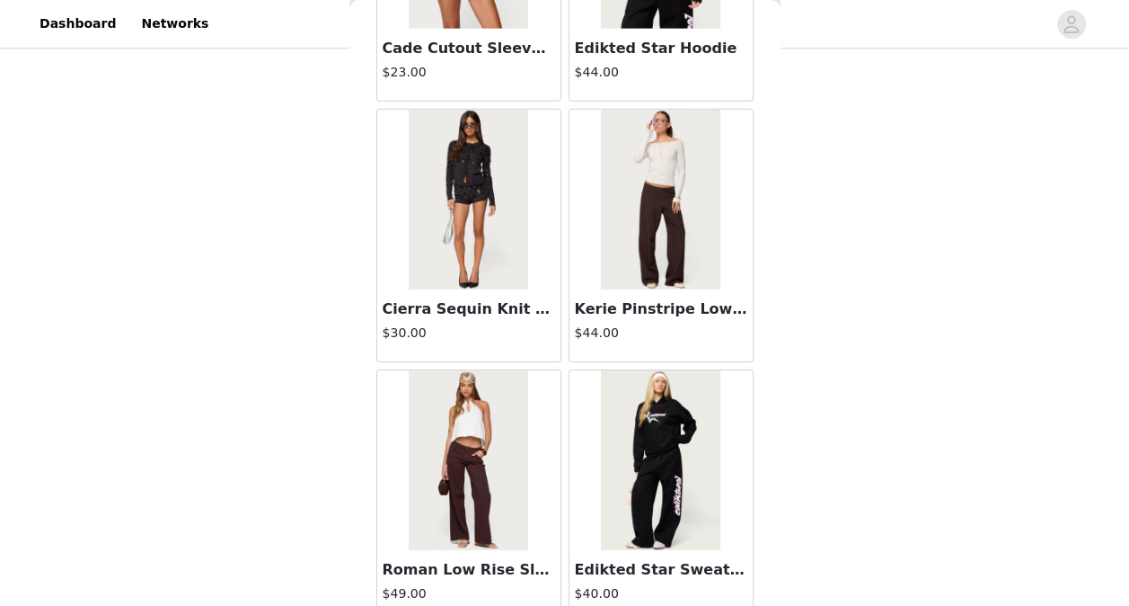
scroll to position [527, 0]
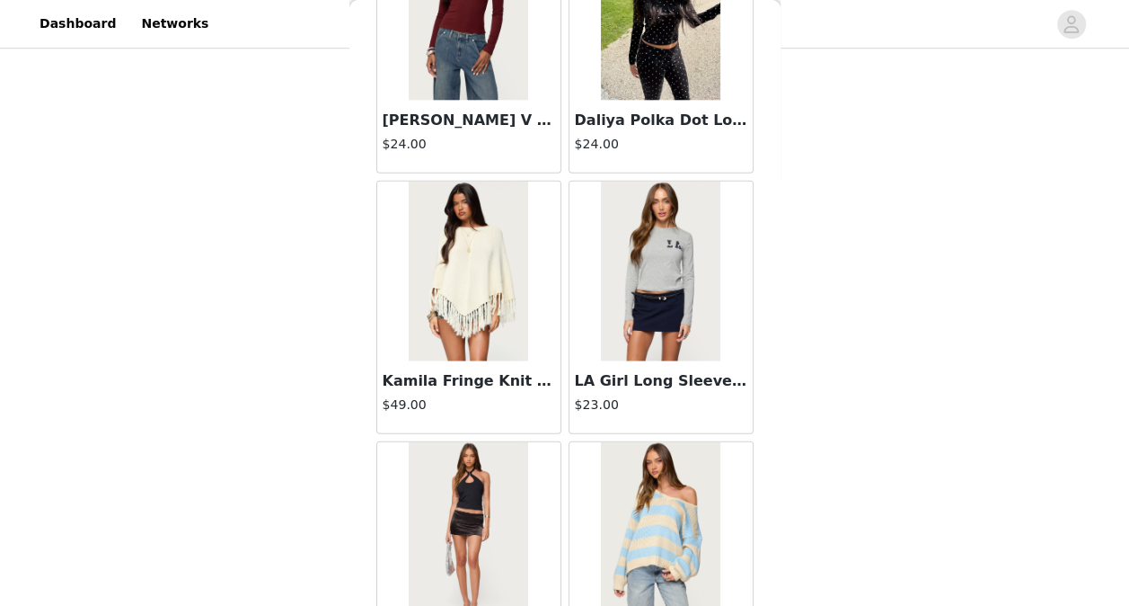
scroll to position [35931, 0]
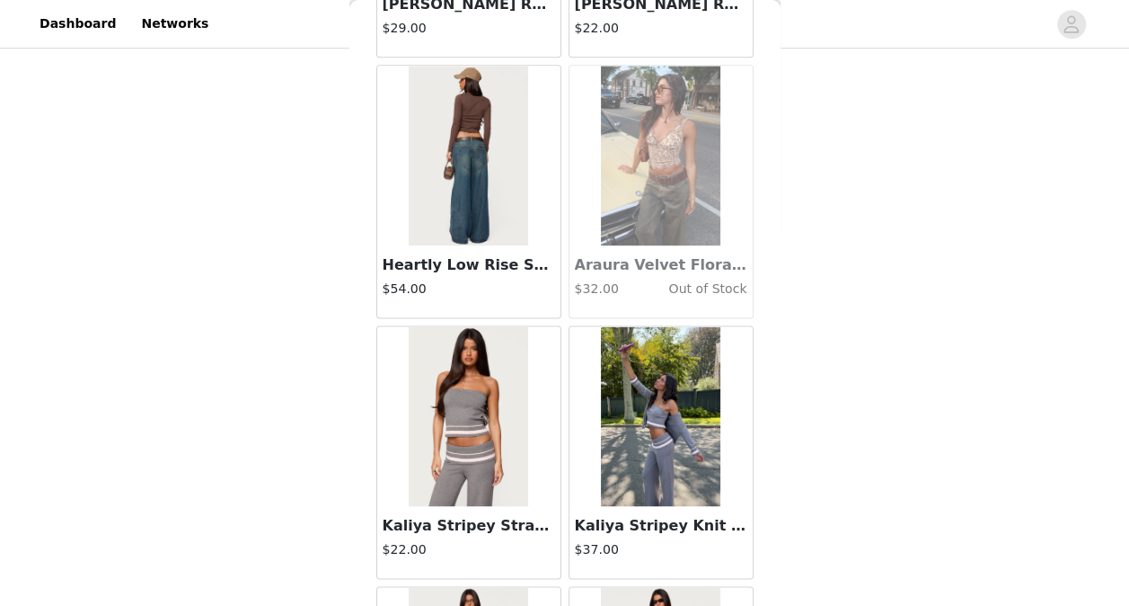
scroll to position [38531, 0]
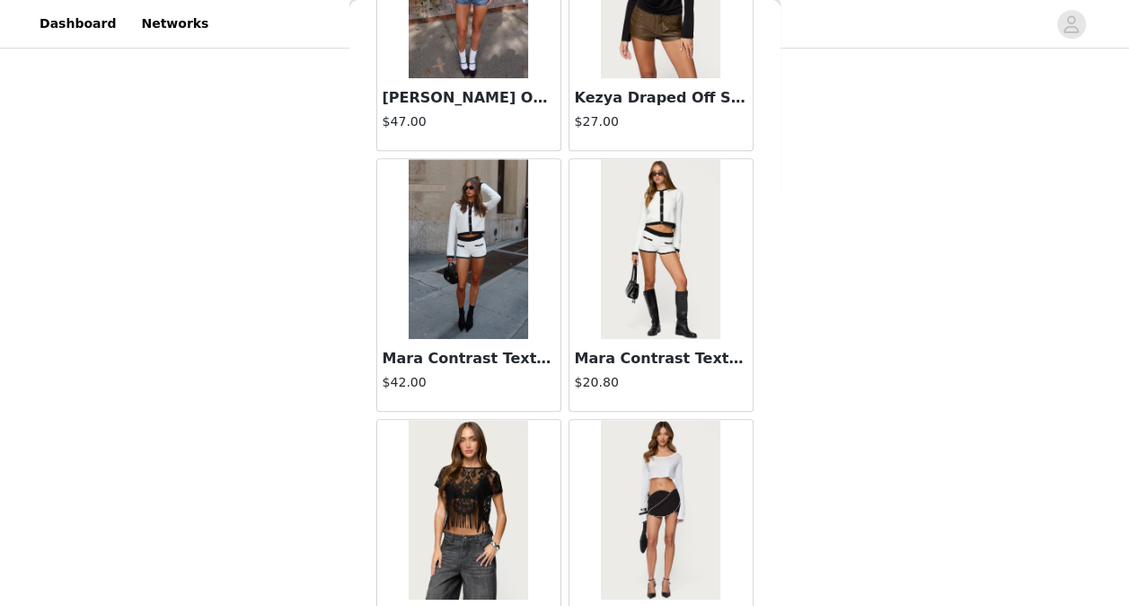
scroll to position [41131, 0]
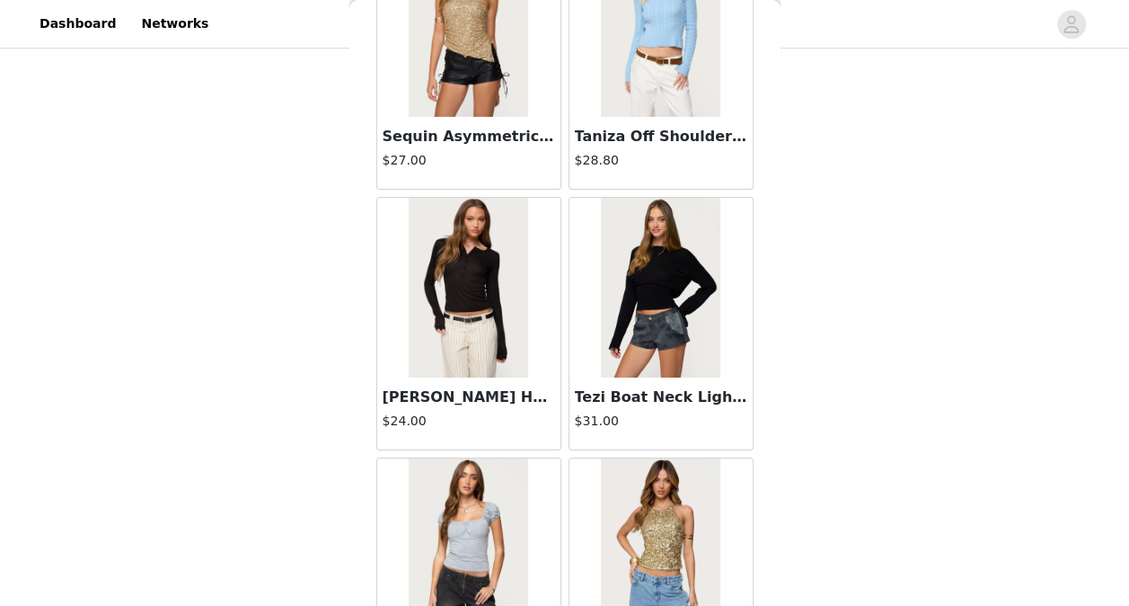
scroll to position [43730, 0]
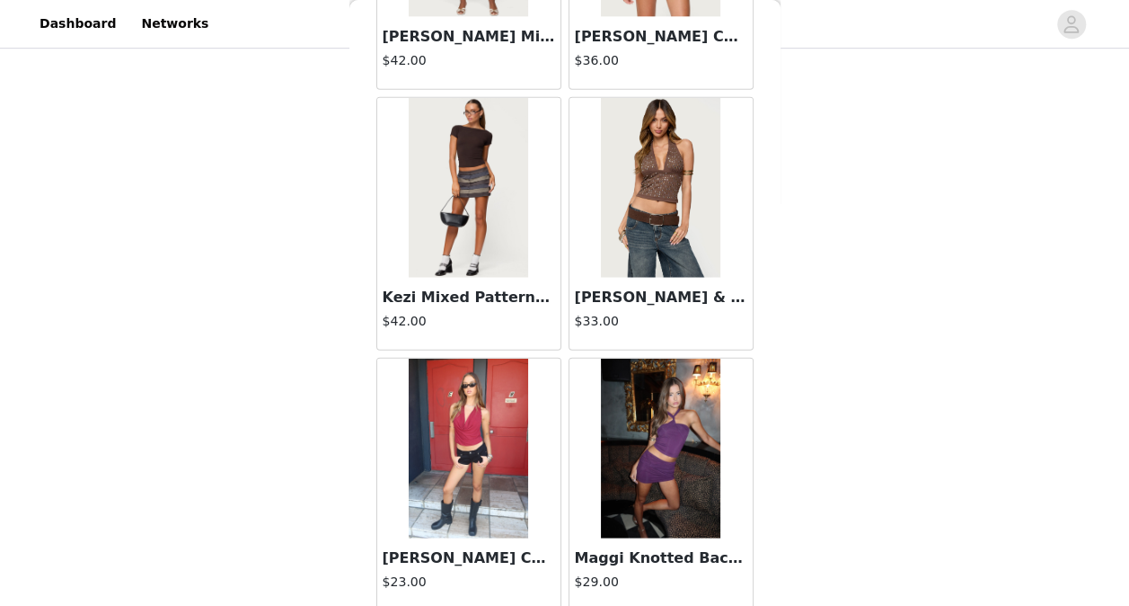
scroll to position [46330, 0]
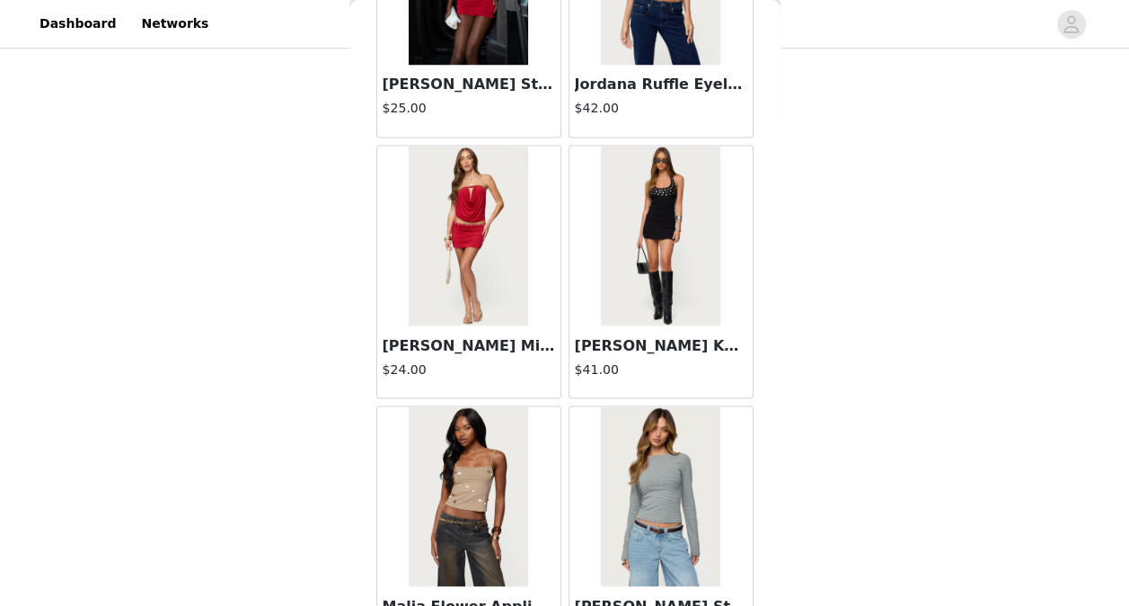
scroll to position [527, 0]
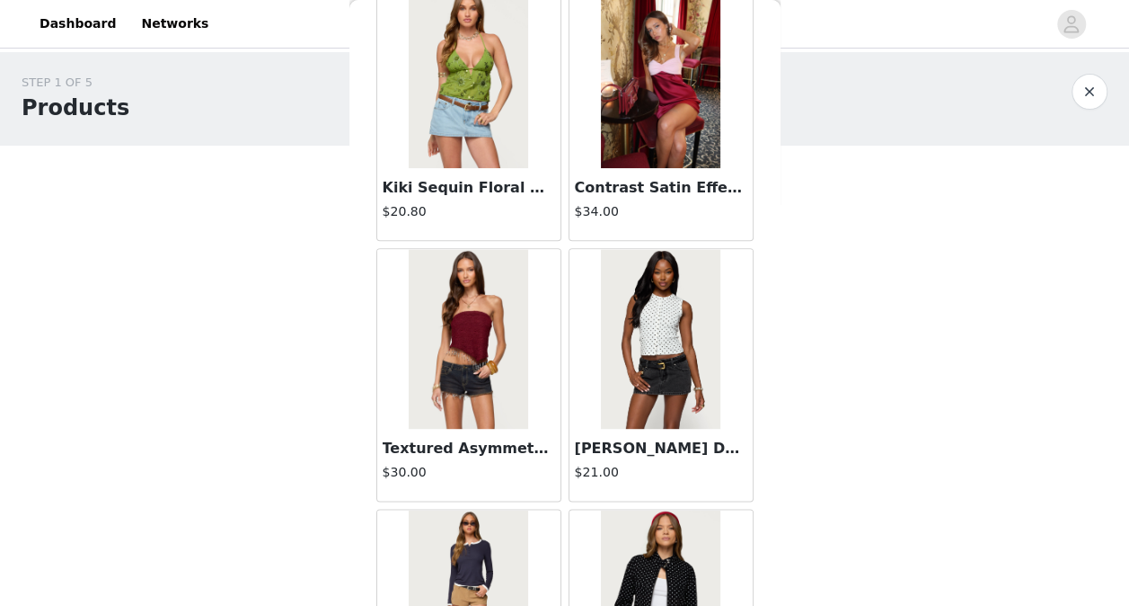
scroll to position [0, 0]
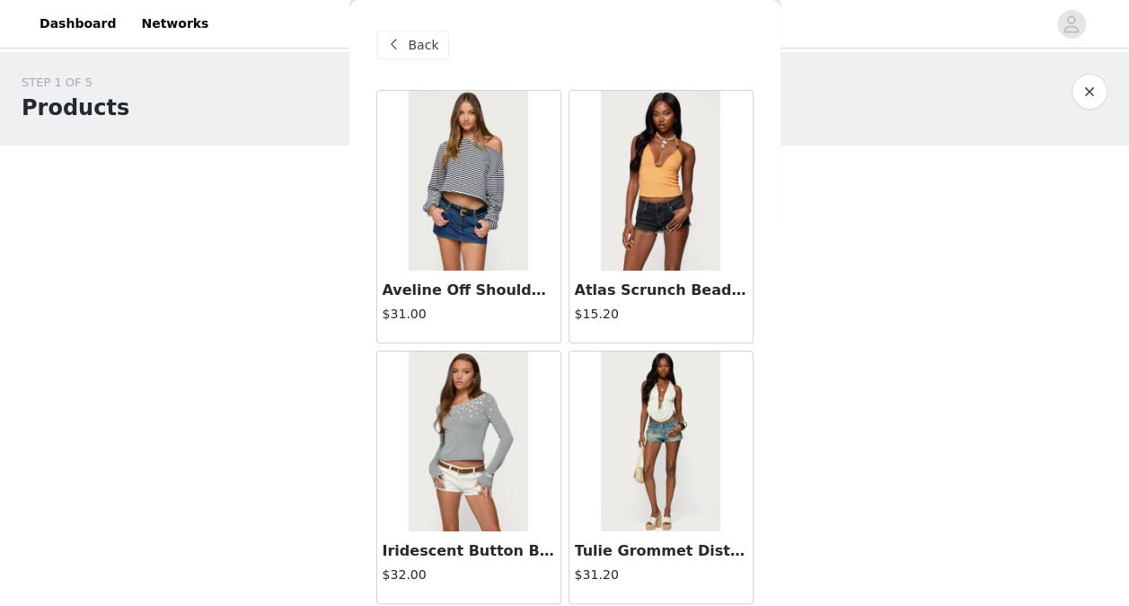
click at [419, 49] on span "Back" at bounding box center [424, 45] width 31 height 19
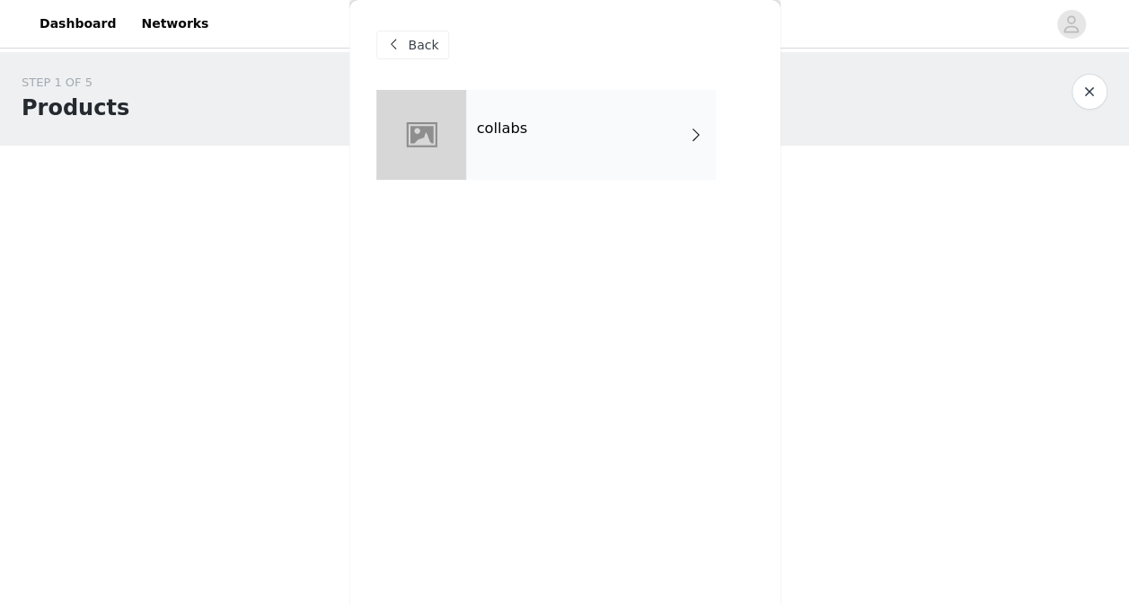
click at [426, 50] on span "Back" at bounding box center [424, 45] width 31 height 19
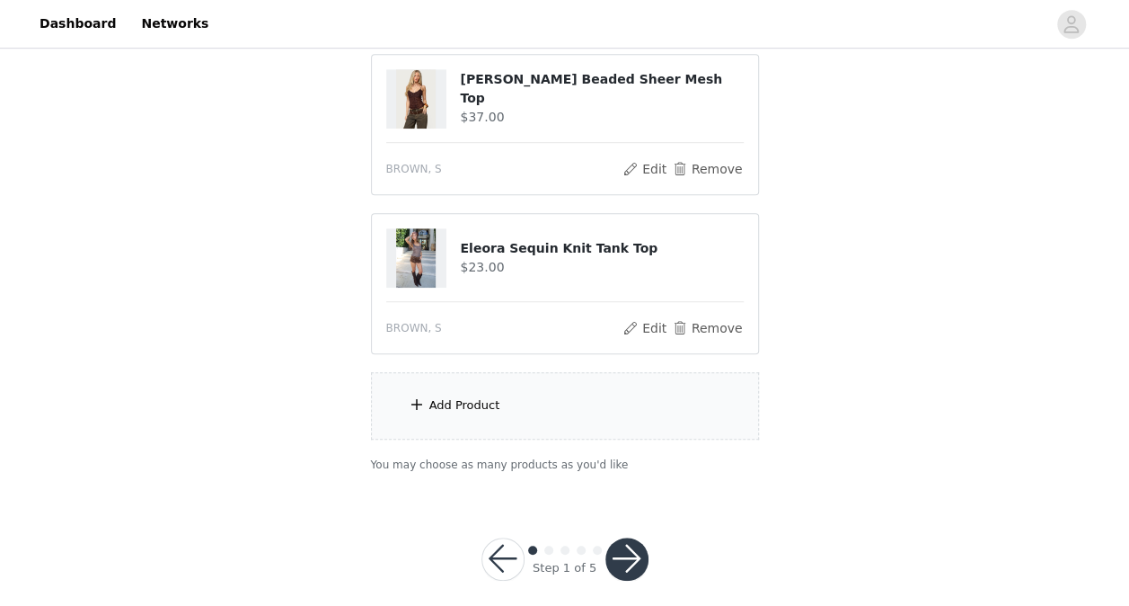
scroll to position [527, 0]
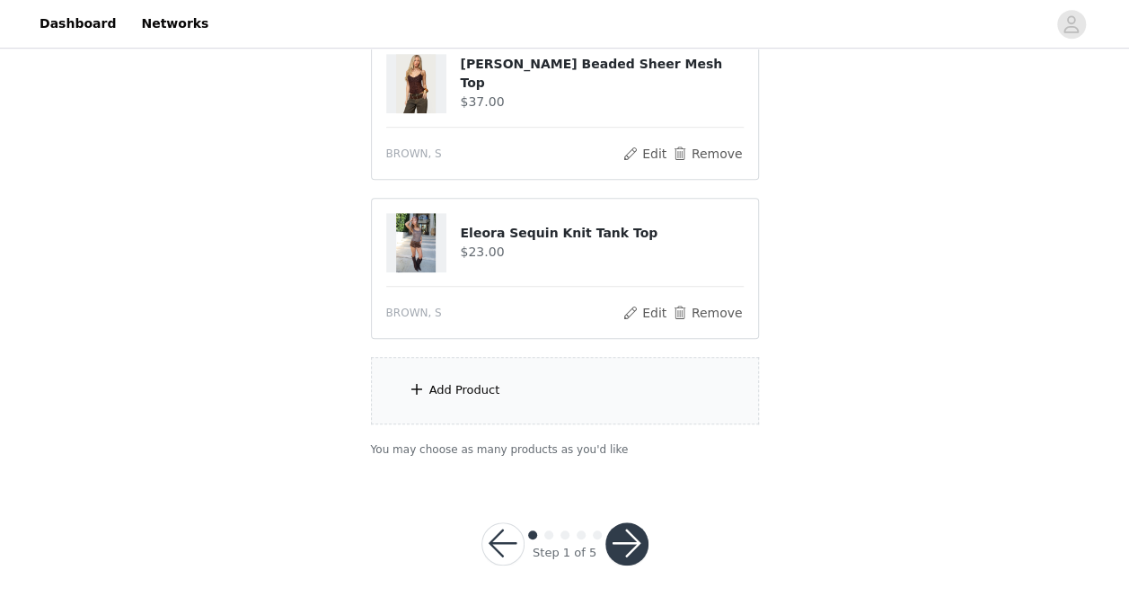
click at [629, 548] on button "button" at bounding box center [627, 543] width 43 height 43
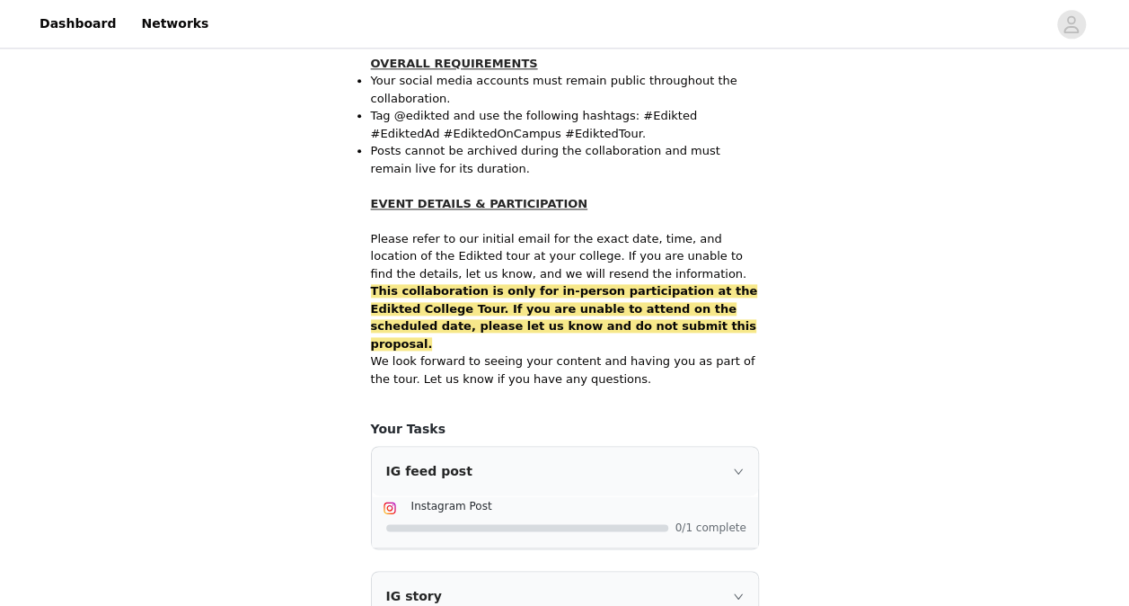
scroll to position [1229, 0]
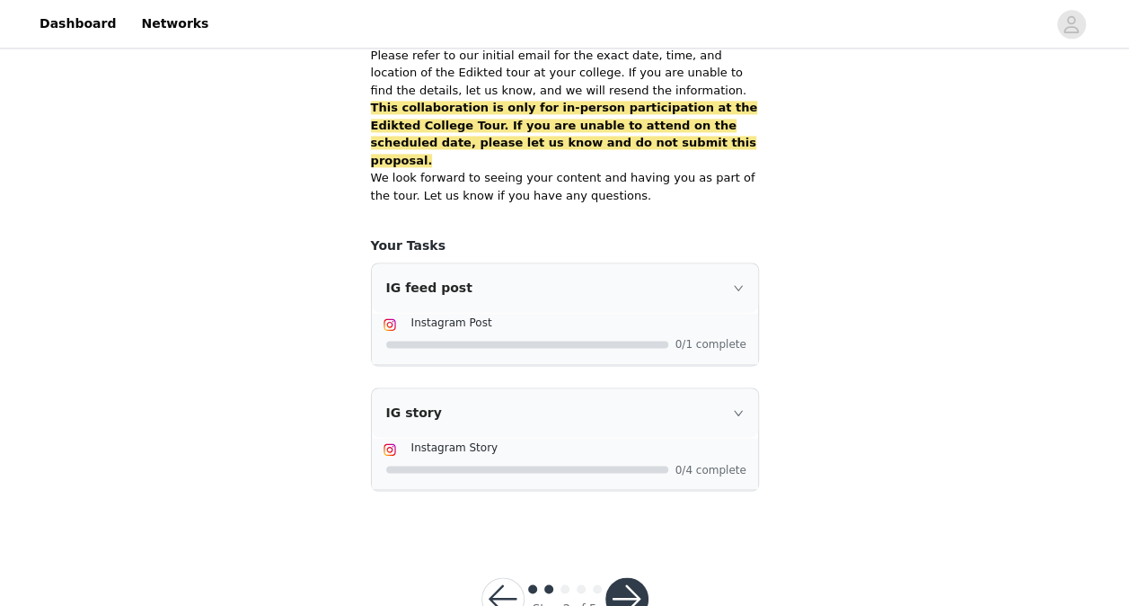
click at [716, 263] on div "IG feed post" at bounding box center [565, 287] width 386 height 49
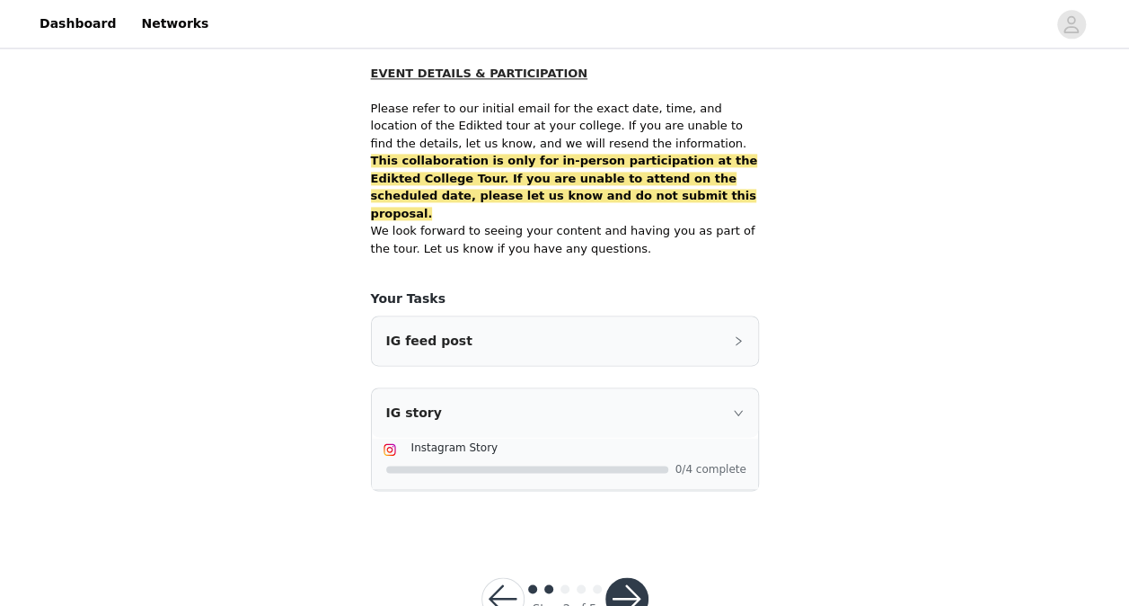
click at [730, 316] on div "IG feed post" at bounding box center [565, 340] width 386 height 49
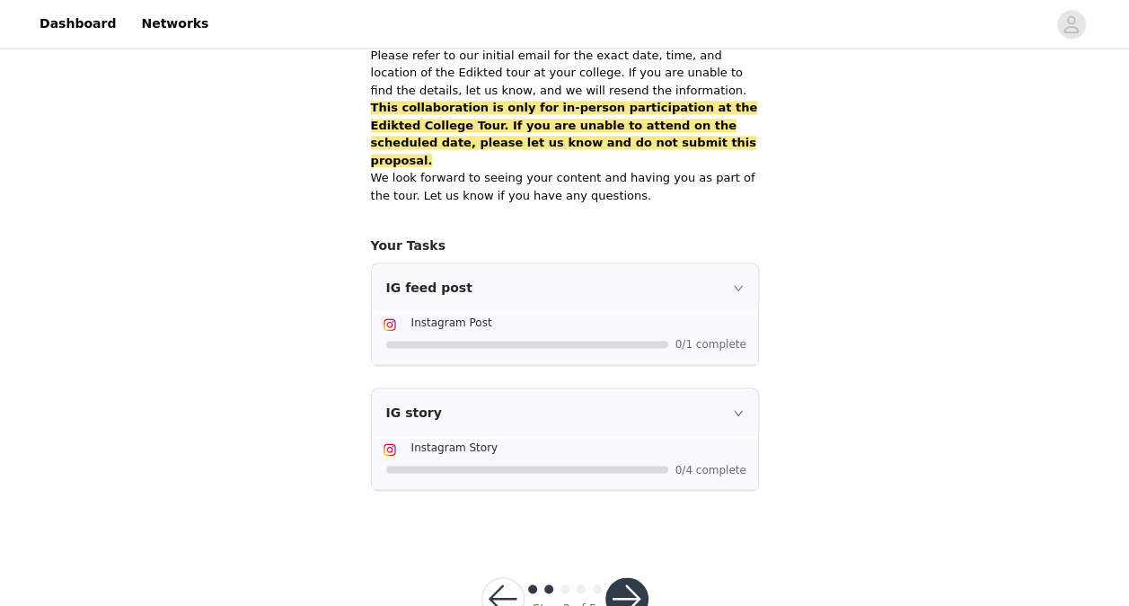
click at [635, 577] on button "button" at bounding box center [627, 598] width 43 height 43
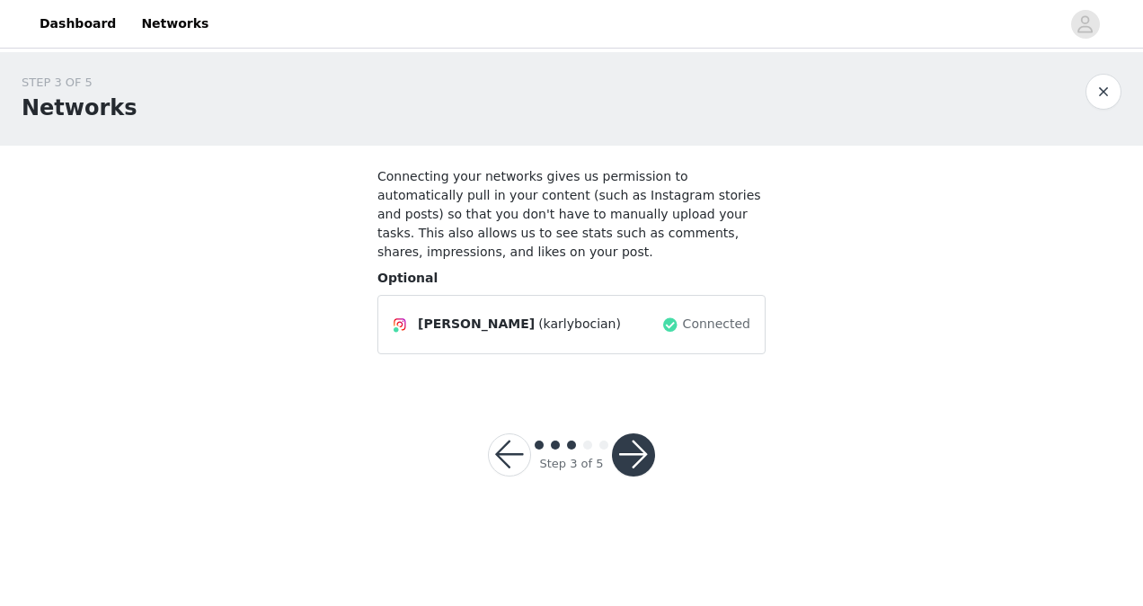
click at [633, 439] on button "button" at bounding box center [633, 454] width 43 height 43
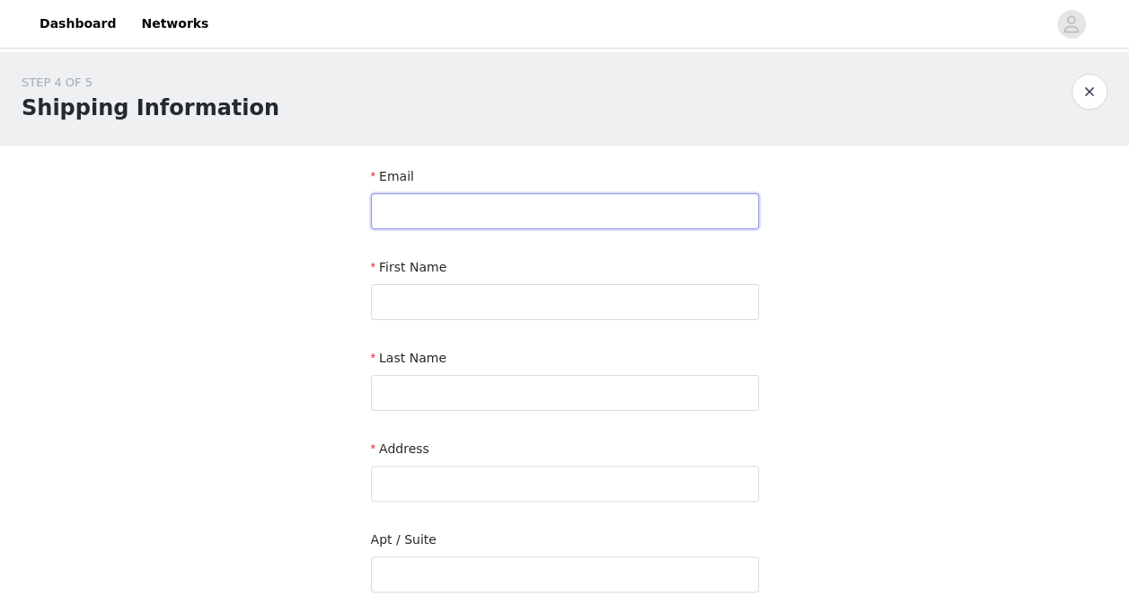
click at [606, 221] on input "text" at bounding box center [565, 211] width 388 height 36
type input "bocianka@miamioh.edu"
type input "Karly"
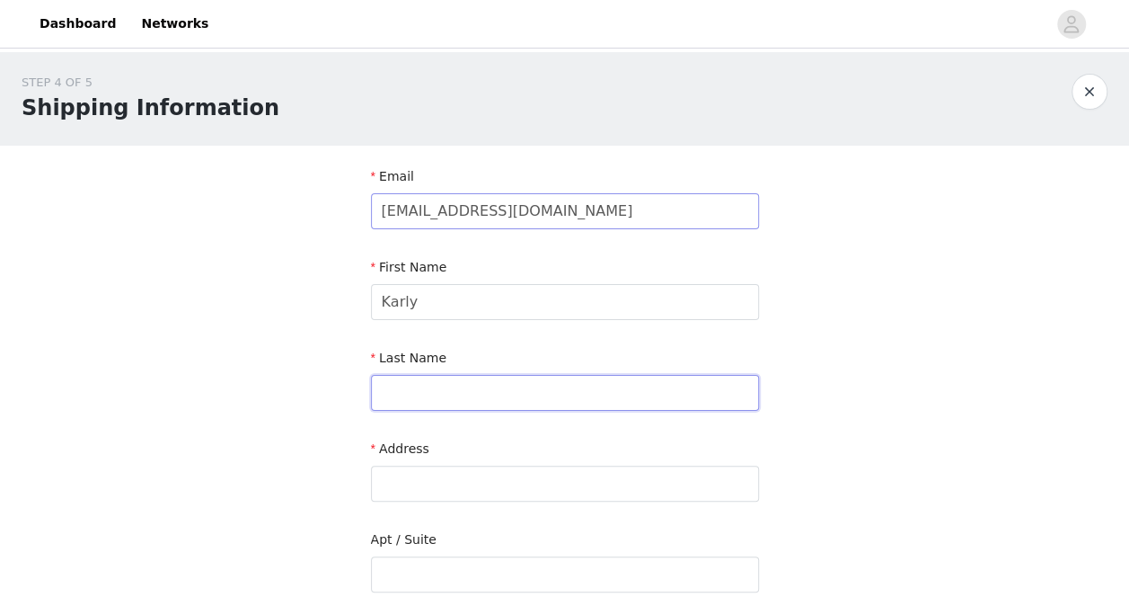
type input "Bocian"
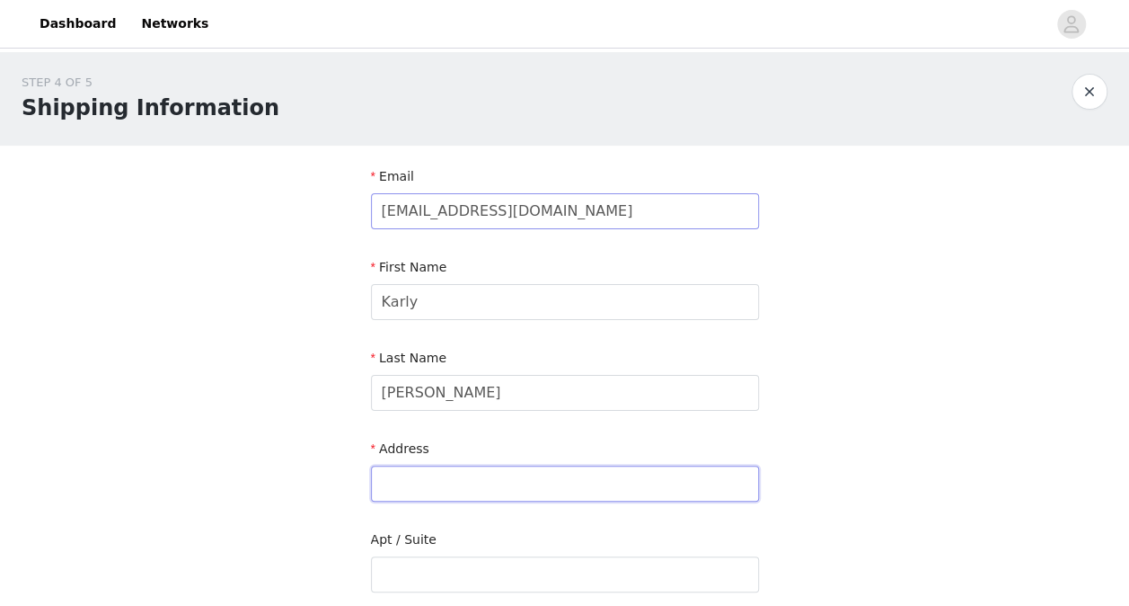
type input "528 Hickory Hill Ln"
type input "Wyoming"
type input "45215"
type input "4197041039"
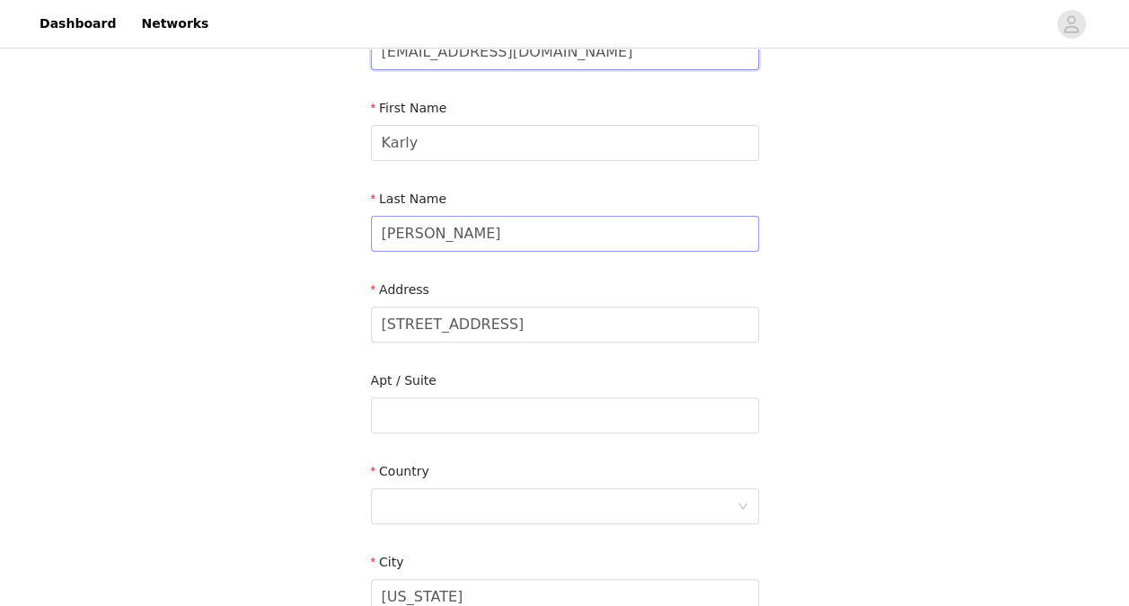
scroll to position [164, 0]
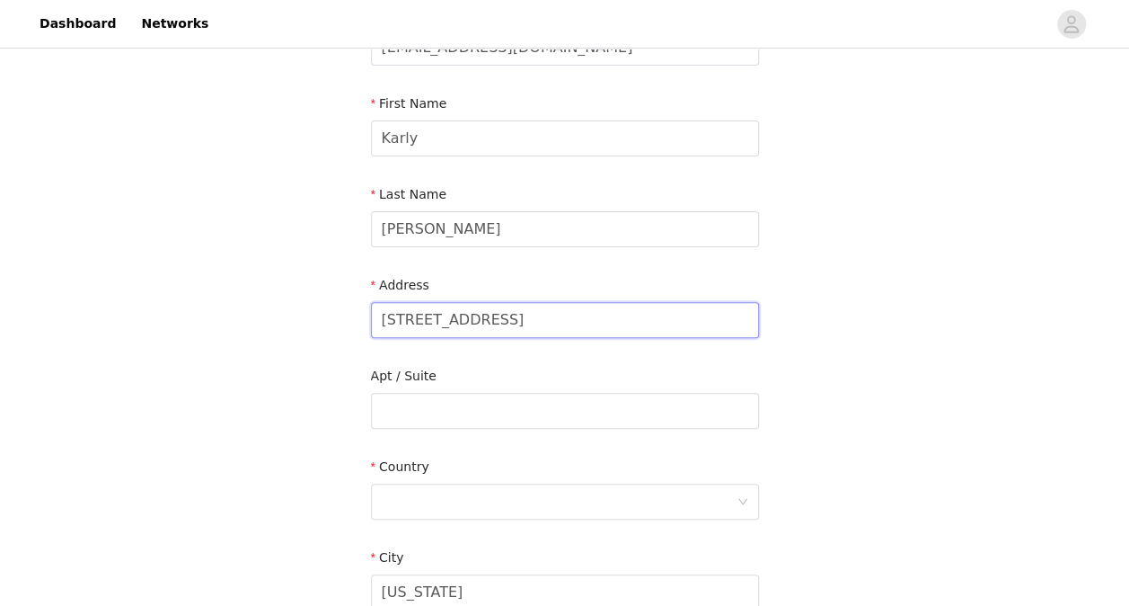
click at [546, 324] on input "528 Hickory Hill Ln" at bounding box center [565, 320] width 388 height 36
type input "800 South Oak St"
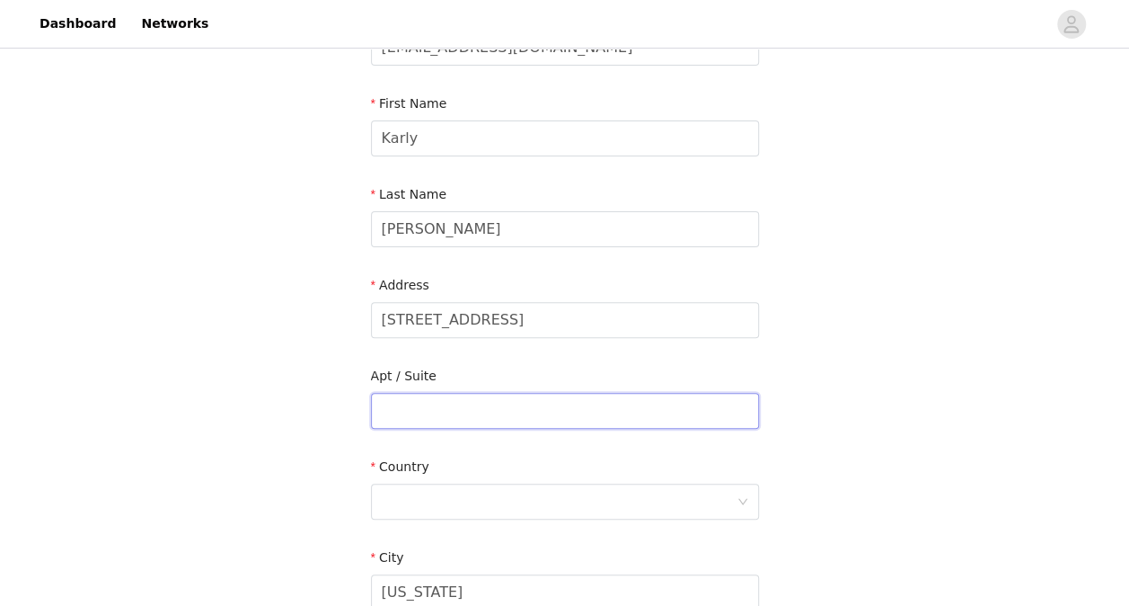
click at [500, 403] on input "text" at bounding box center [565, 411] width 388 height 36
type input "Logan Lodge - 203C"
click at [523, 502] on div at bounding box center [559, 501] width 355 height 34
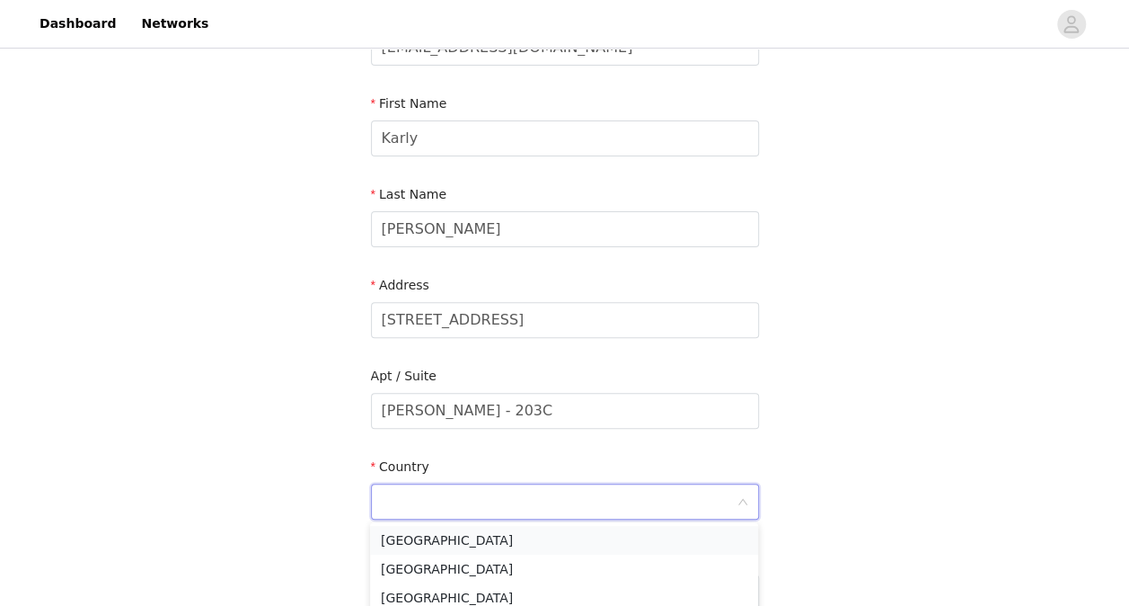
click at [487, 550] on li "United States" at bounding box center [564, 540] width 388 height 29
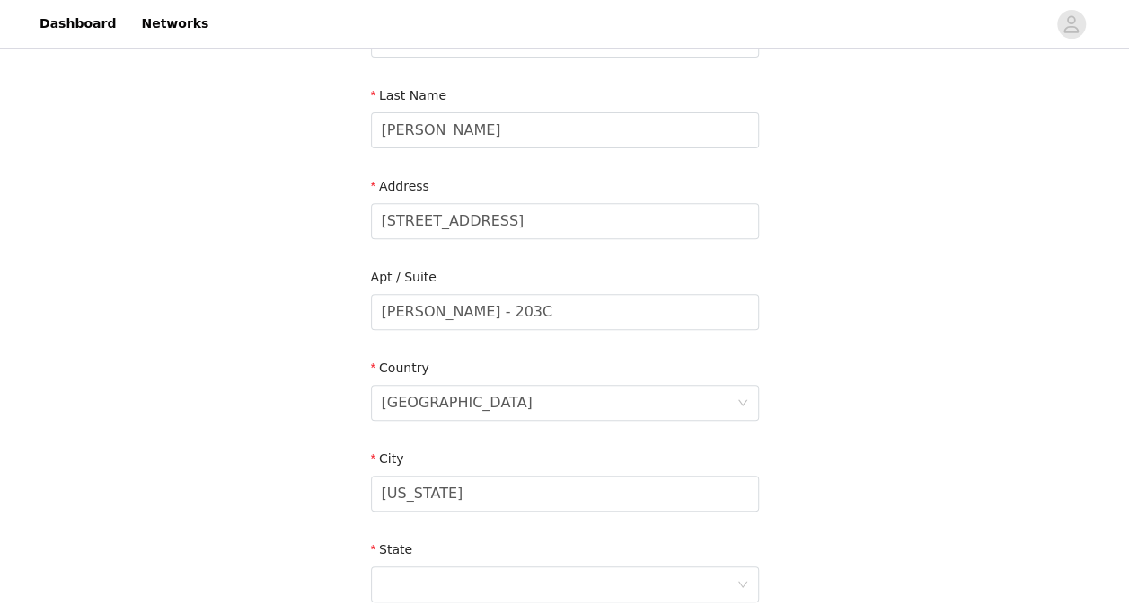
scroll to position [263, 0]
click at [503, 495] on input "Wyoming" at bounding box center [565, 492] width 388 height 36
type input "Oxford"
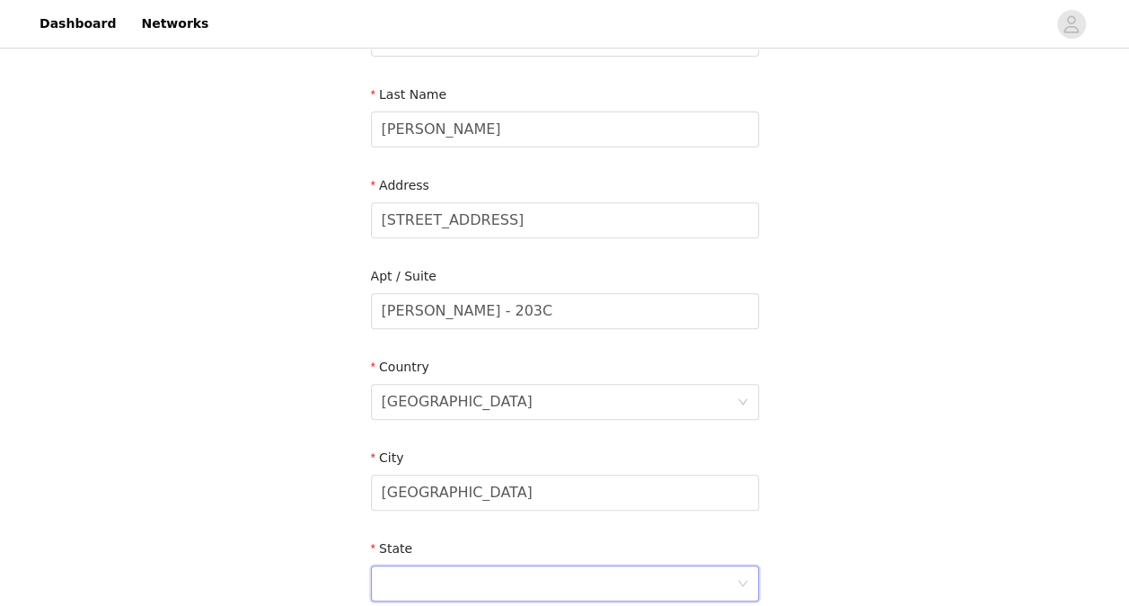
click at [484, 575] on div at bounding box center [559, 583] width 355 height 34
type input "Ohio"
drag, startPoint x: 484, startPoint y: 575, endPoint x: 429, endPoint y: 224, distance: 355.7
click at [429, 224] on input "800 South Oak St" at bounding box center [565, 220] width 388 height 36
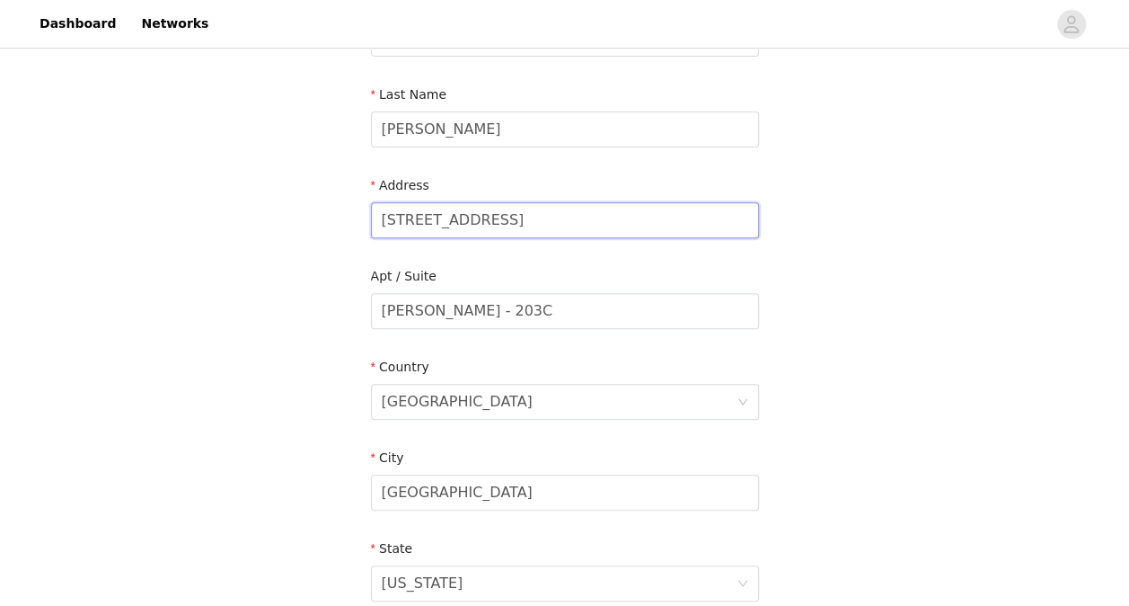
click at [429, 224] on input "800 South Oak St" at bounding box center [565, 220] width 388 height 36
type input "800 Oak St"
click at [292, 279] on div "STEP 4 OF 5 Shipping Information Email bocianka@miamioh.edu First Name Karly La…" at bounding box center [564, 311] width 1129 height 1044
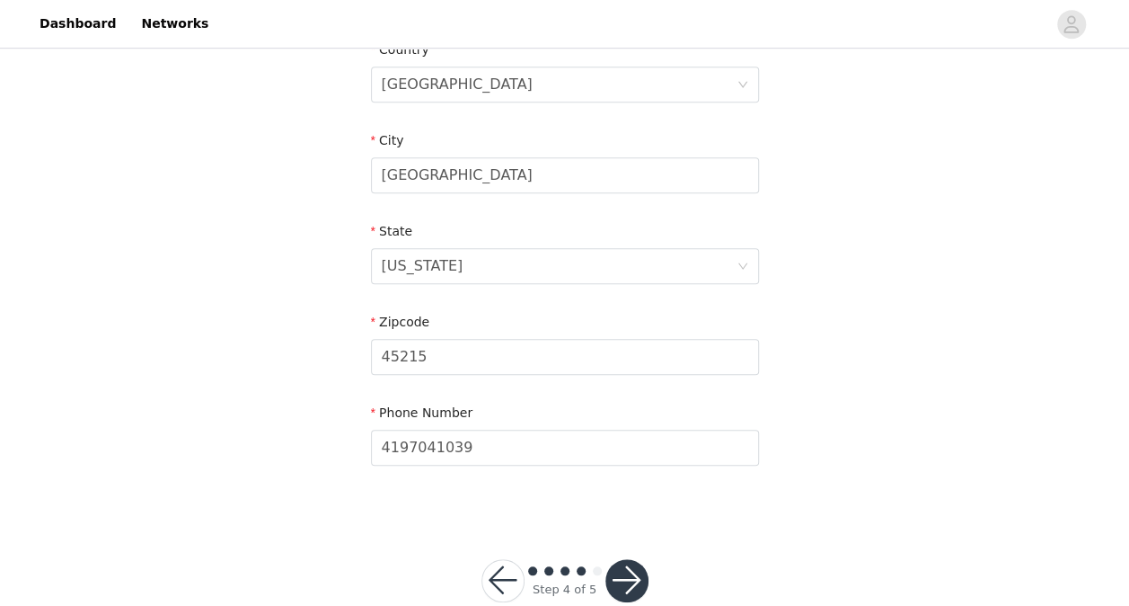
scroll to position [582, 0]
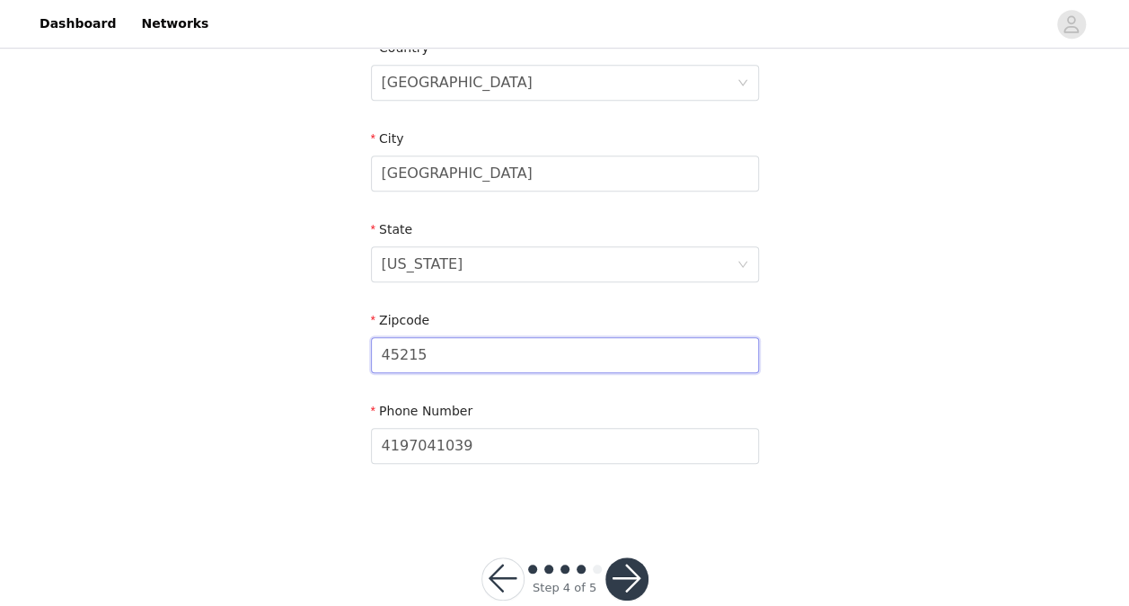
click at [453, 339] on input "45215" at bounding box center [565, 355] width 388 height 36
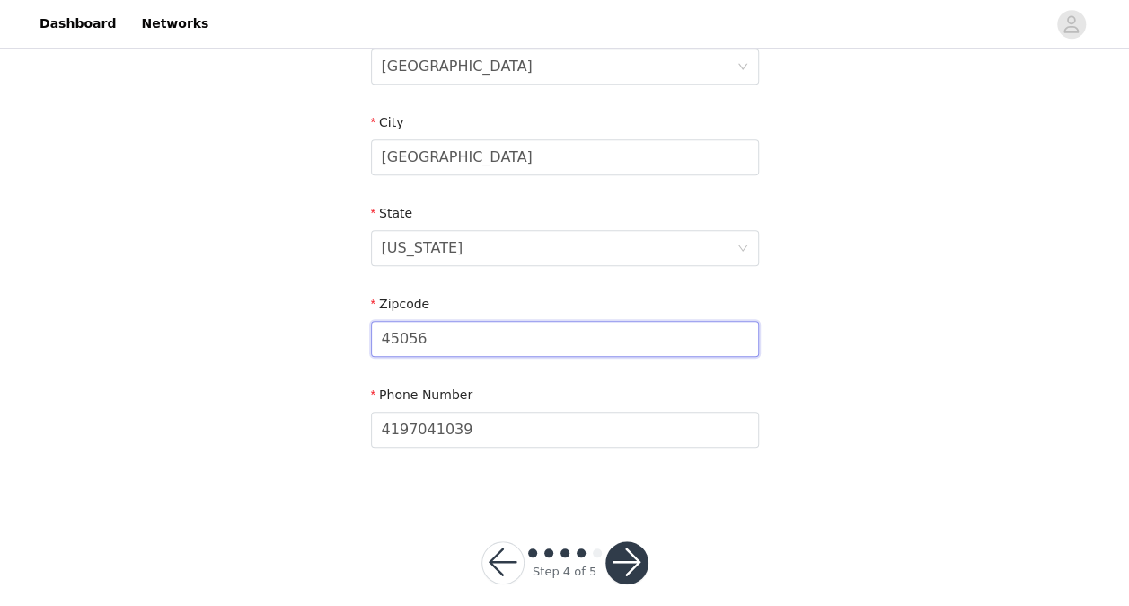
scroll to position [619, 0]
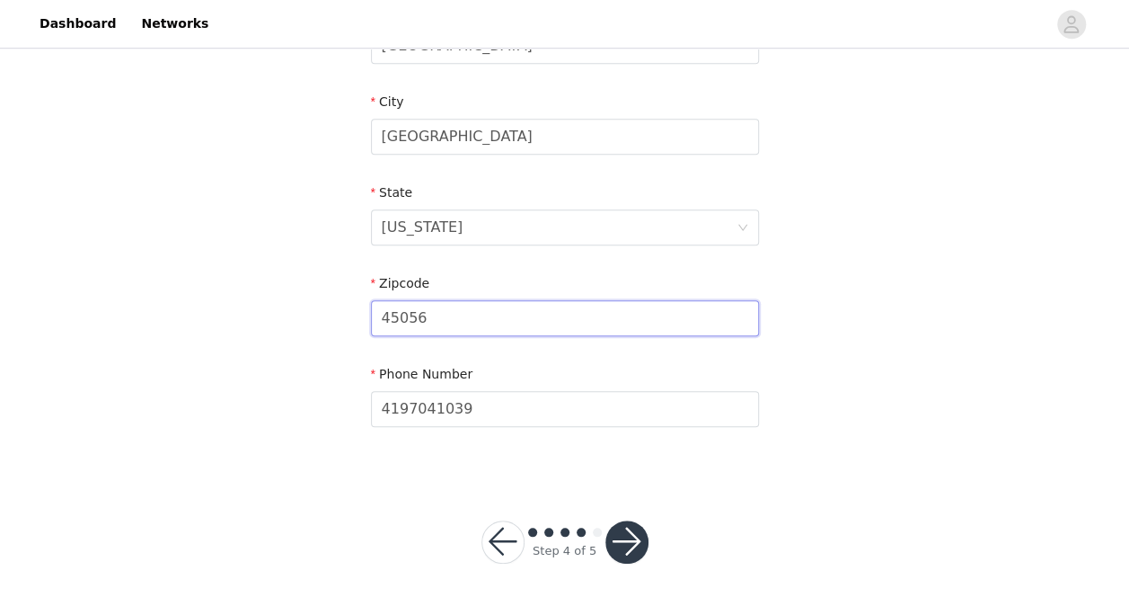
type input "45056"
click at [631, 534] on button "button" at bounding box center [627, 541] width 43 height 43
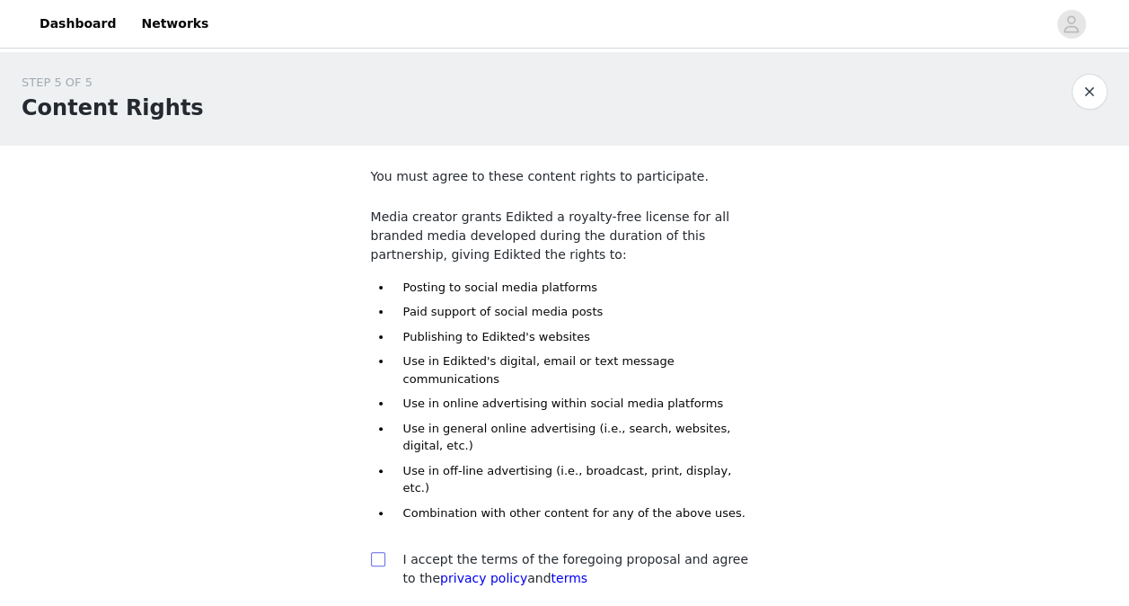
click at [378, 552] on span at bounding box center [378, 559] width 14 height 14
click at [378, 552] on input "checkbox" at bounding box center [377, 558] width 13 height 13
checkbox input "true"
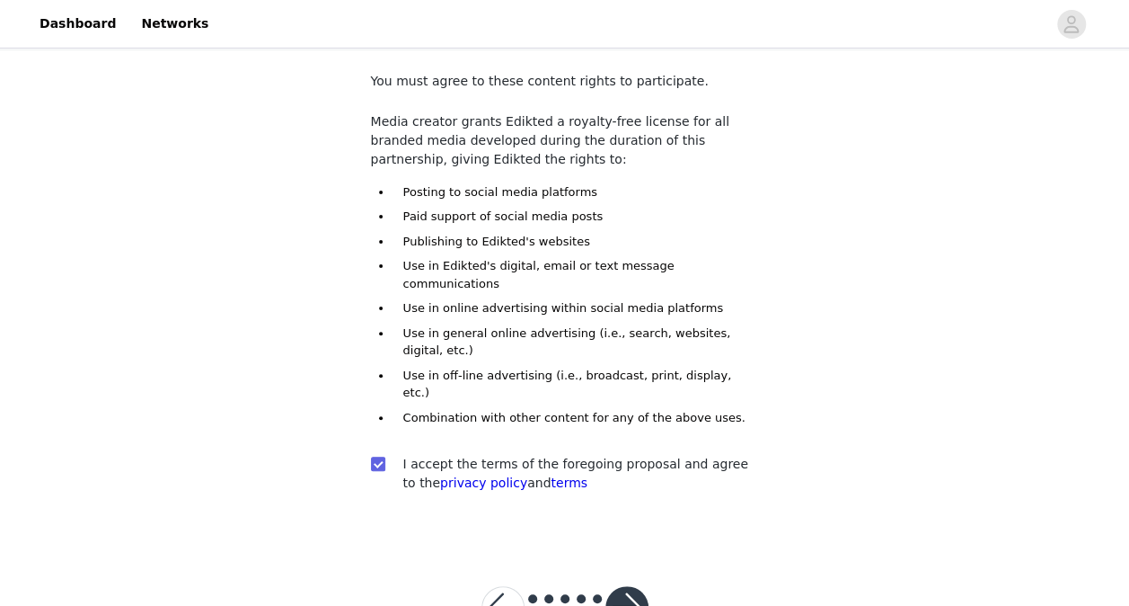
scroll to position [96, 0]
click at [624, 585] on button "button" at bounding box center [627, 606] width 43 height 43
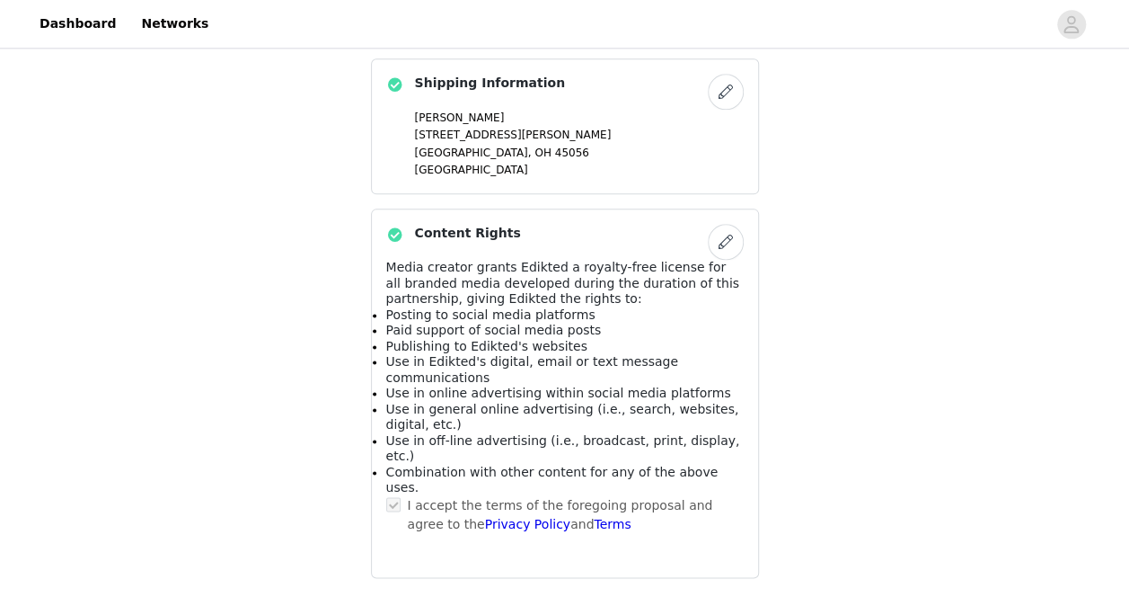
scroll to position [1119, 0]
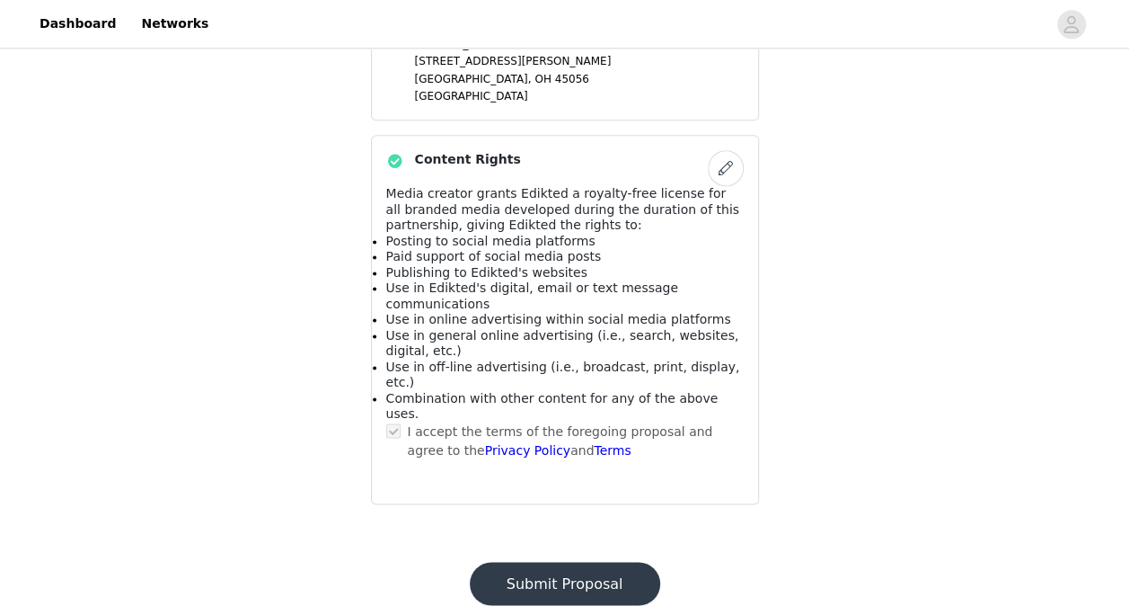
click at [544, 562] on button "Submit Proposal" at bounding box center [565, 583] width 190 height 43
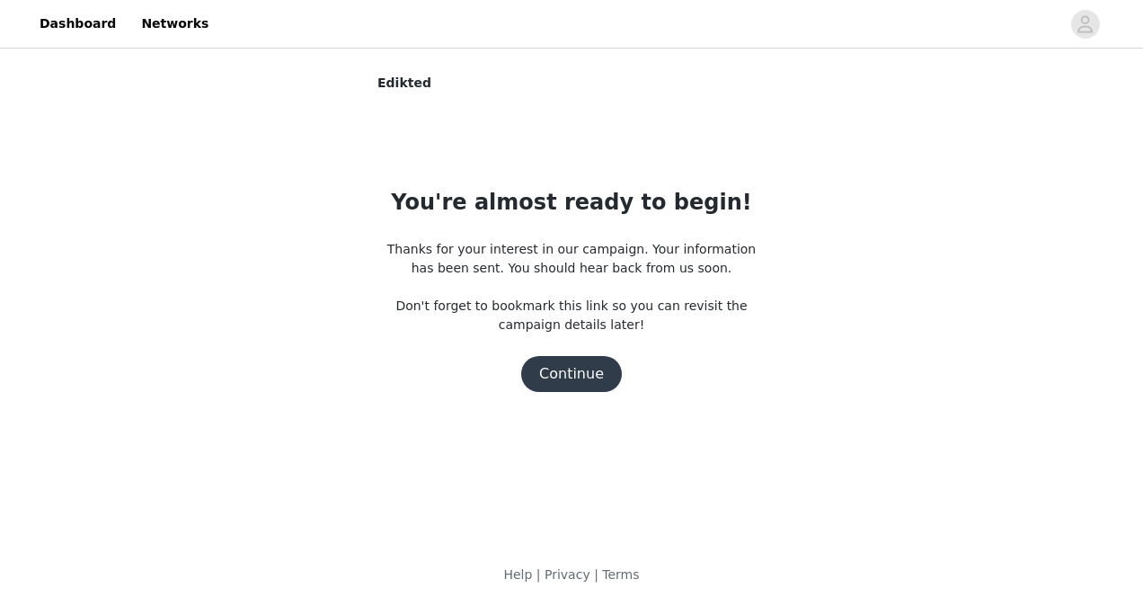
click at [570, 376] on button "Continue" at bounding box center [571, 374] width 101 height 36
